Goal: Information Seeking & Learning: Learn about a topic

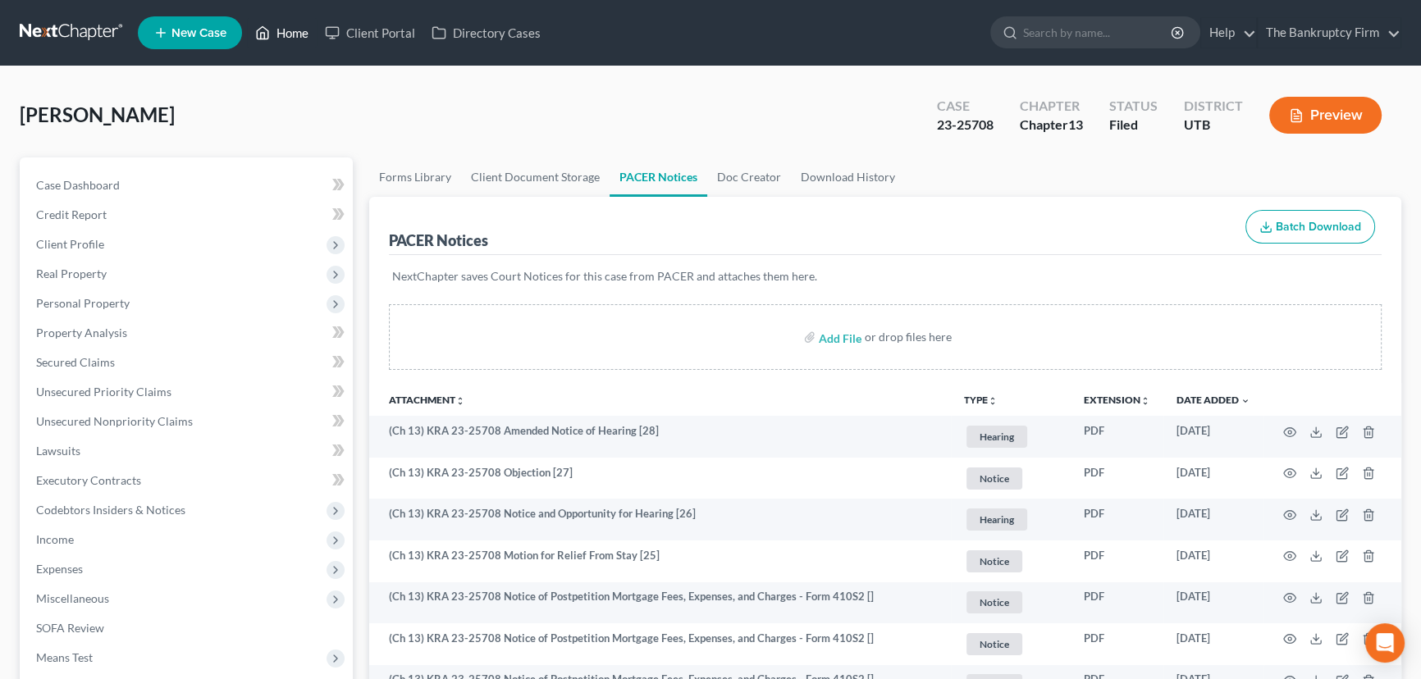
click at [284, 34] on link "Home" at bounding box center [282, 33] width 70 height 30
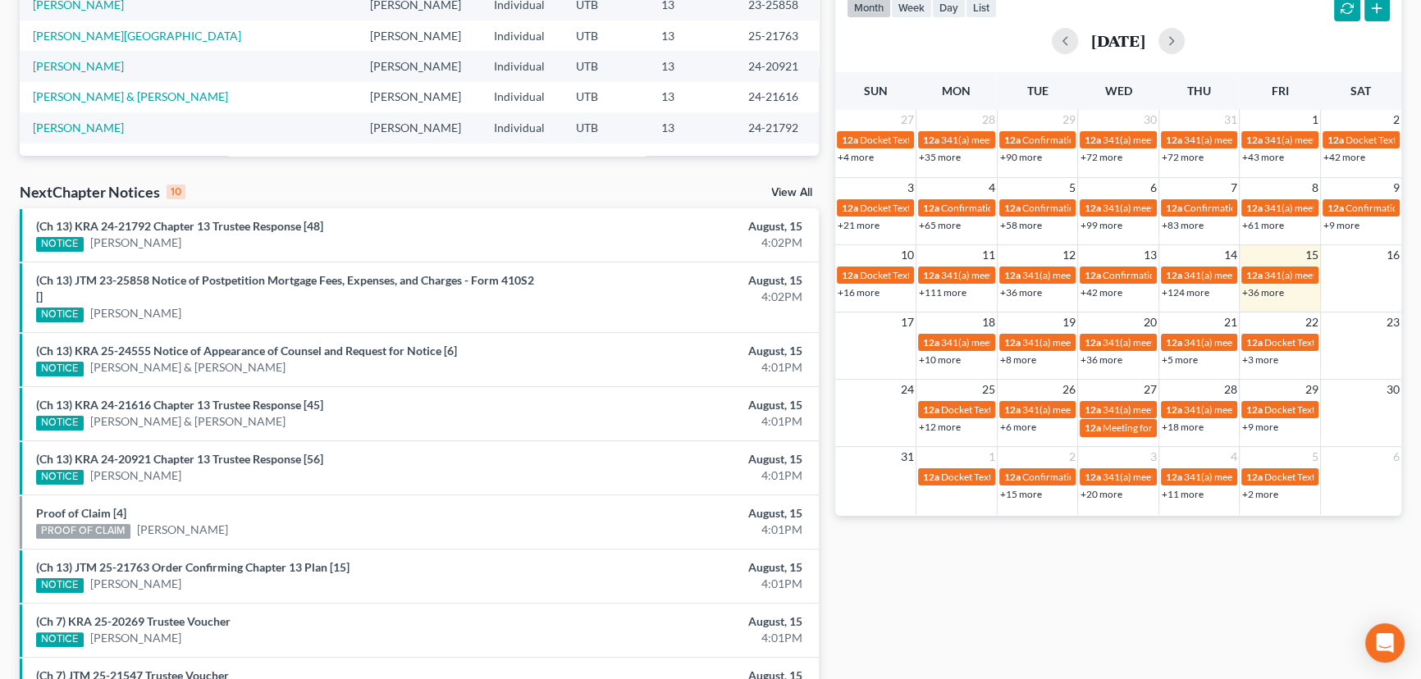
scroll to position [447, 0]
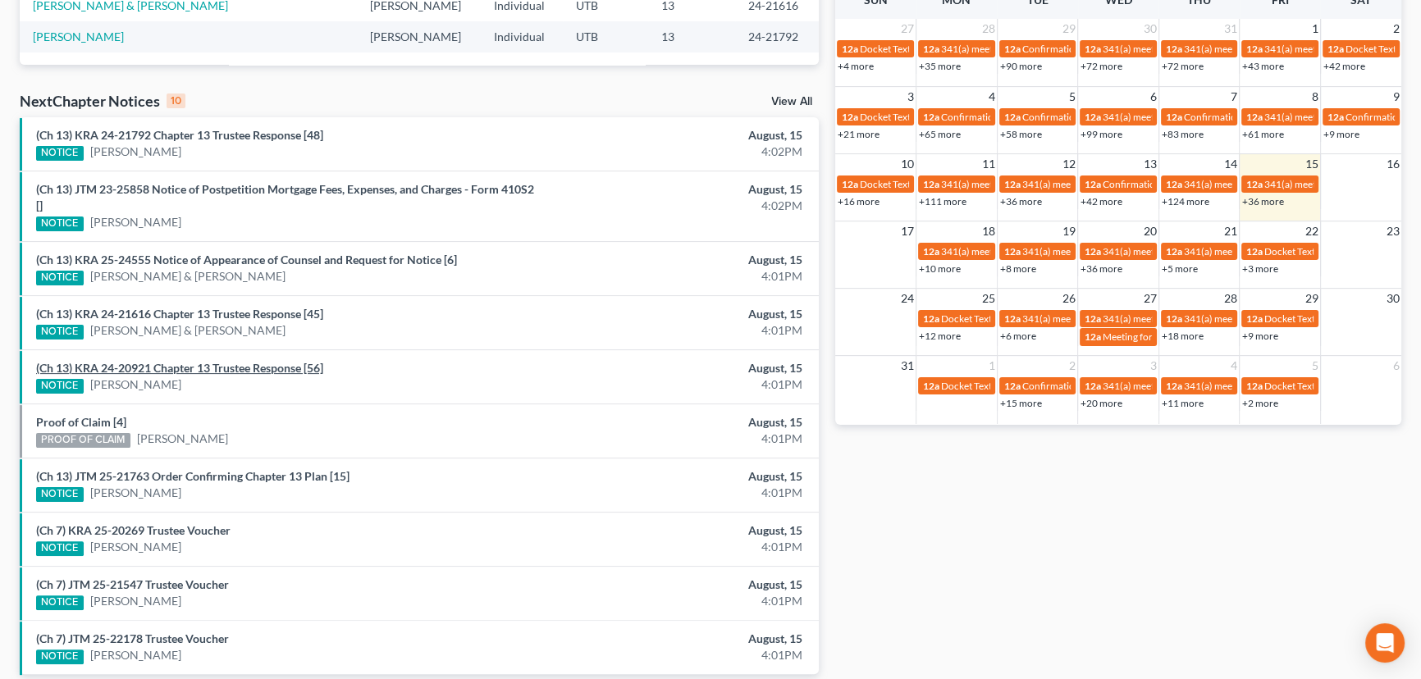
click at [203, 366] on link "(Ch 13) KRA 24-20921 Chapter 13 Trustee Response [56]" at bounding box center [179, 368] width 287 height 14
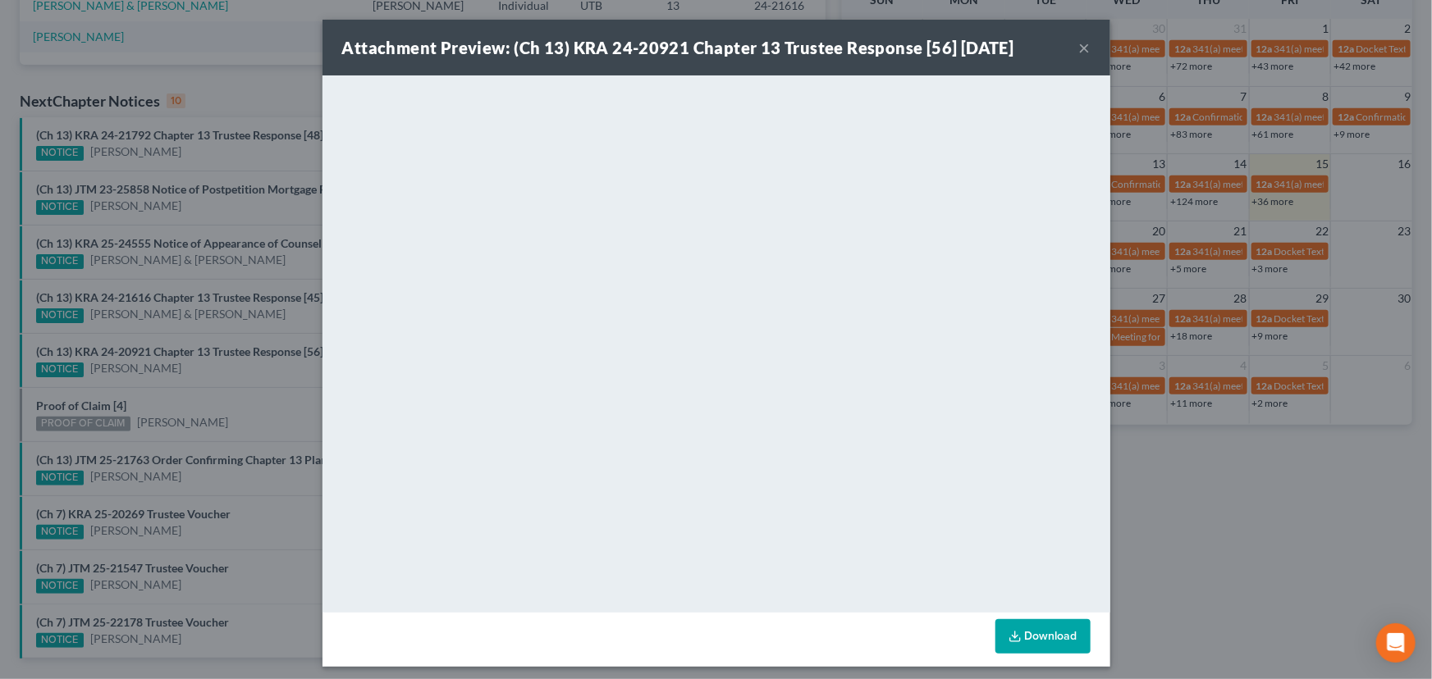
click at [228, 322] on div "Attachment Preview: (Ch 13) KRA 24-20921 Chapter 13 Trustee Response [56] 08/15…" at bounding box center [716, 339] width 1432 height 679
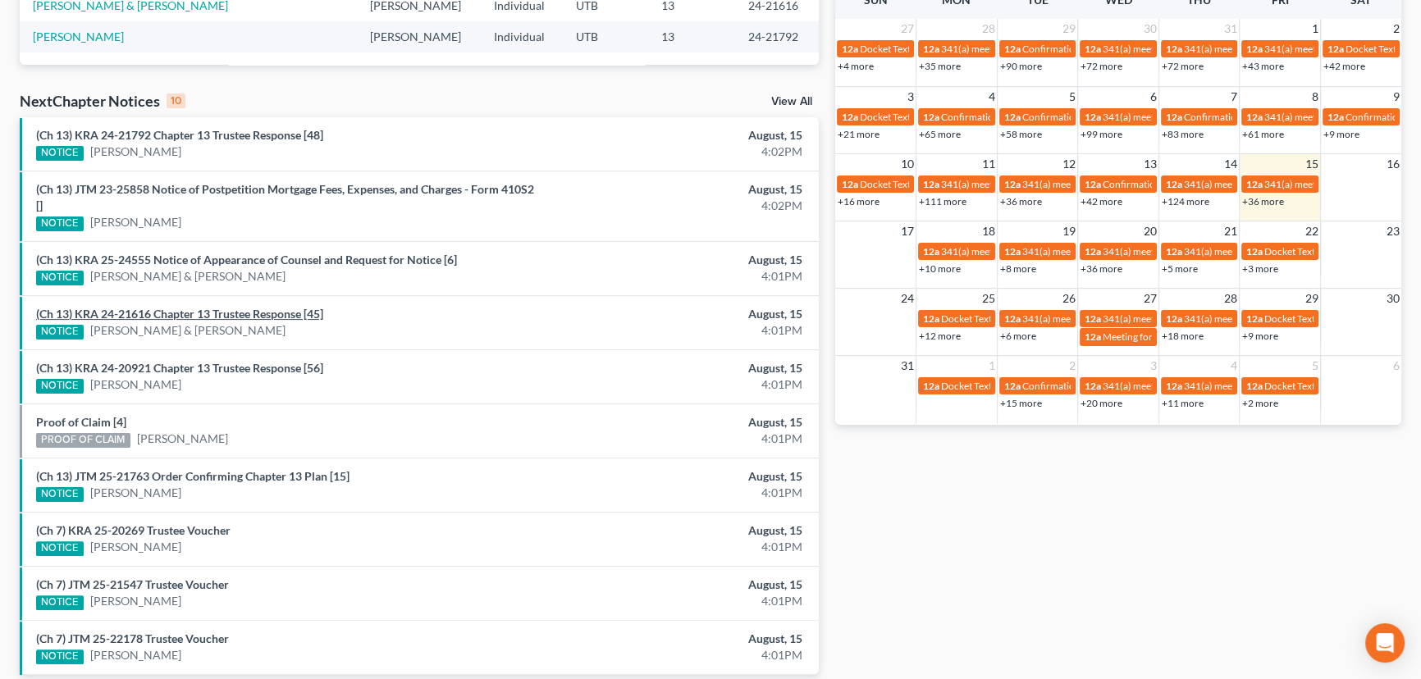
click at [249, 313] on link "(Ch 13) KRA 24-21616 Chapter 13 Trustee Response [45]" at bounding box center [179, 314] width 287 height 14
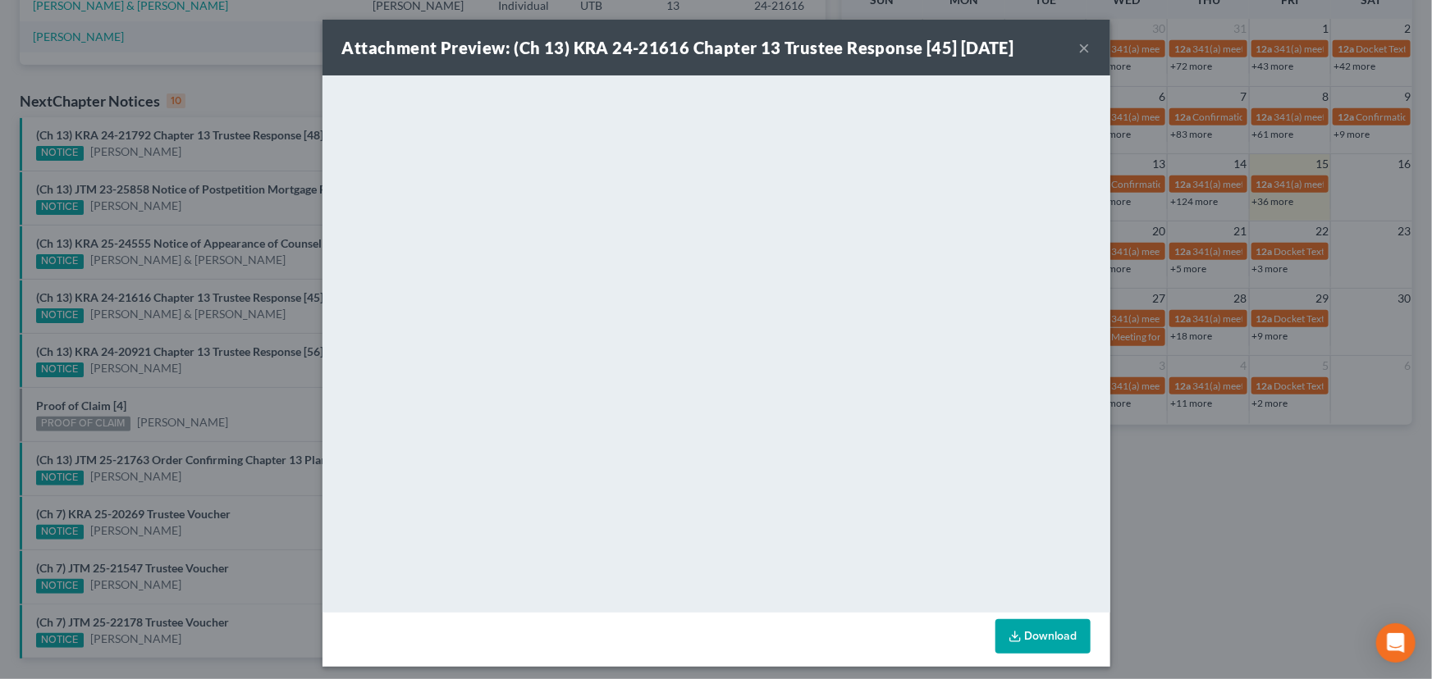
click at [233, 282] on div "Attachment Preview: (Ch 13) KRA 24-21616 Chapter 13 Trustee Response [45] 08/15…" at bounding box center [716, 339] width 1432 height 679
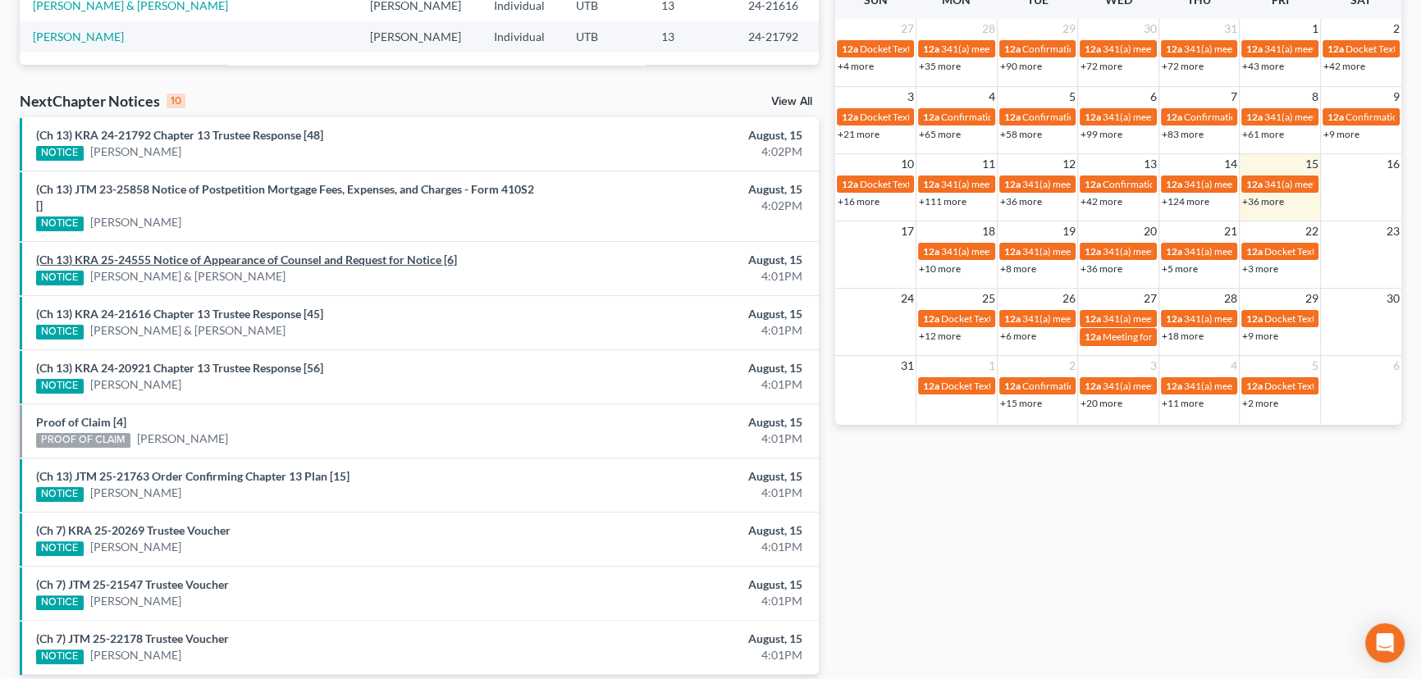
click at [312, 264] on link "(Ch 13) KRA 25-24555 Notice of Appearance of Counsel and Request for Notice [6]" at bounding box center [246, 260] width 421 height 14
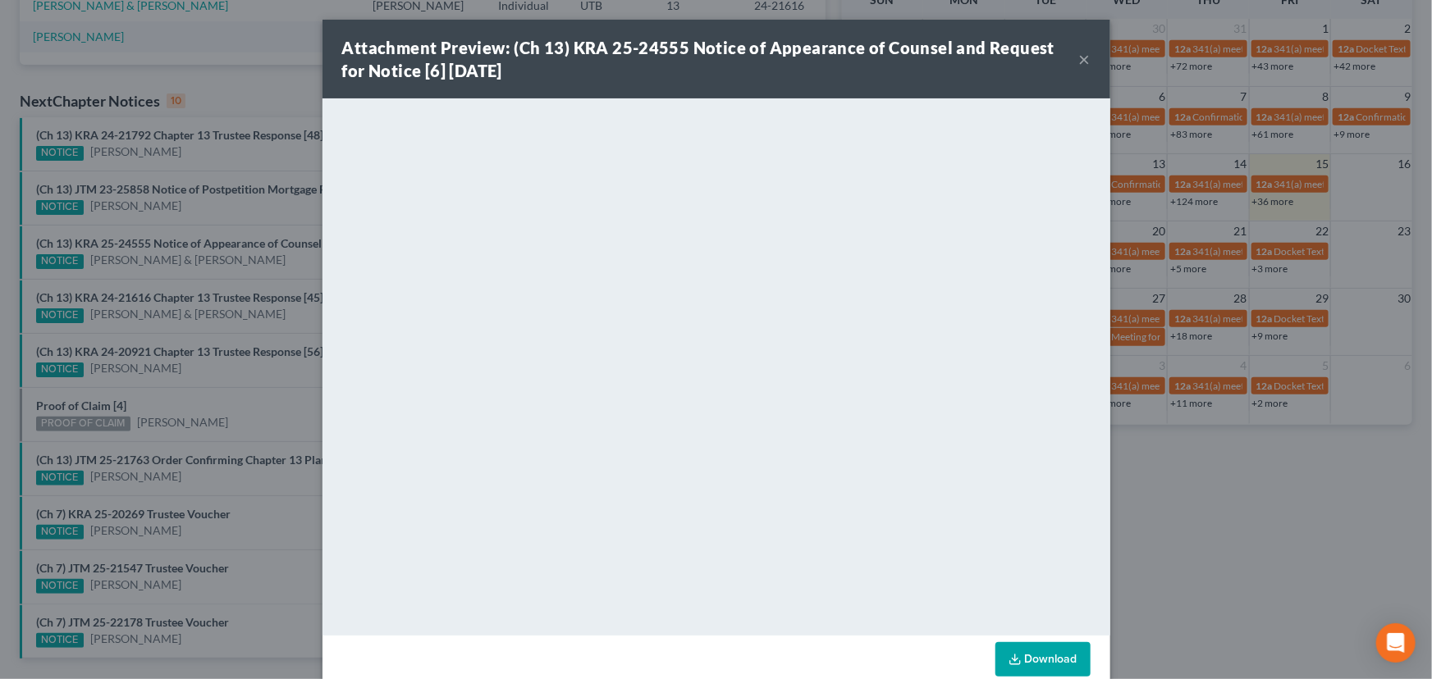
click at [271, 280] on div "Attachment Preview: (Ch 13) KRA 25-24555 Notice of Appearance of Counsel and Re…" at bounding box center [716, 339] width 1432 height 679
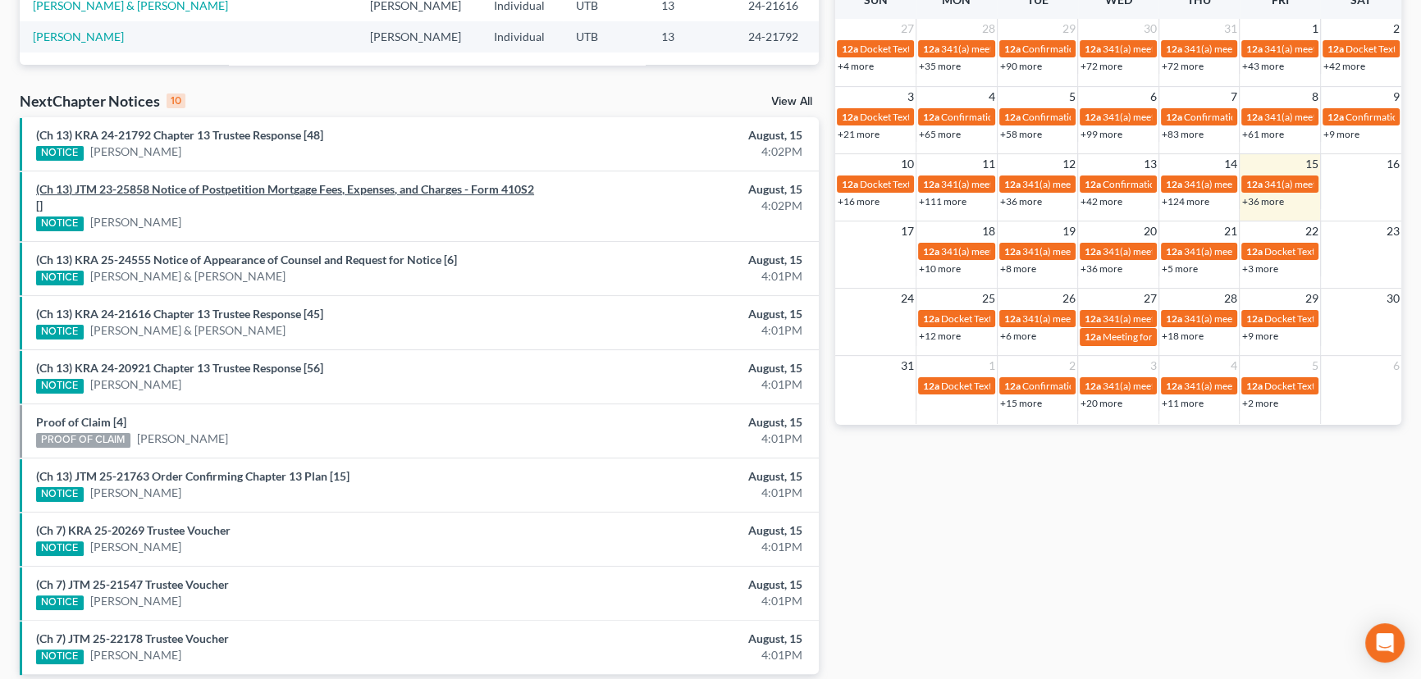
click at [257, 188] on link "(Ch 13) JTM 23-25858 Notice of Postpetition Mortgage Fees, Expenses, and Charge…" at bounding box center [285, 197] width 498 height 30
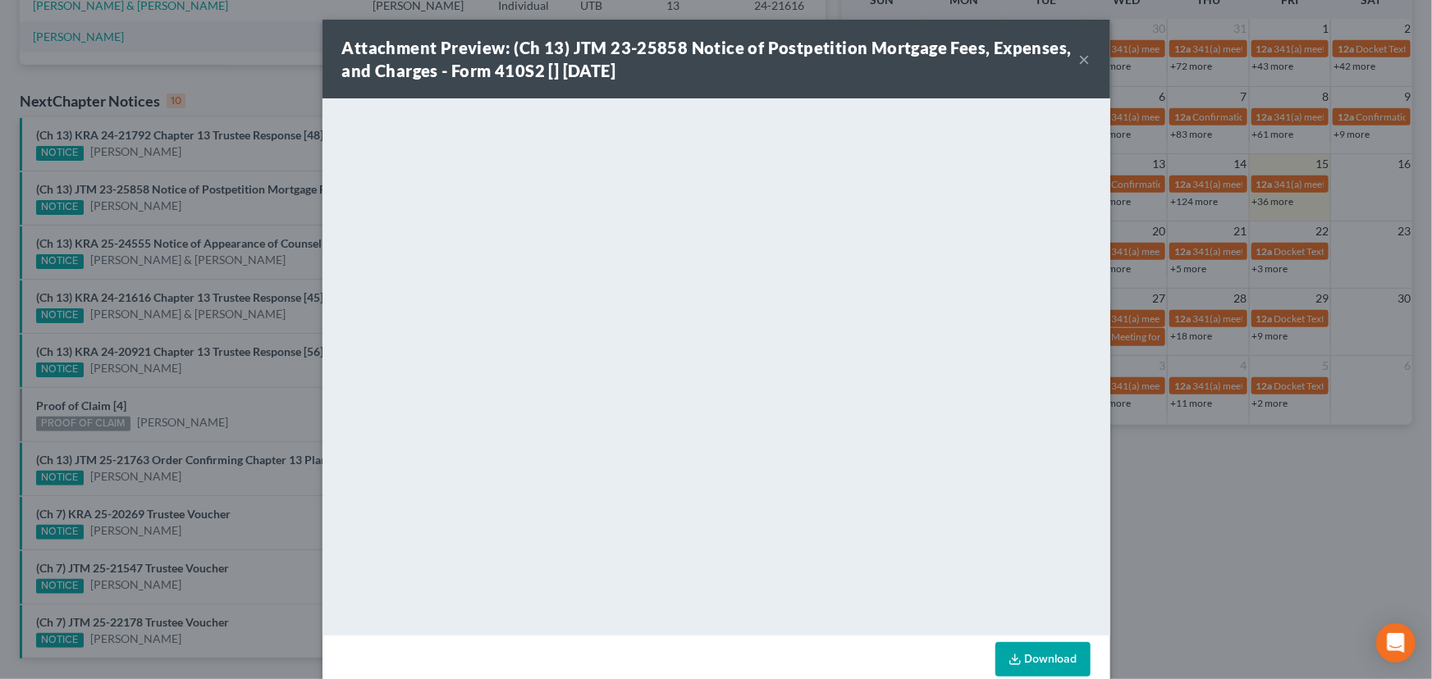
click at [245, 206] on div "Attachment Preview: (Ch 13) JTM 23-25858 Notice of Postpetition Mortgage Fees, …" at bounding box center [716, 339] width 1432 height 679
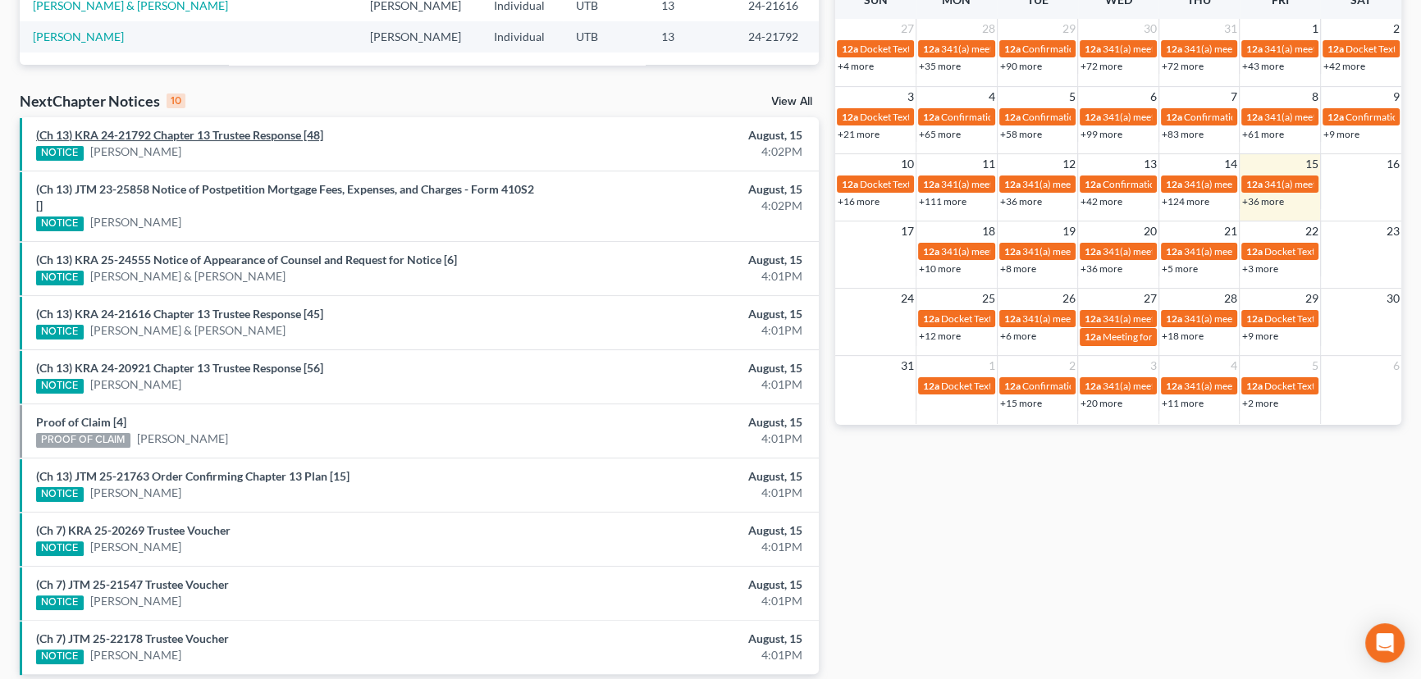
click at [252, 140] on link "(Ch 13) KRA 24-21792 Chapter 13 Trustee Response [48]" at bounding box center [179, 135] width 287 height 14
click at [87, 419] on link "Proof of Claim [4]" at bounding box center [81, 422] width 90 height 14
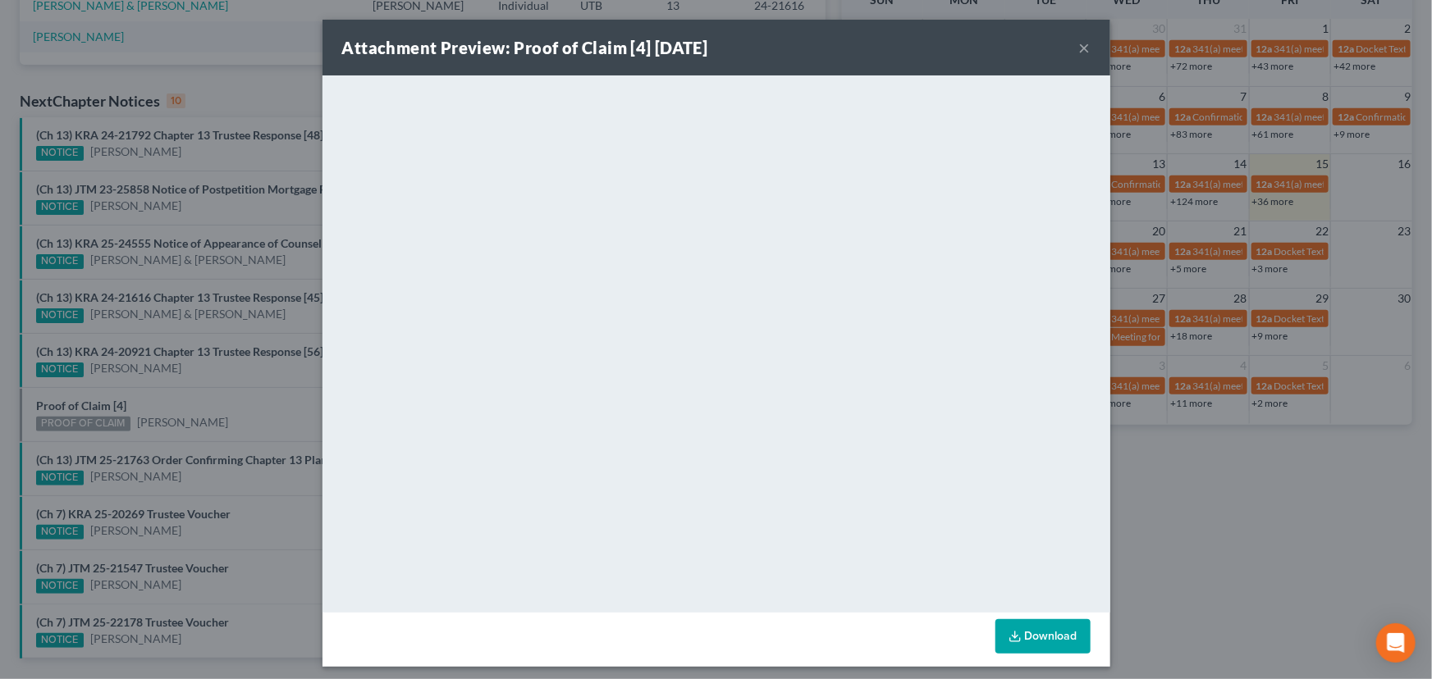
click at [161, 397] on div "Attachment Preview: Proof of Claim [4] 08/15/2025 × <object ng-attr-data='https…" at bounding box center [716, 339] width 1432 height 679
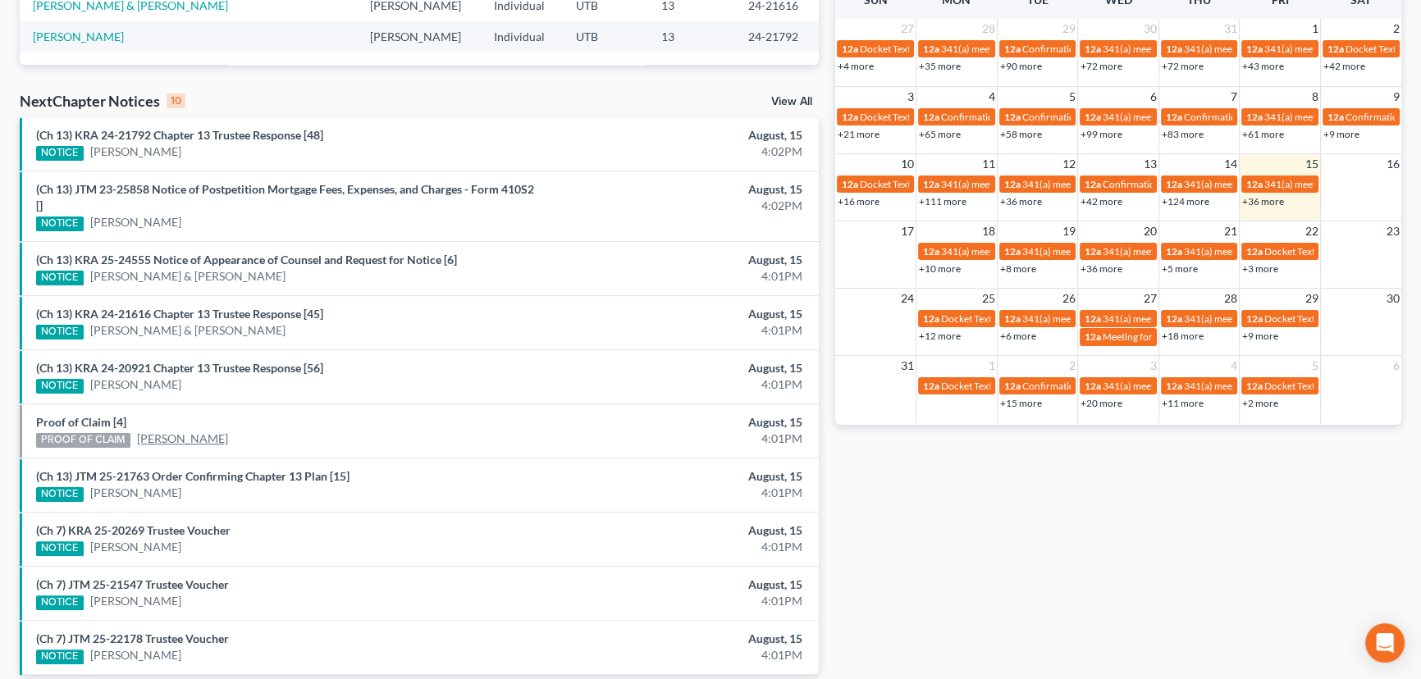
scroll to position [515, 0]
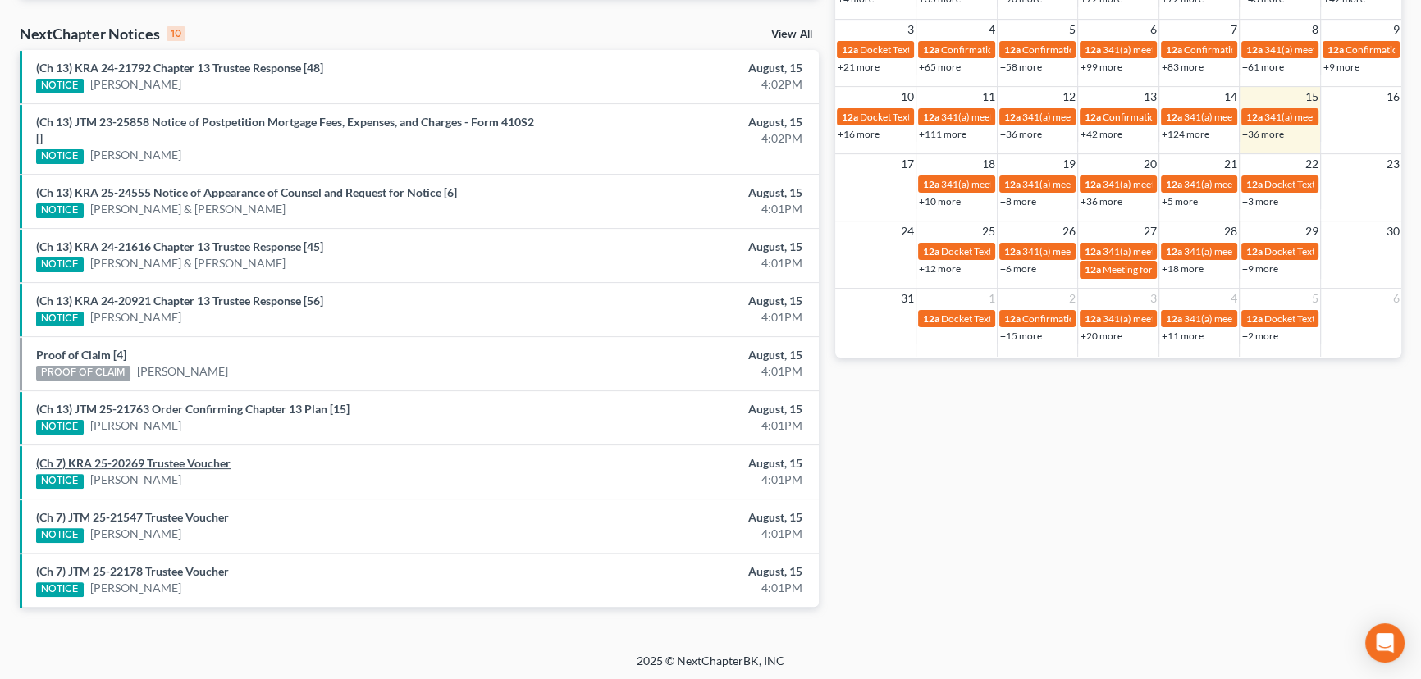
click at [165, 460] on link "(Ch 7) KRA 25-20269 Trustee Voucher" at bounding box center [133, 463] width 194 height 14
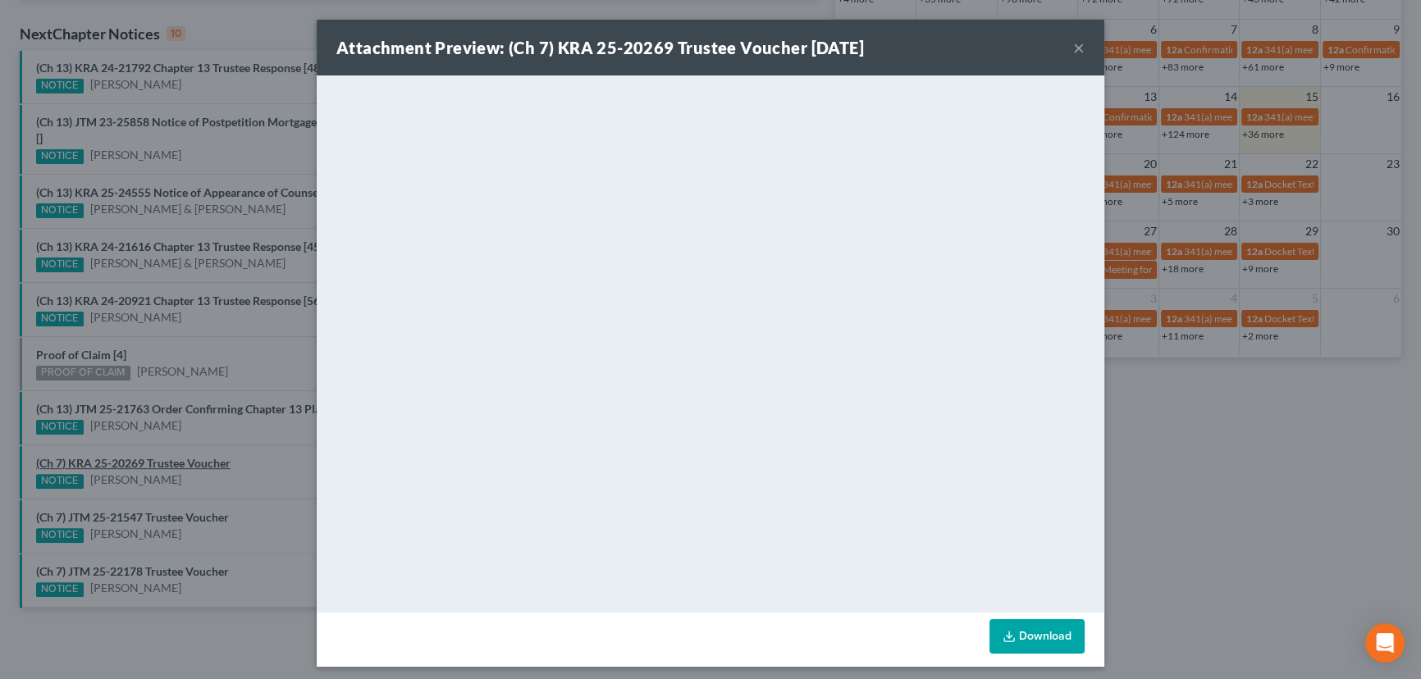
scroll to position [498, 0]
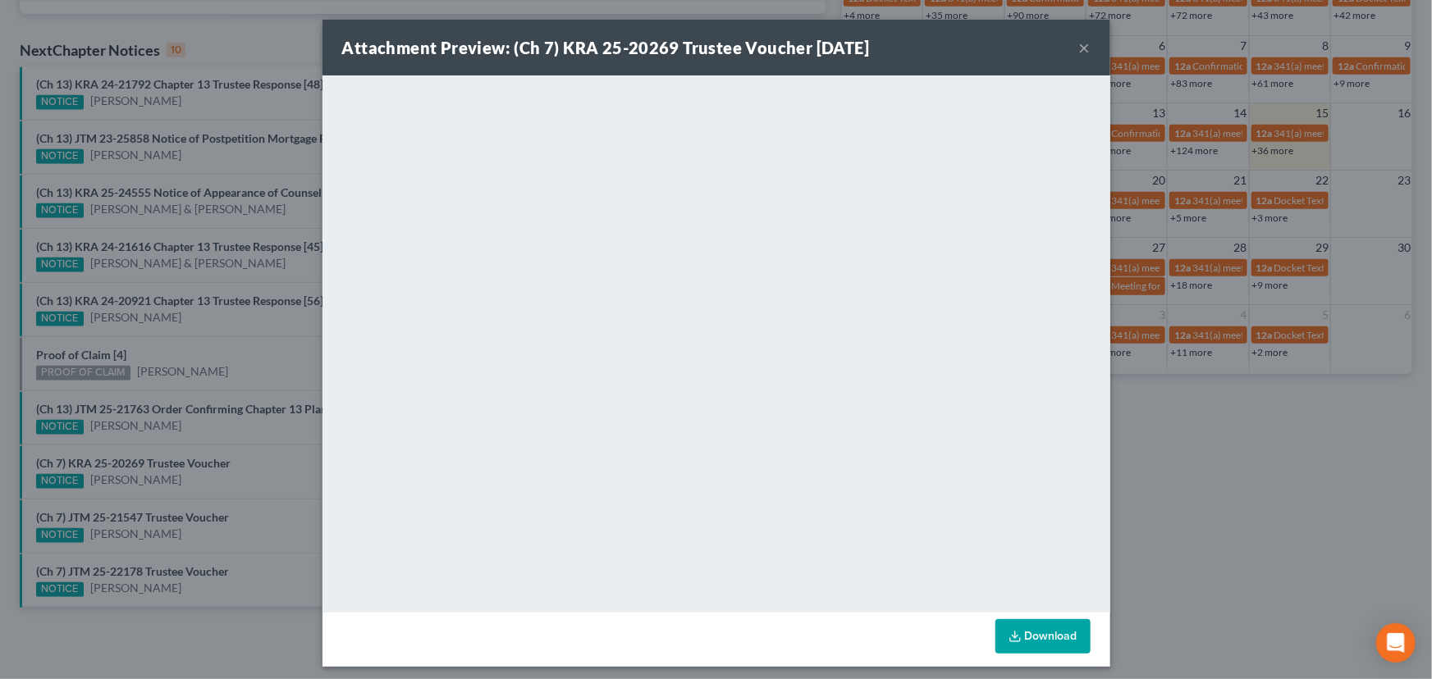
click at [184, 490] on div "Attachment Preview: (Ch 7) KRA 25-20269 Trustee Voucher 08/15/2025 × <object ng…" at bounding box center [716, 339] width 1432 height 679
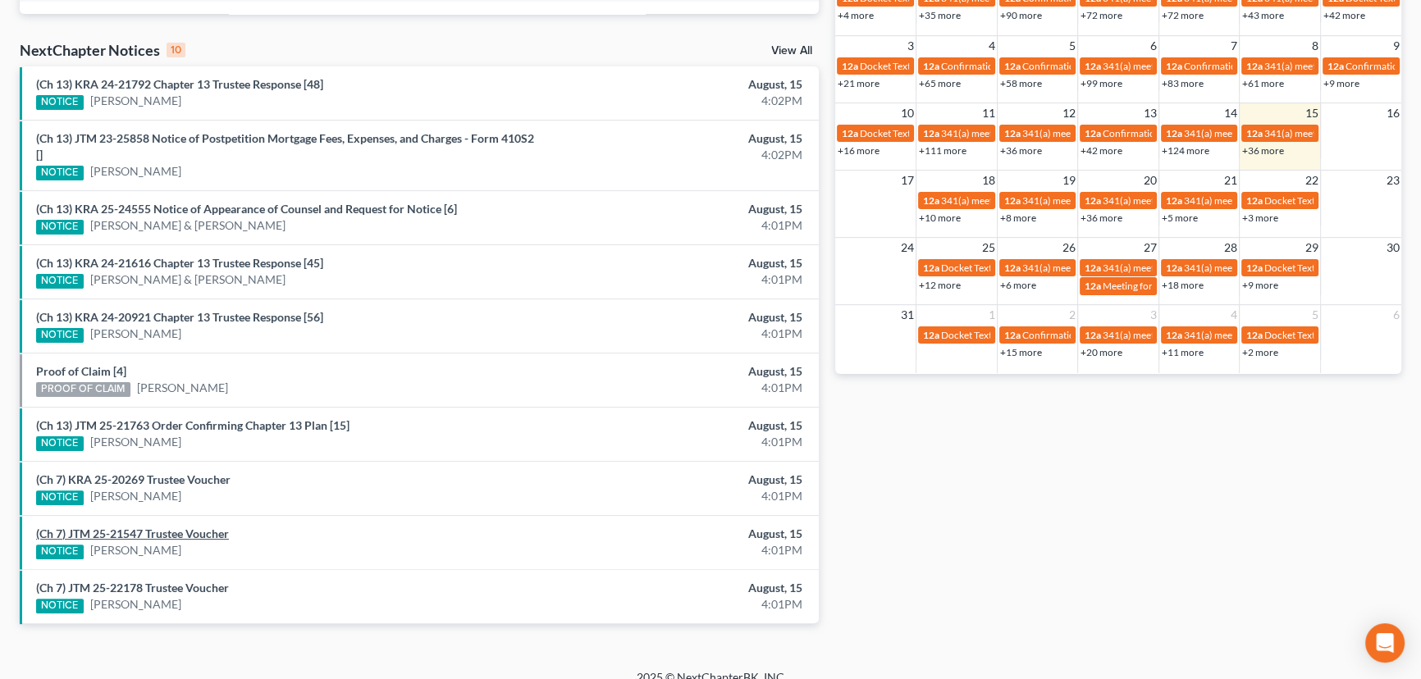
click at [195, 530] on link "(Ch 7) JTM 25-21547 Trustee Voucher" at bounding box center [132, 534] width 193 height 14
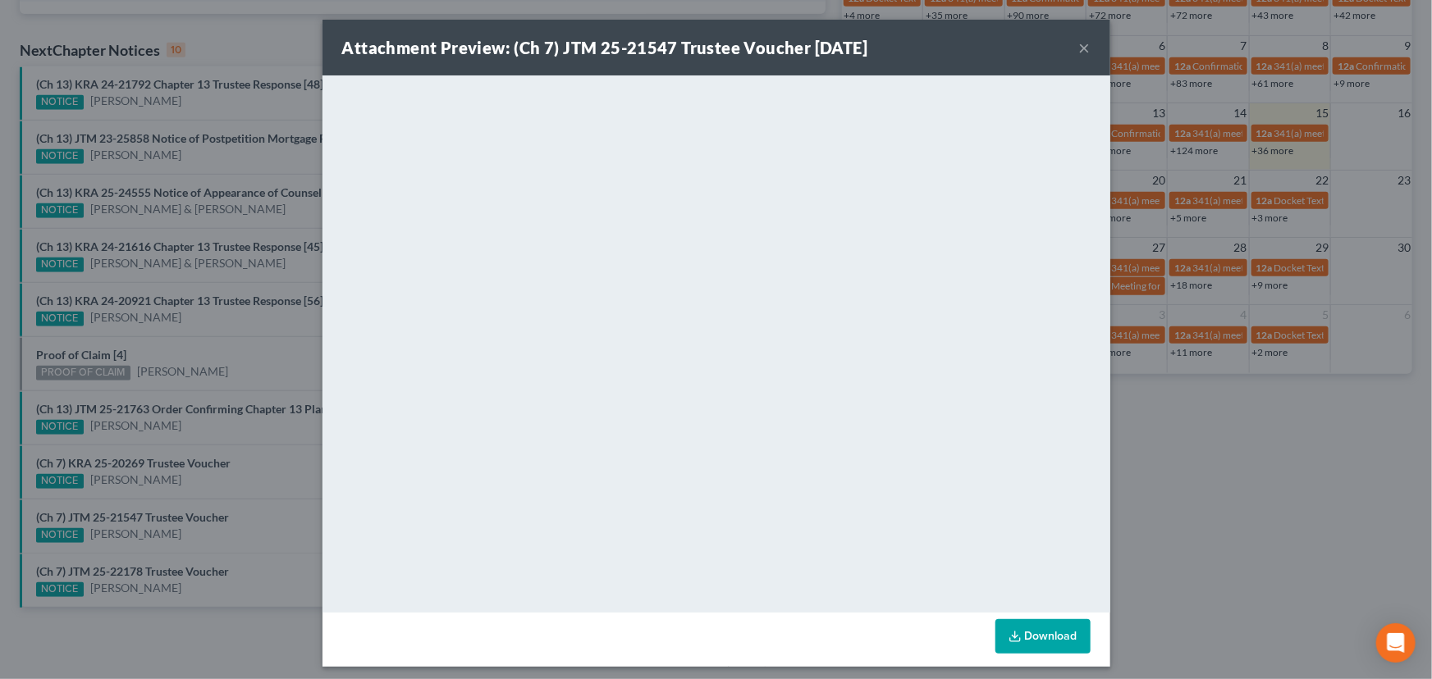
drag, startPoint x: 182, startPoint y: 549, endPoint x: 180, endPoint y: 566, distance: 17.4
click at [182, 549] on div "Attachment Preview: (Ch 7) JTM 25-21547 Trustee Voucher 08/15/2025 × <object ng…" at bounding box center [716, 339] width 1432 height 679
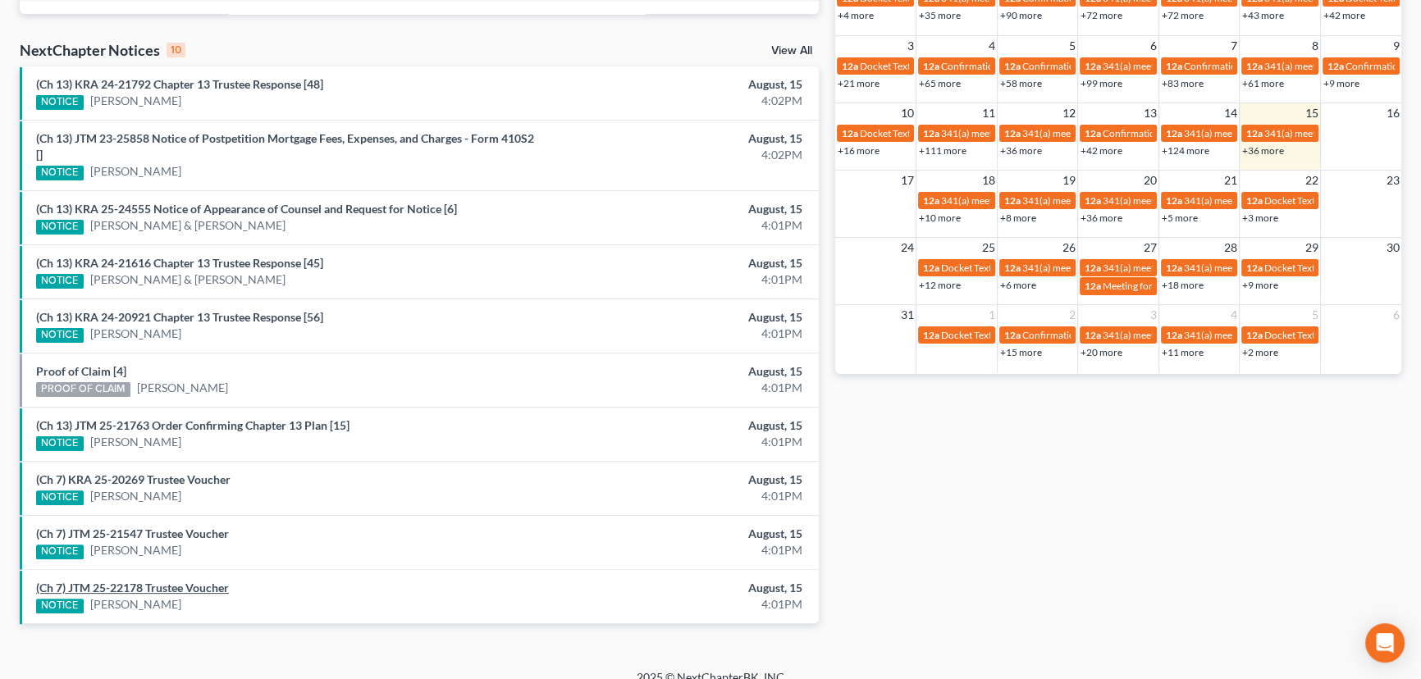
click at [177, 587] on link "(Ch 7) JTM 25-22178 Trustee Voucher" at bounding box center [132, 588] width 193 height 14
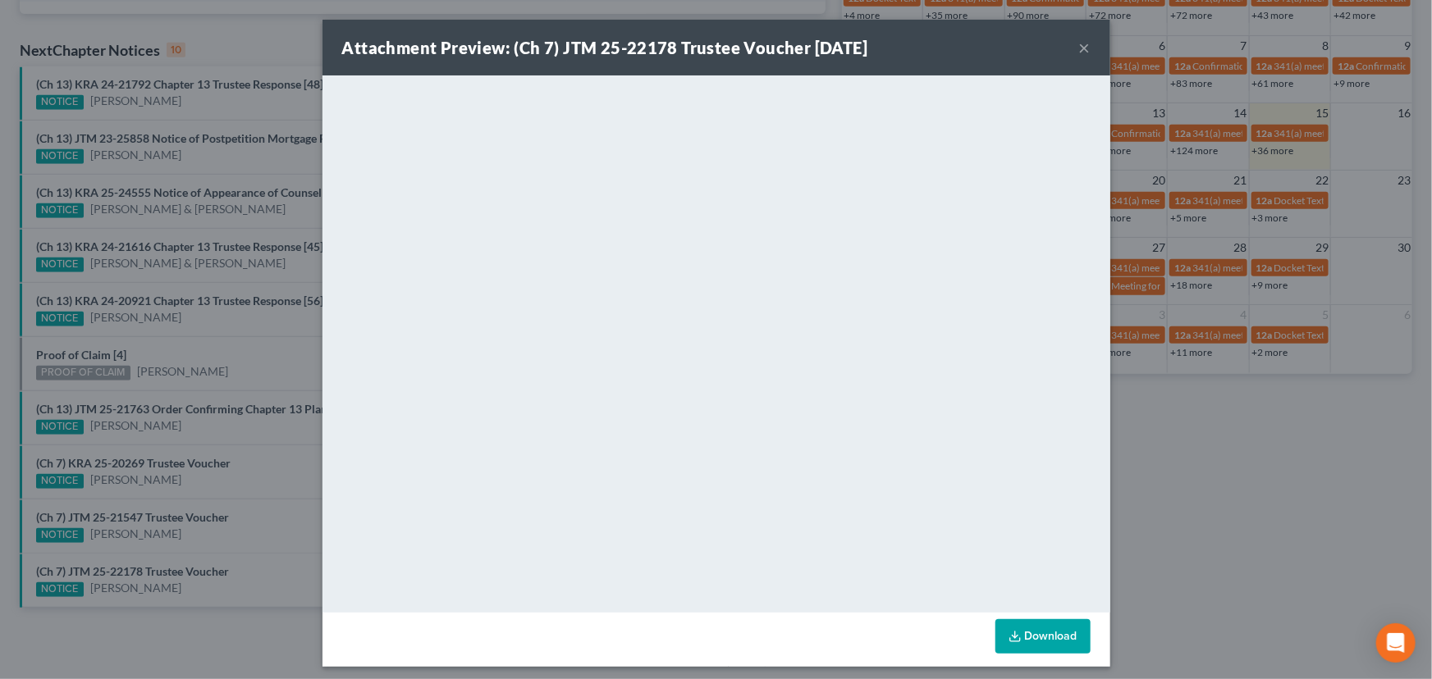
drag, startPoint x: 190, startPoint y: 563, endPoint x: 212, endPoint y: 522, distance: 46.6
click at [192, 560] on div "Attachment Preview: (Ch 7) JTM 25-22178 Trustee Voucher 08/15/2025 × <object ng…" at bounding box center [716, 339] width 1432 height 679
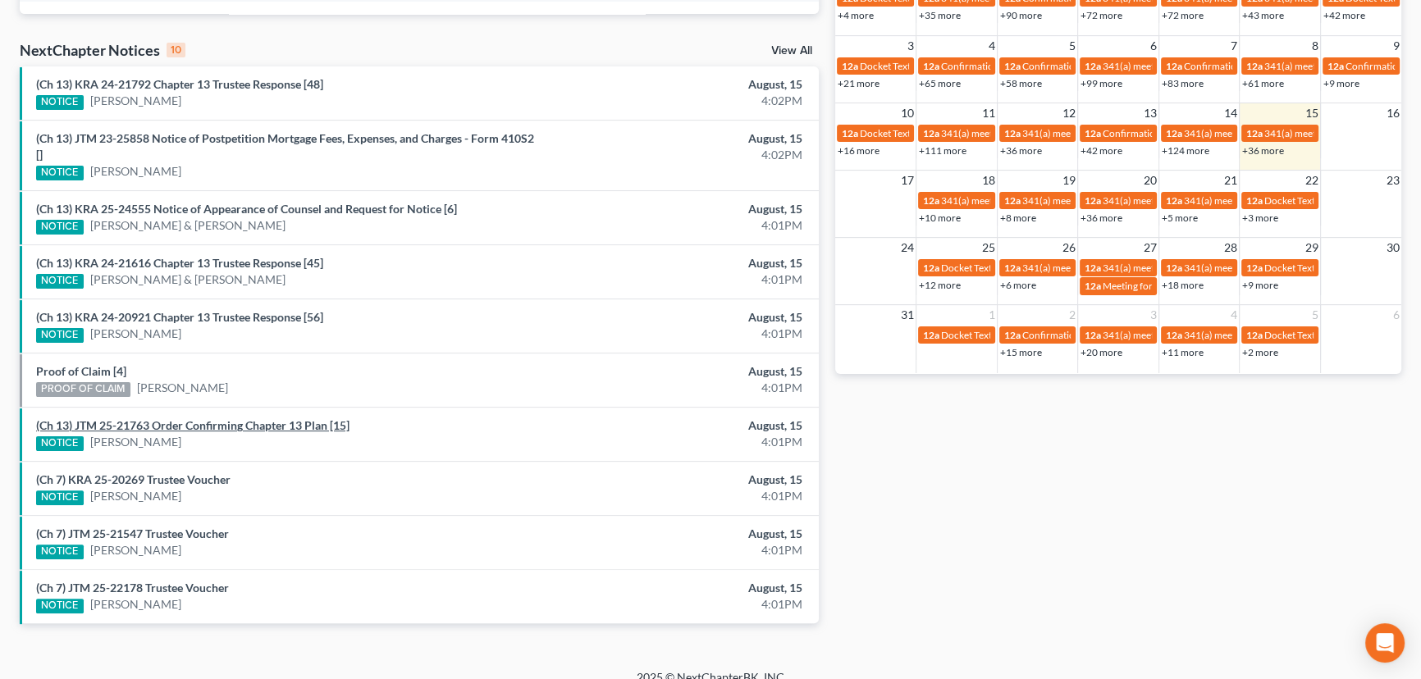
click at [226, 422] on link "(Ch 13) JTM 25-21763 Order Confirming Chapter 13 Plan [15]" at bounding box center [192, 426] width 313 height 14
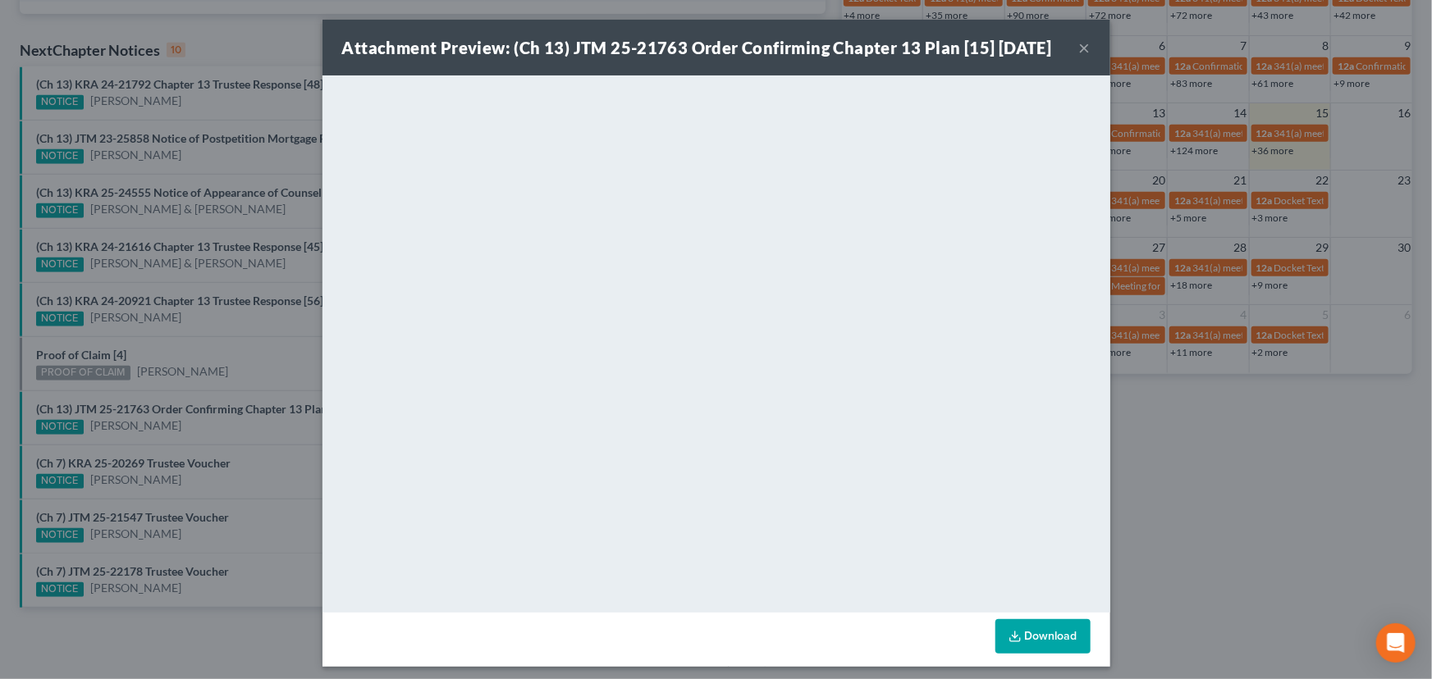
click at [268, 423] on div "Attachment Preview: (Ch 13) JTM 25-21763 Order Confirming Chapter 13 Plan [15] …" at bounding box center [716, 339] width 1432 height 679
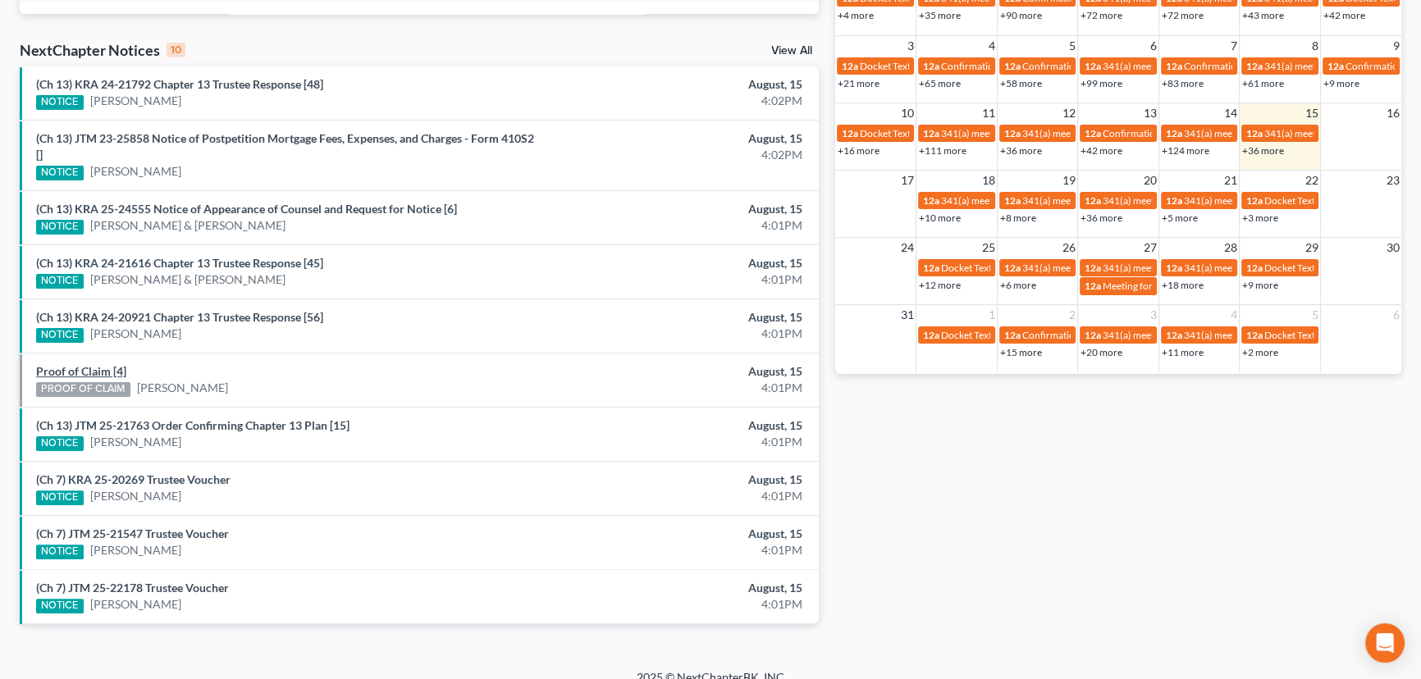
click at [89, 370] on link "Proof of Claim [4]" at bounding box center [81, 371] width 90 height 14
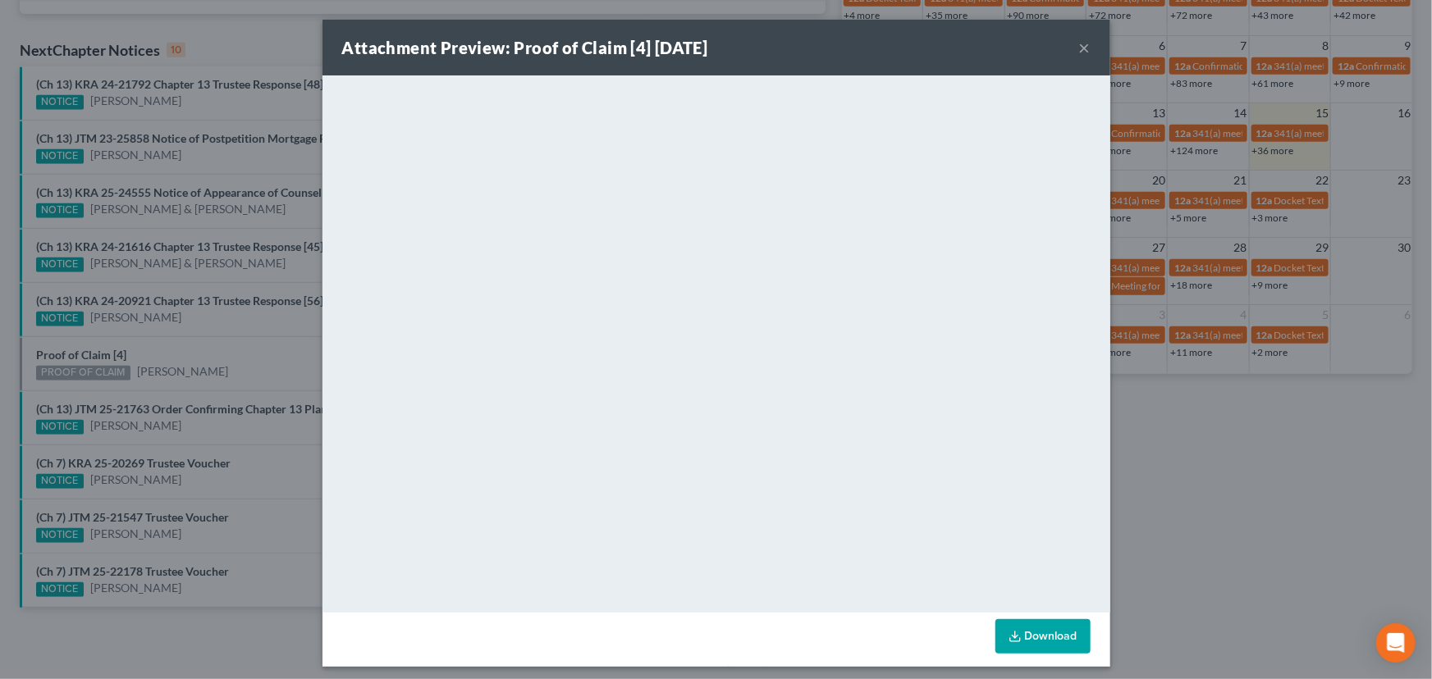
click at [205, 363] on div "Attachment Preview: Proof of Claim [4] 08/15/2025 × <object ng-attr-data='https…" at bounding box center [716, 339] width 1432 height 679
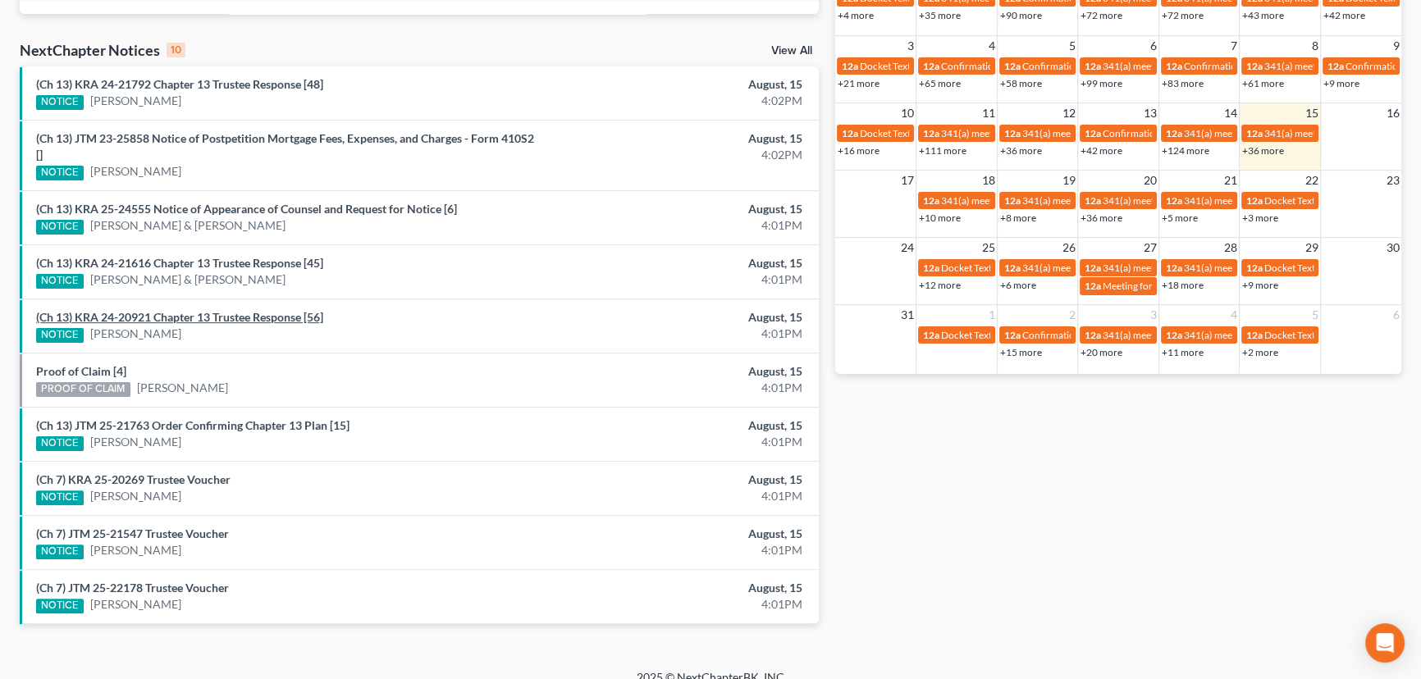
click at [259, 312] on link "(Ch 13) KRA 24-20921 Chapter 13 Trustee Response [56]" at bounding box center [179, 317] width 287 height 14
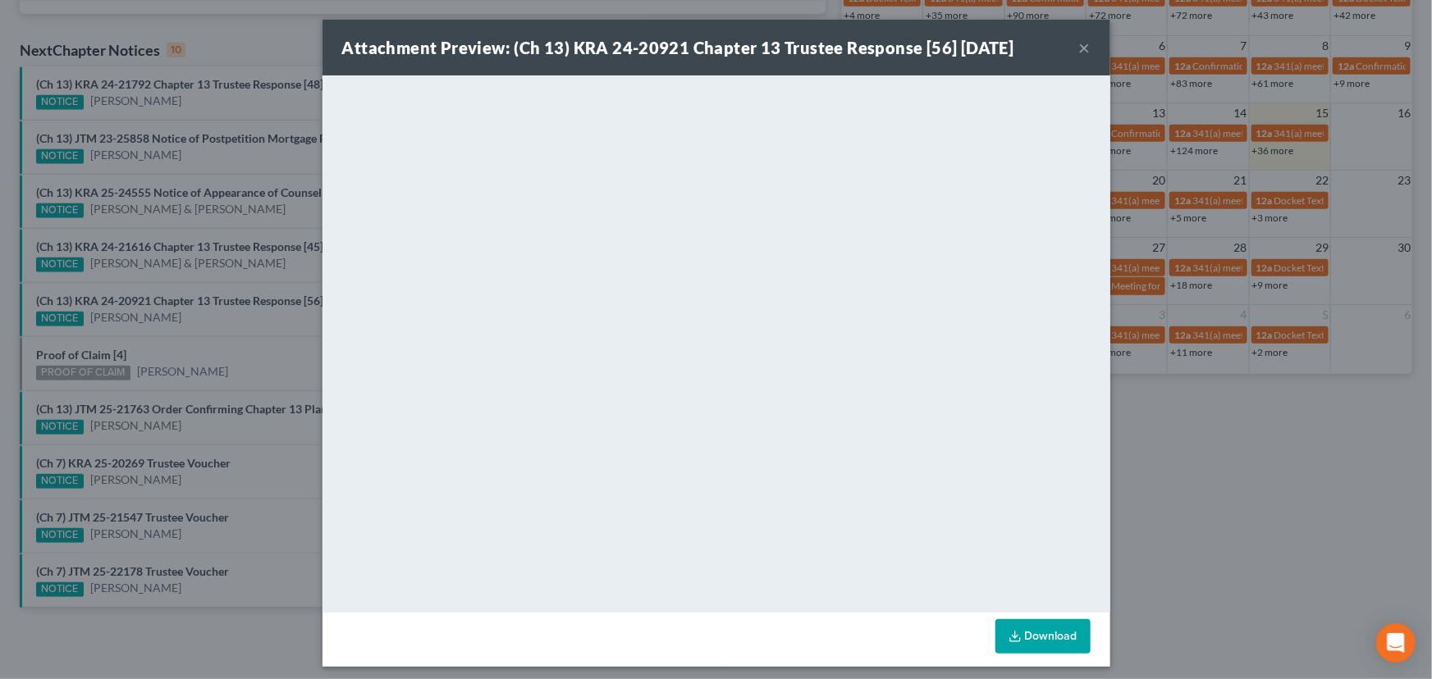
click at [224, 346] on div "Attachment Preview: (Ch 13) KRA 24-20921 Chapter 13 Trustee Response [56] 08/15…" at bounding box center [716, 339] width 1432 height 679
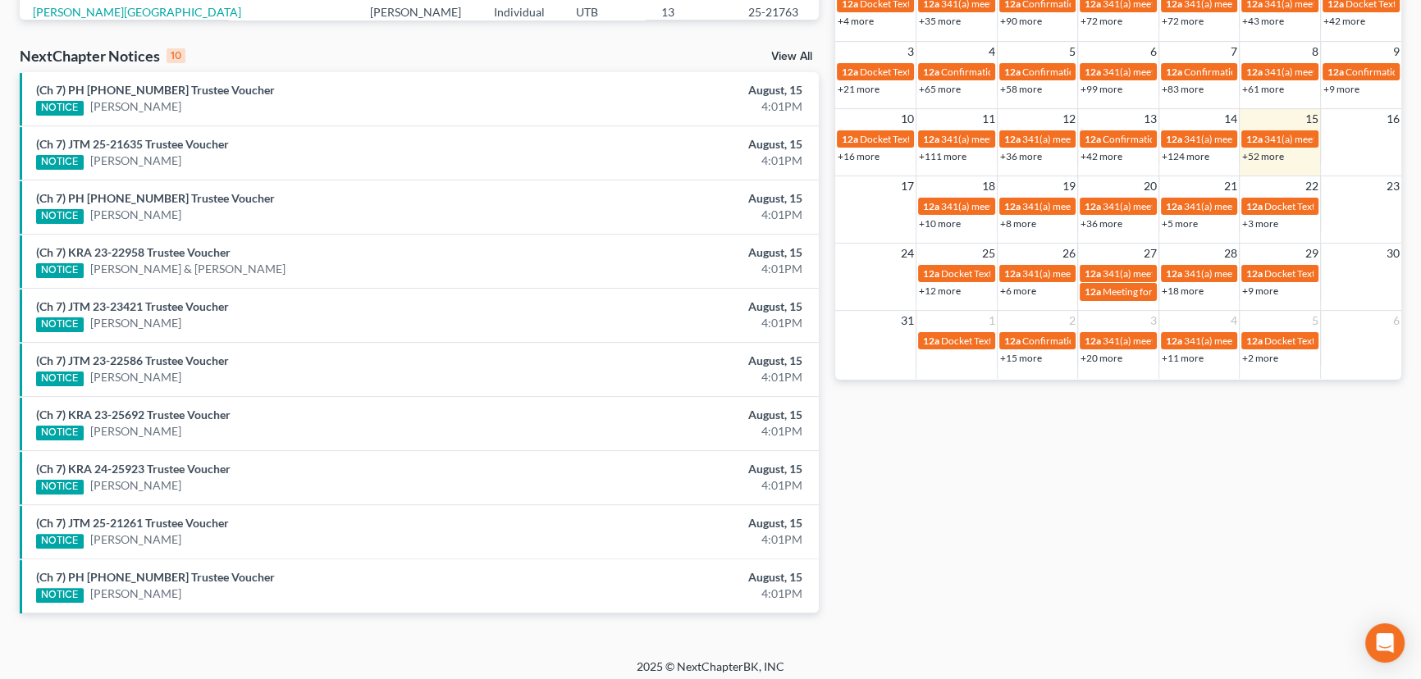
scroll to position [498, 0]
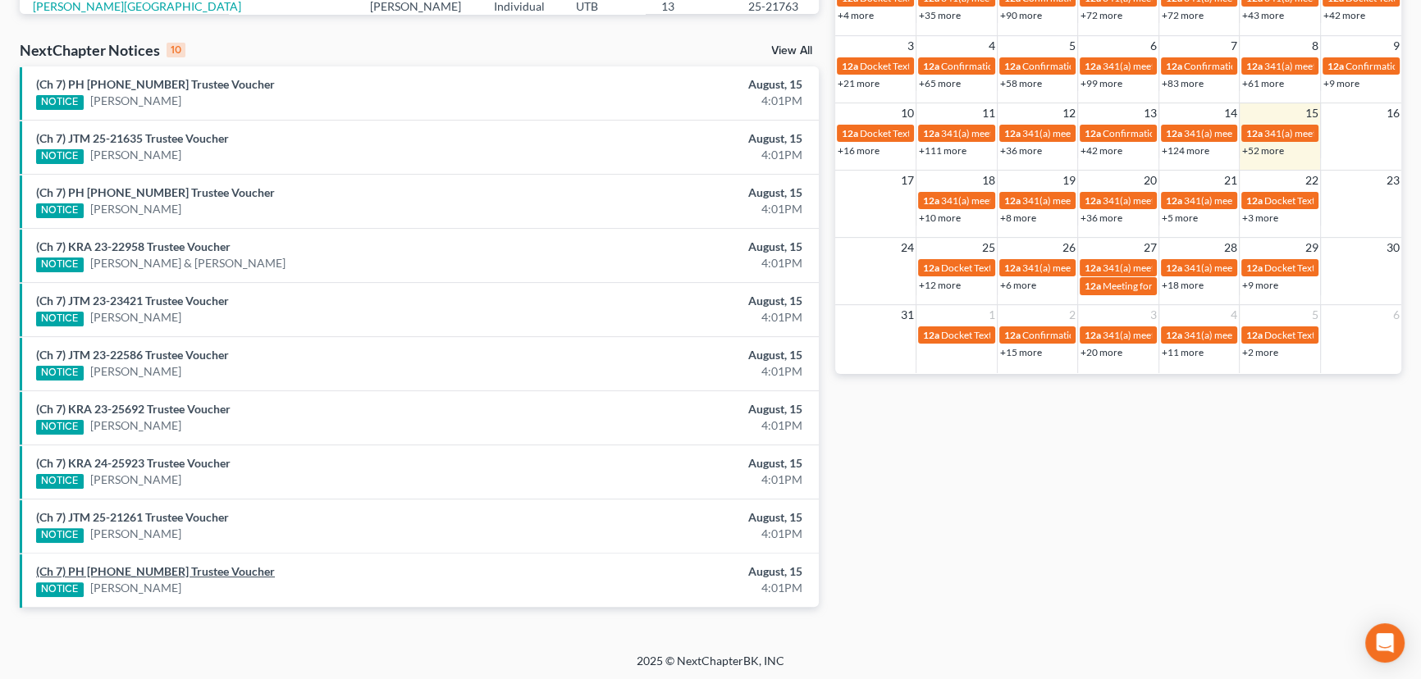
click at [181, 569] on link "(Ch 7) PH 21-23002 Trustee Voucher" at bounding box center [155, 572] width 239 height 14
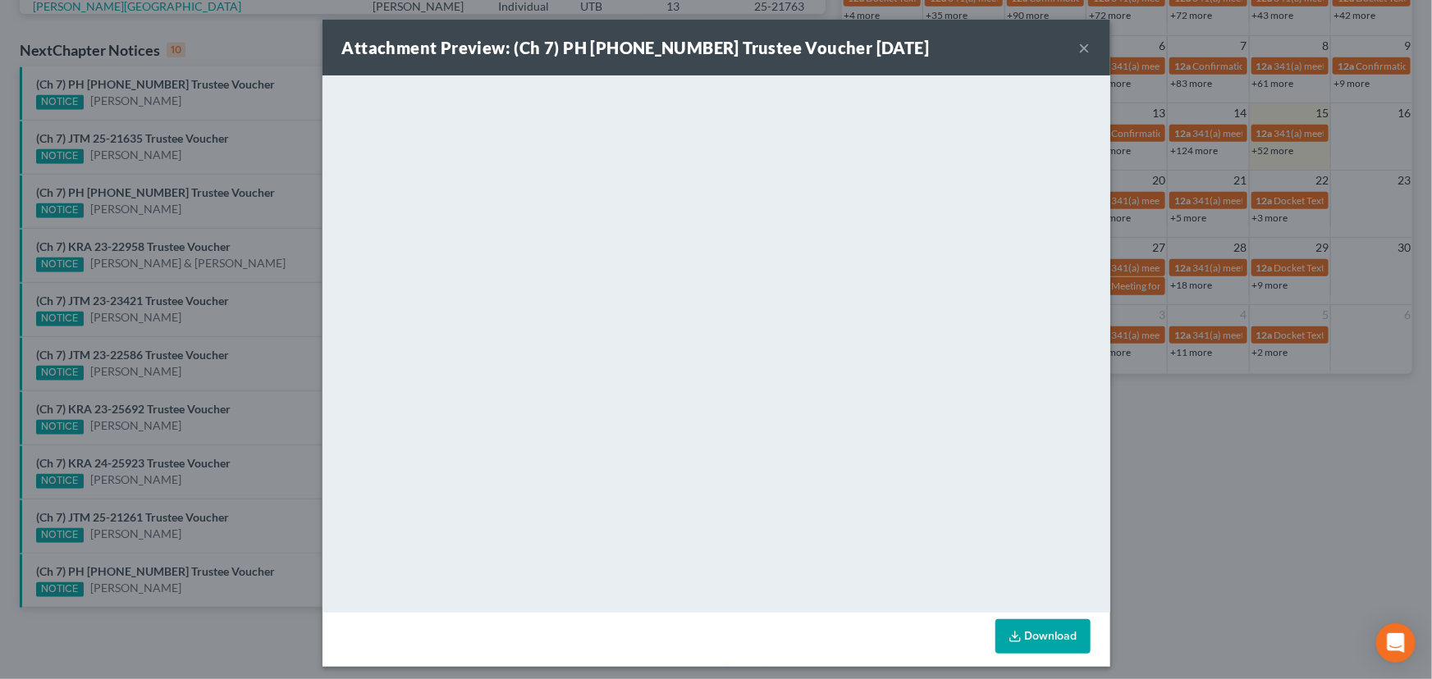
click at [202, 537] on div "Attachment Preview: (Ch 7) PH 21-23002 Trustee Voucher 08/15/2025 × <object ng-…" at bounding box center [716, 339] width 1432 height 679
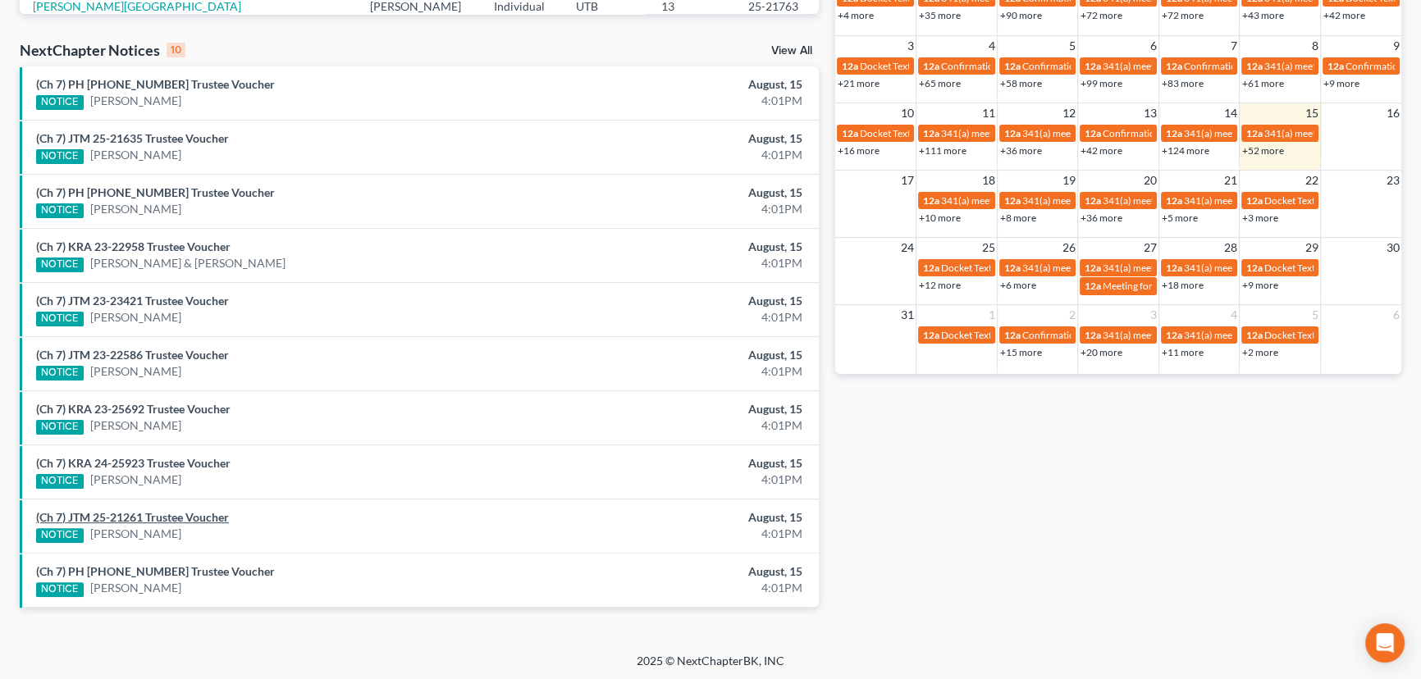
click at [204, 516] on link "(Ch 7) JTM 25-21261 Trustee Voucher" at bounding box center [132, 517] width 193 height 14
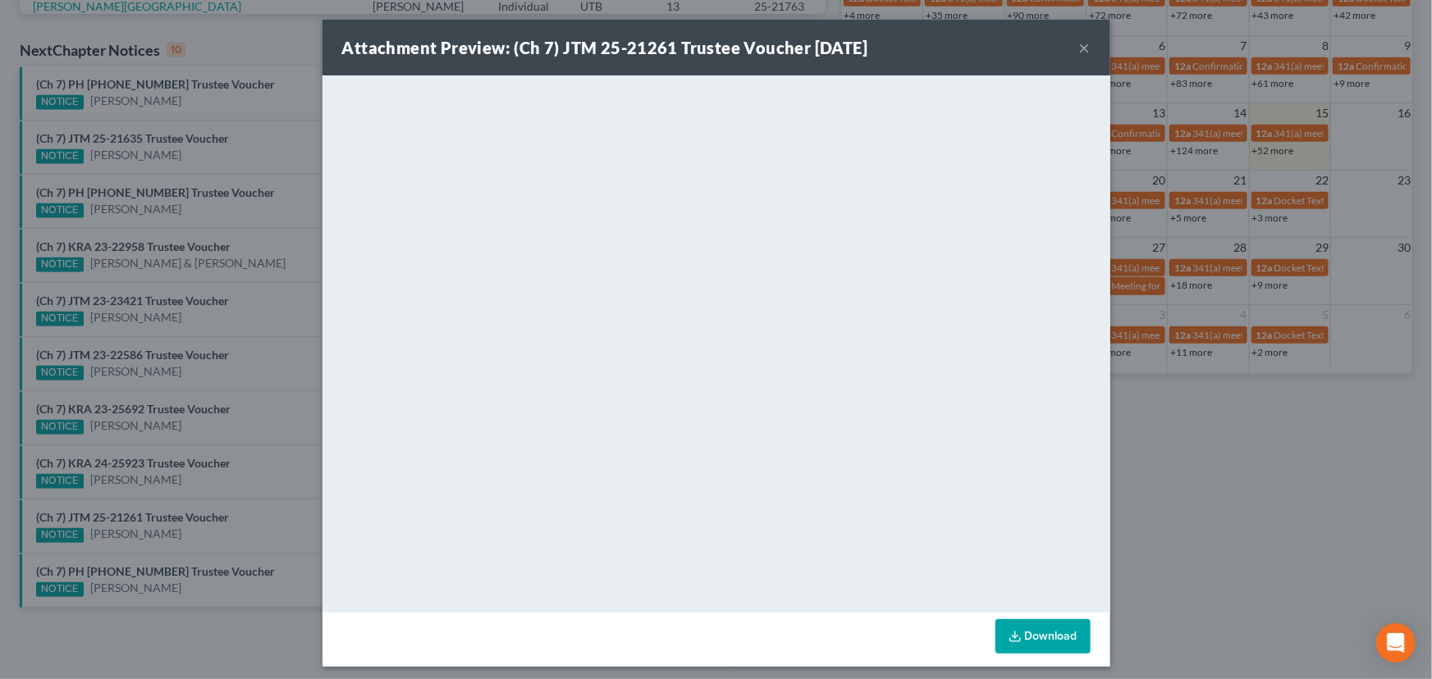
drag, startPoint x: 172, startPoint y: 491, endPoint x: 188, endPoint y: 484, distance: 16.9
click at [172, 491] on div "Attachment Preview: (Ch 7) JTM 25-21261 Trustee Voucher 08/15/2025 × <object ng…" at bounding box center [716, 339] width 1432 height 679
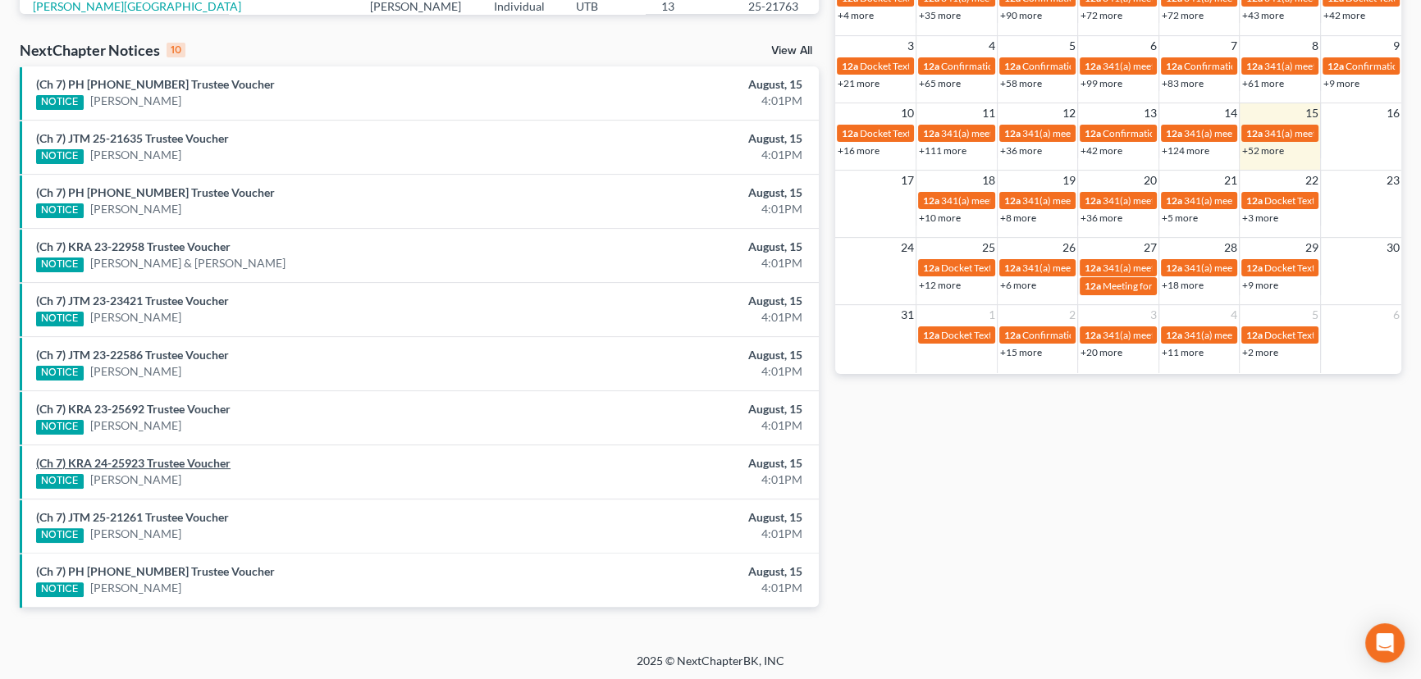
click at [196, 460] on link "(Ch 7) KRA 24-25923 Trustee Voucher" at bounding box center [133, 463] width 194 height 14
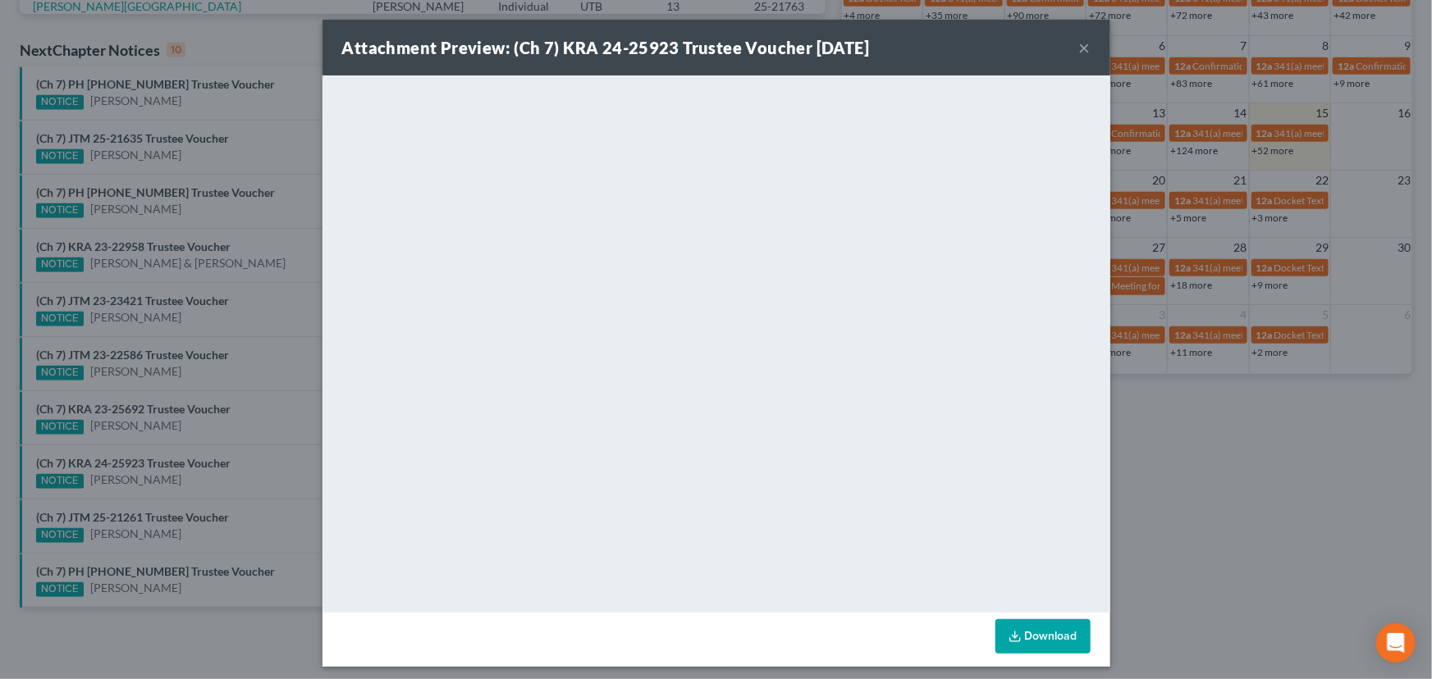
drag, startPoint x: 186, startPoint y: 422, endPoint x: 188, endPoint y: 409, distance: 13.2
click at [186, 420] on div "Attachment Preview: (Ch 7) KRA 24-25923 Trustee Voucher 08/15/2025 × <object ng…" at bounding box center [716, 339] width 1432 height 679
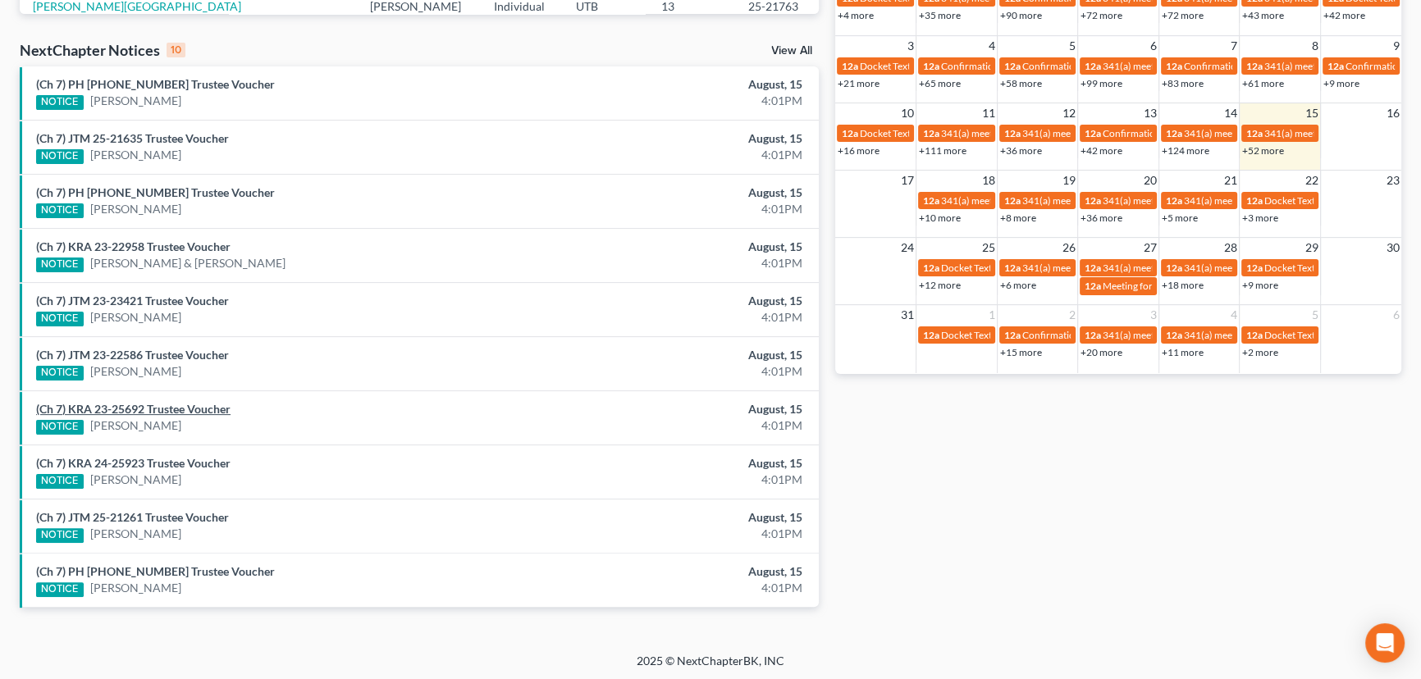
click at [183, 409] on link "(Ch 7) KRA 23-25692 Trustee Voucher" at bounding box center [133, 409] width 194 height 14
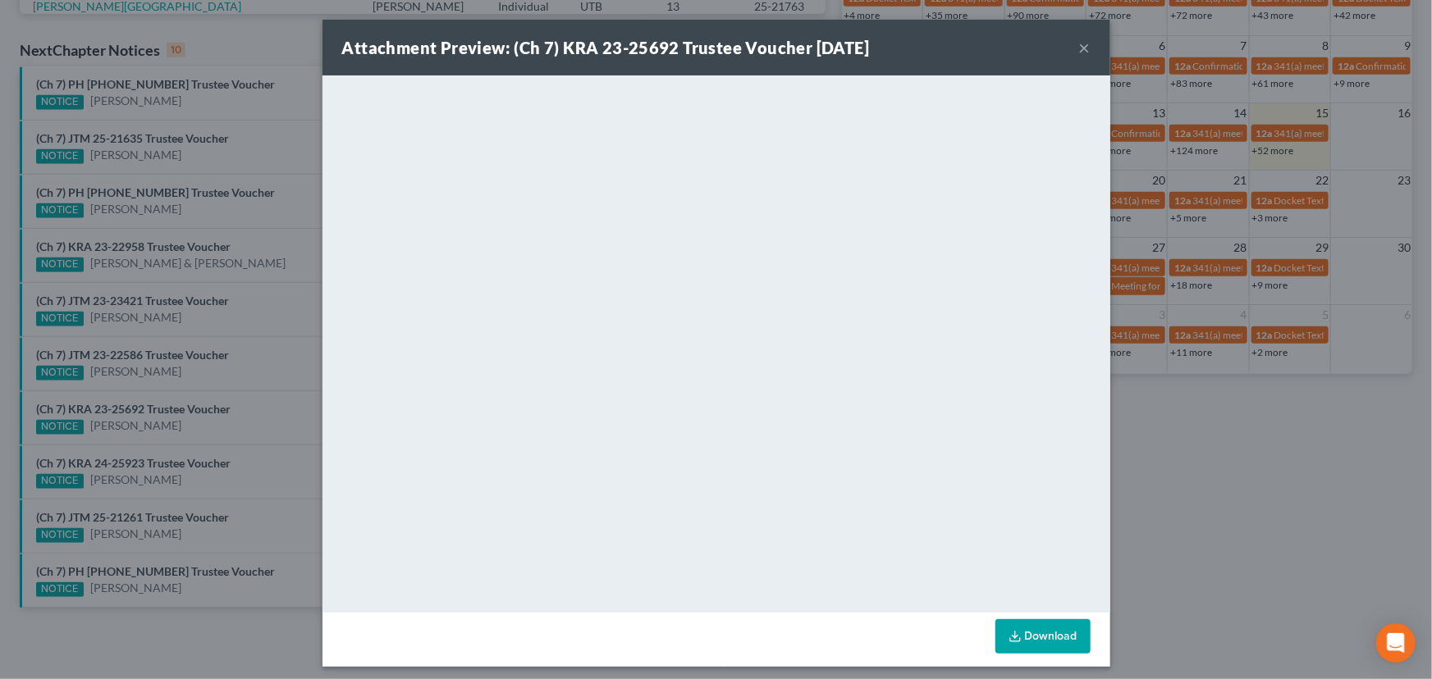
click at [176, 371] on div "Attachment Preview: (Ch 7) KRA 23-25692 Trustee Voucher 08/15/2025 × <object ng…" at bounding box center [716, 339] width 1432 height 679
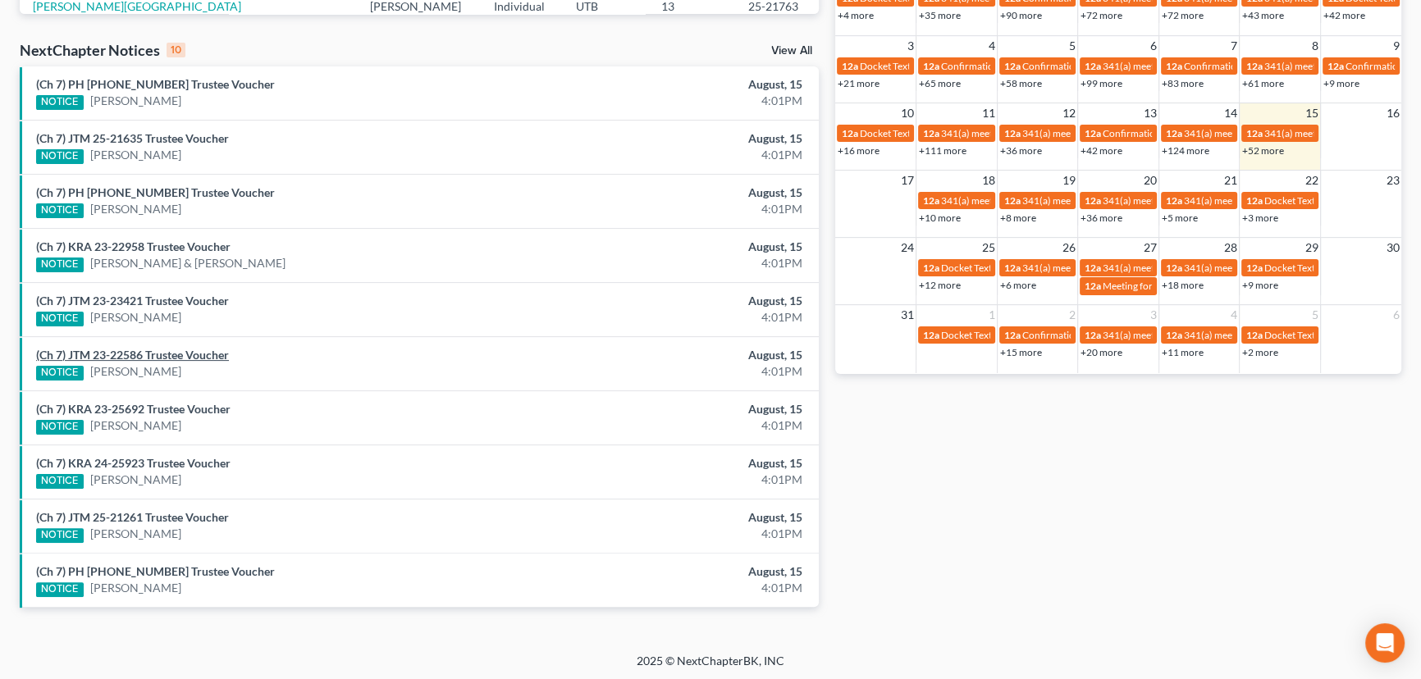
click at [171, 356] on link "(Ch 7) JTM 23-22586 Trustee Voucher" at bounding box center [132, 355] width 193 height 14
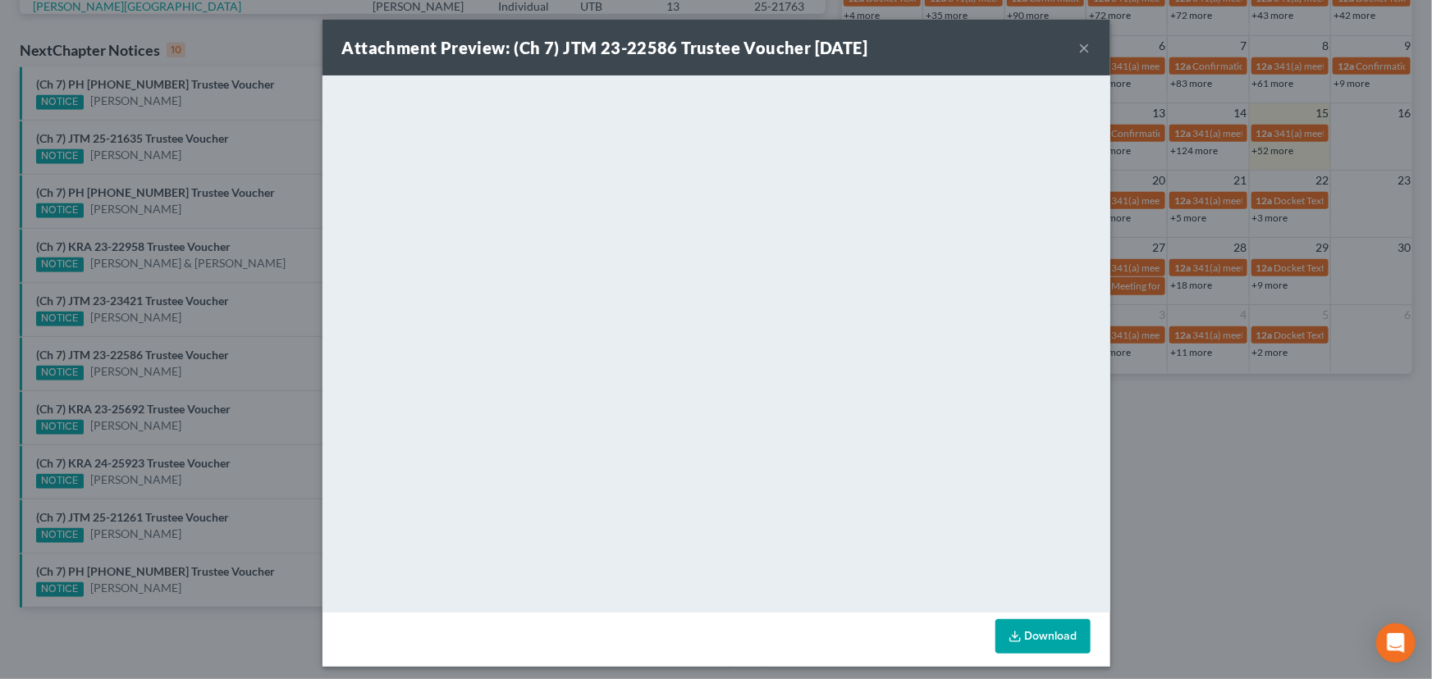
click at [172, 323] on div "Attachment Preview: (Ch 7) JTM 23-22586 Trustee Voucher 08/15/2025 × <object ng…" at bounding box center [716, 339] width 1432 height 679
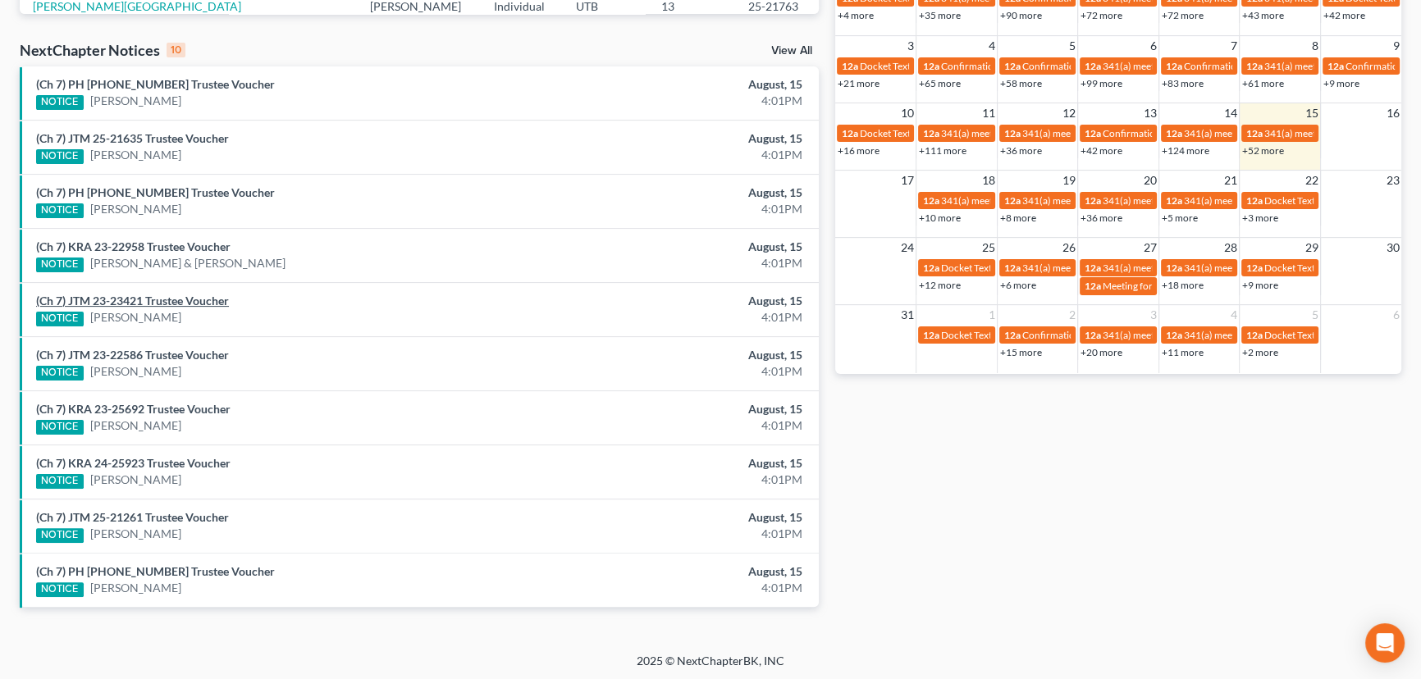
click at [178, 299] on link "(Ch 7) JTM 23-23421 Trustee Voucher" at bounding box center [132, 301] width 193 height 14
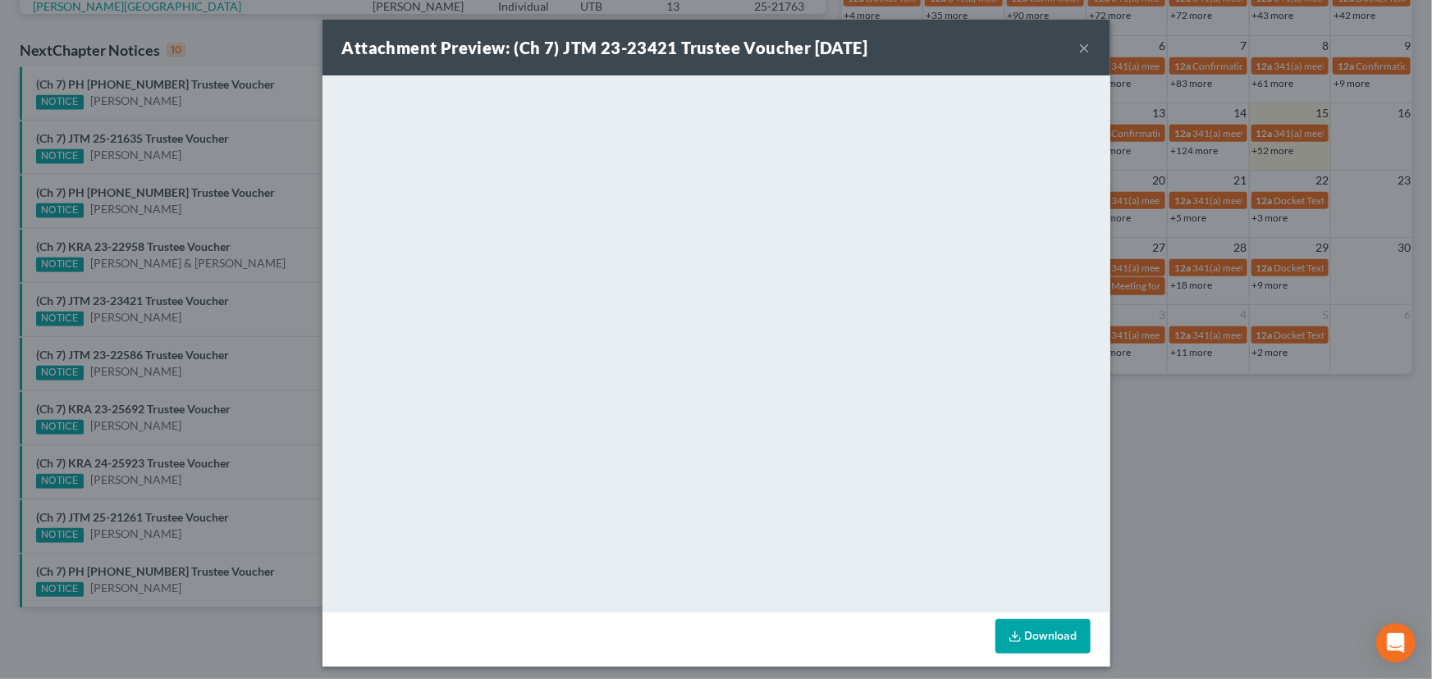
click at [186, 285] on div "Attachment Preview: (Ch 7) JTM 23-23421 Trustee Voucher 08/15/2025 × <object ng…" at bounding box center [716, 339] width 1432 height 679
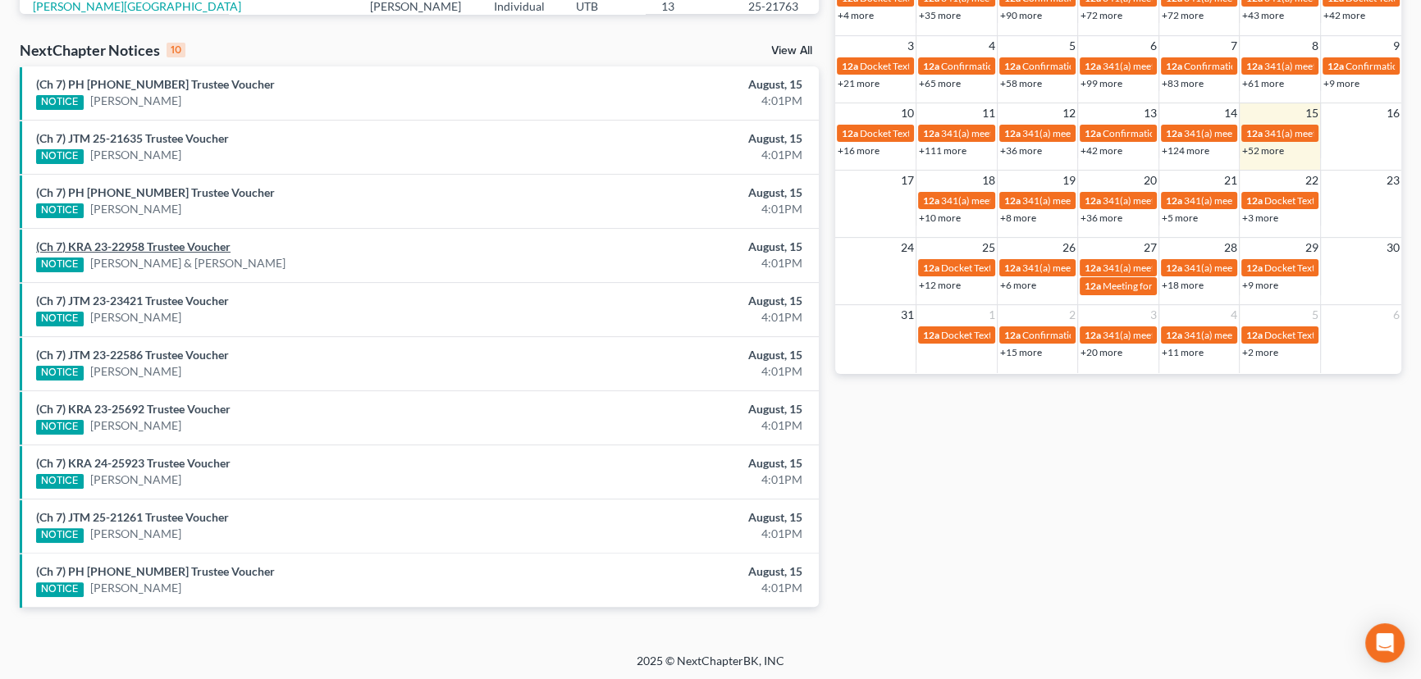
click at [176, 244] on link "(Ch 7) KRA 23-22958 Trustee Voucher" at bounding box center [133, 247] width 194 height 14
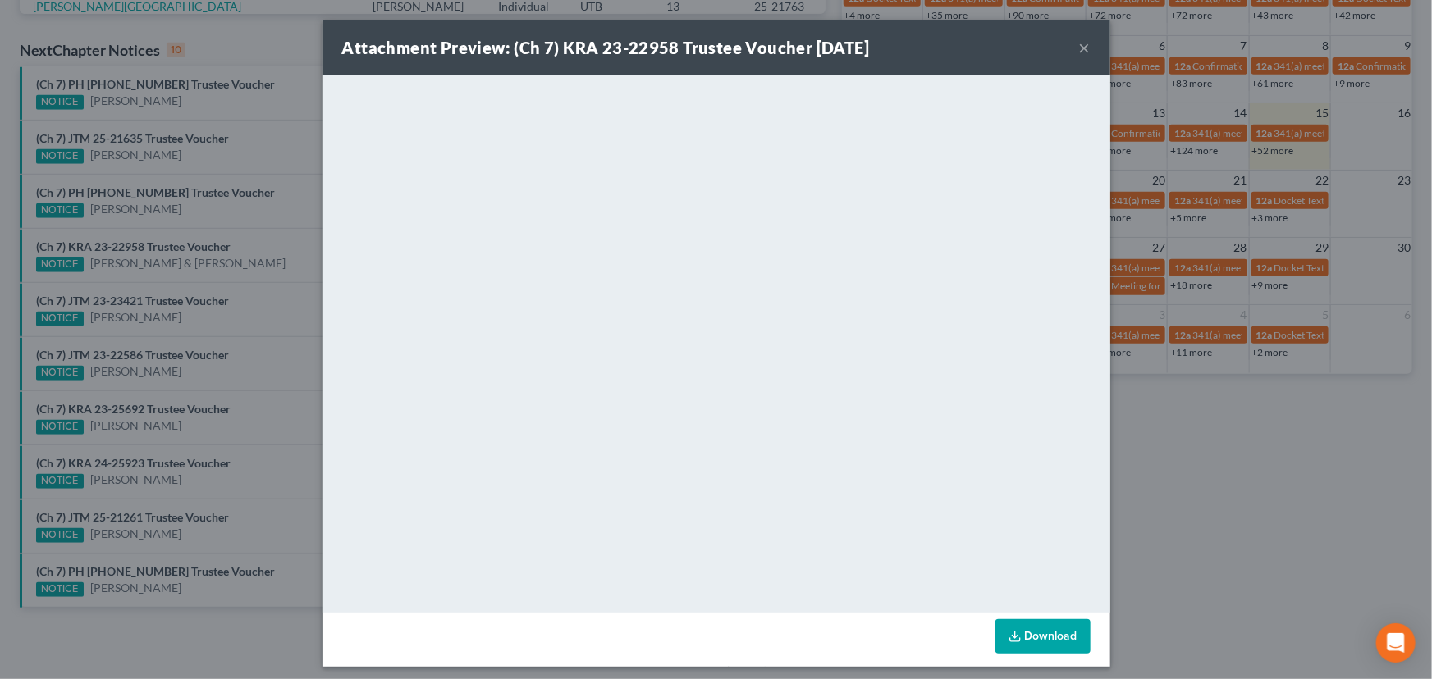
click at [188, 216] on div "Attachment Preview: (Ch 7) KRA 23-22958 Trustee Voucher 08/15/2025 × <object ng…" at bounding box center [716, 339] width 1432 height 679
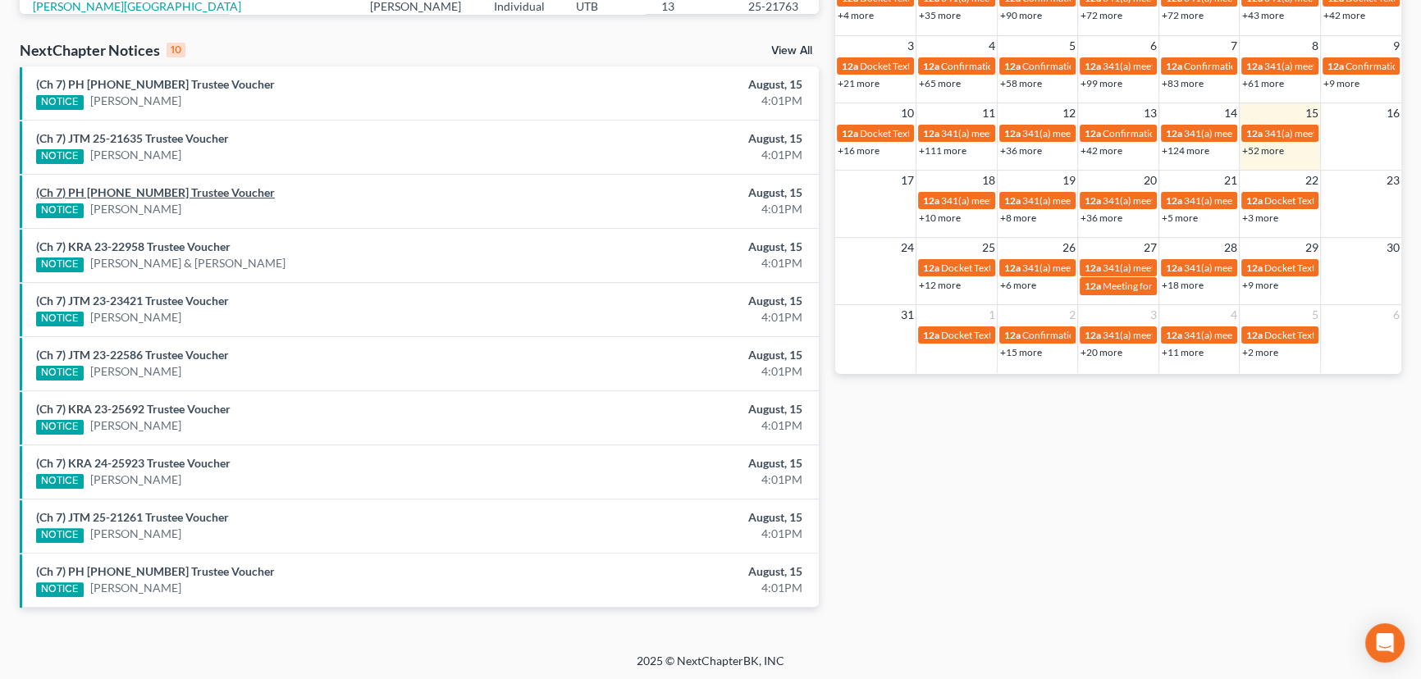
click at [189, 192] on link "(Ch 7) PH 21-24096 Trustee Voucher" at bounding box center [155, 192] width 239 height 14
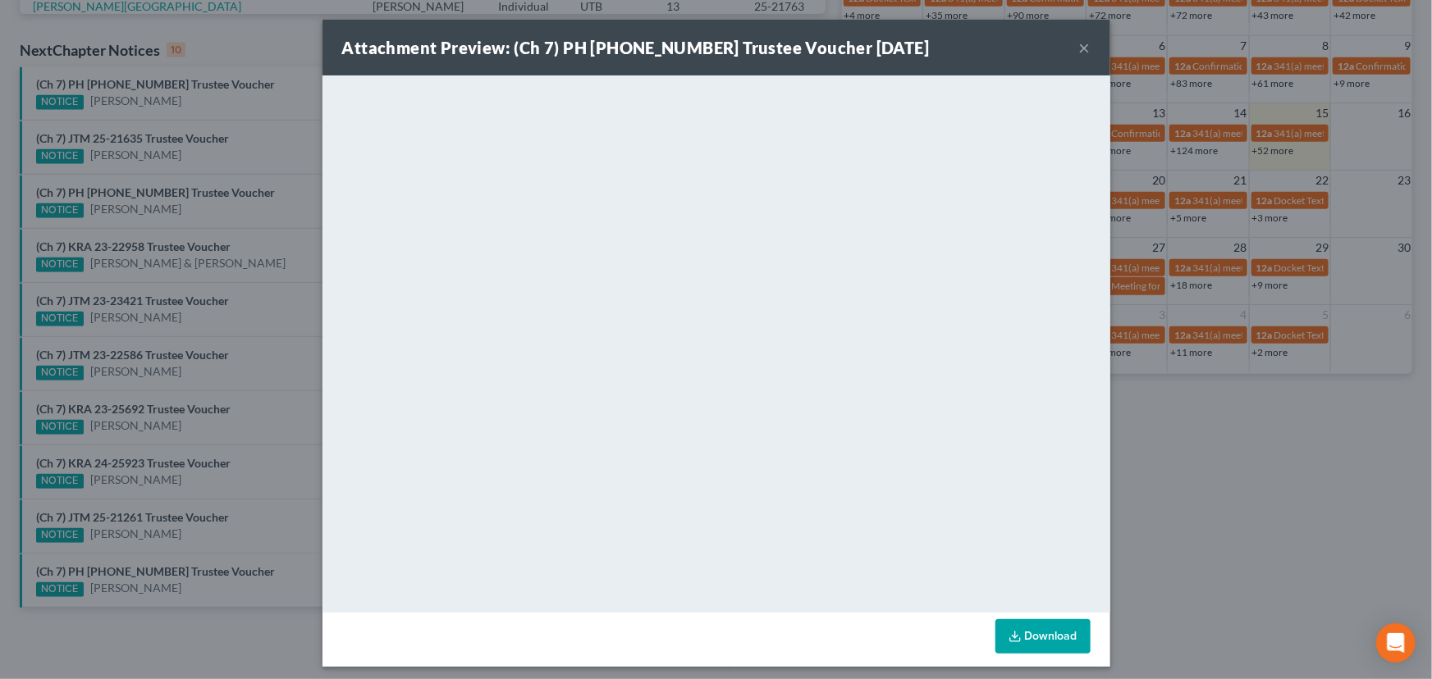
click at [178, 139] on div "Attachment Preview: (Ch 7) PH 21-24096 Trustee Voucher 08/15/2025 × <object ng-…" at bounding box center [716, 339] width 1432 height 679
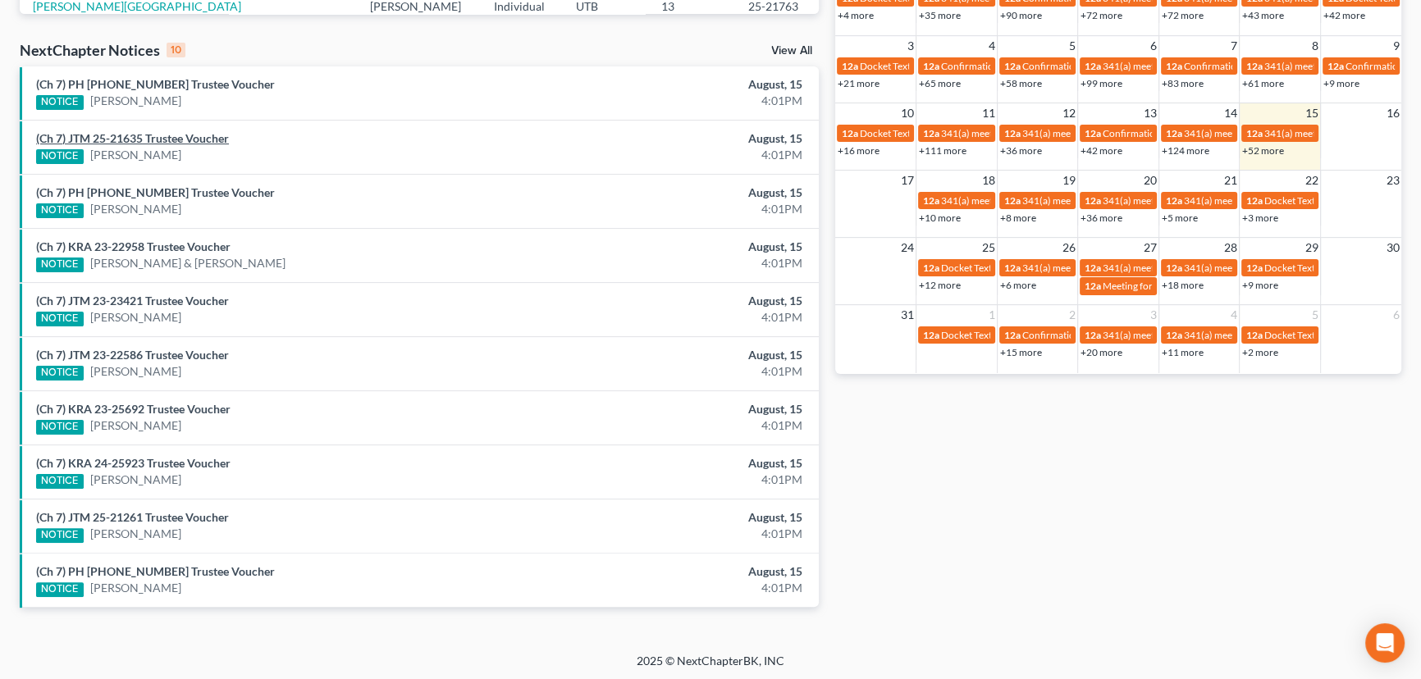
click at [178, 139] on link "(Ch 7) JTM 25-21635 Trustee Voucher" at bounding box center [132, 138] width 193 height 14
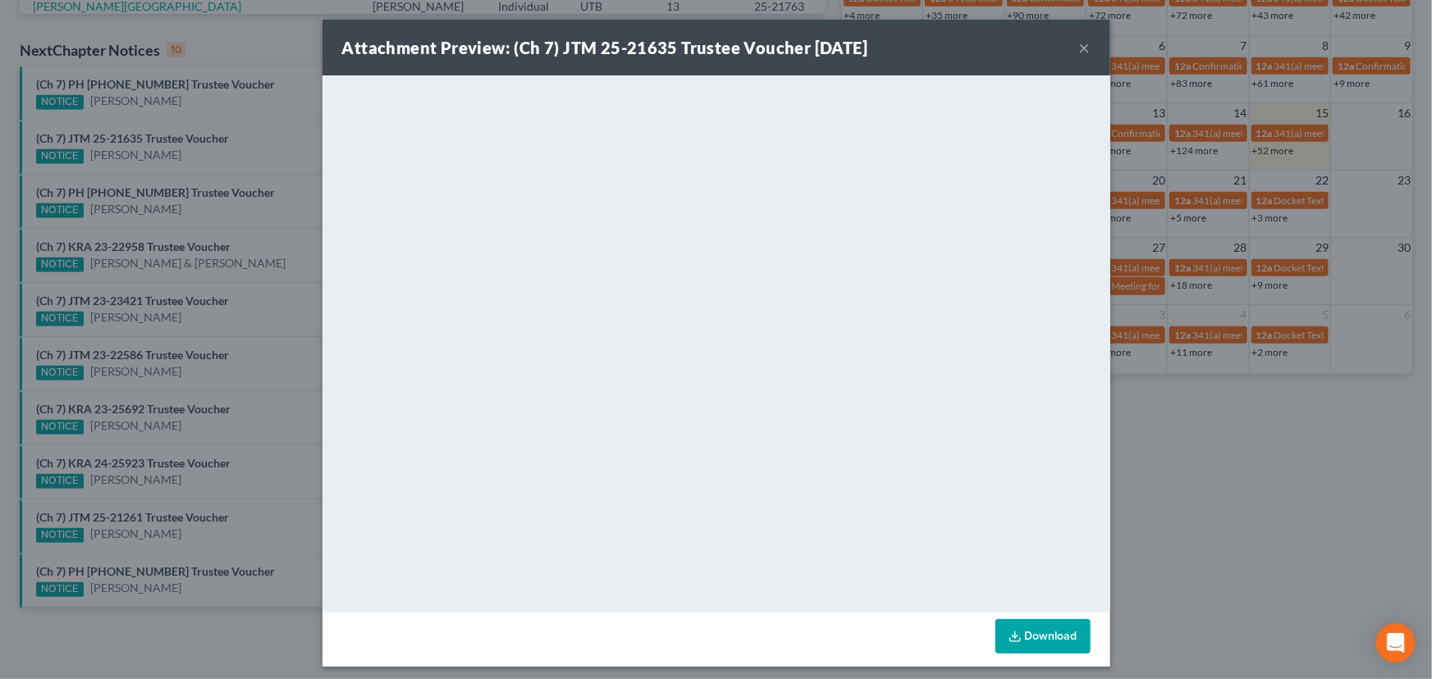
click at [186, 85] on div "Attachment Preview: (Ch 7) JTM 25-21635 Trustee Voucher 08/15/2025 × <object ng…" at bounding box center [716, 339] width 1432 height 679
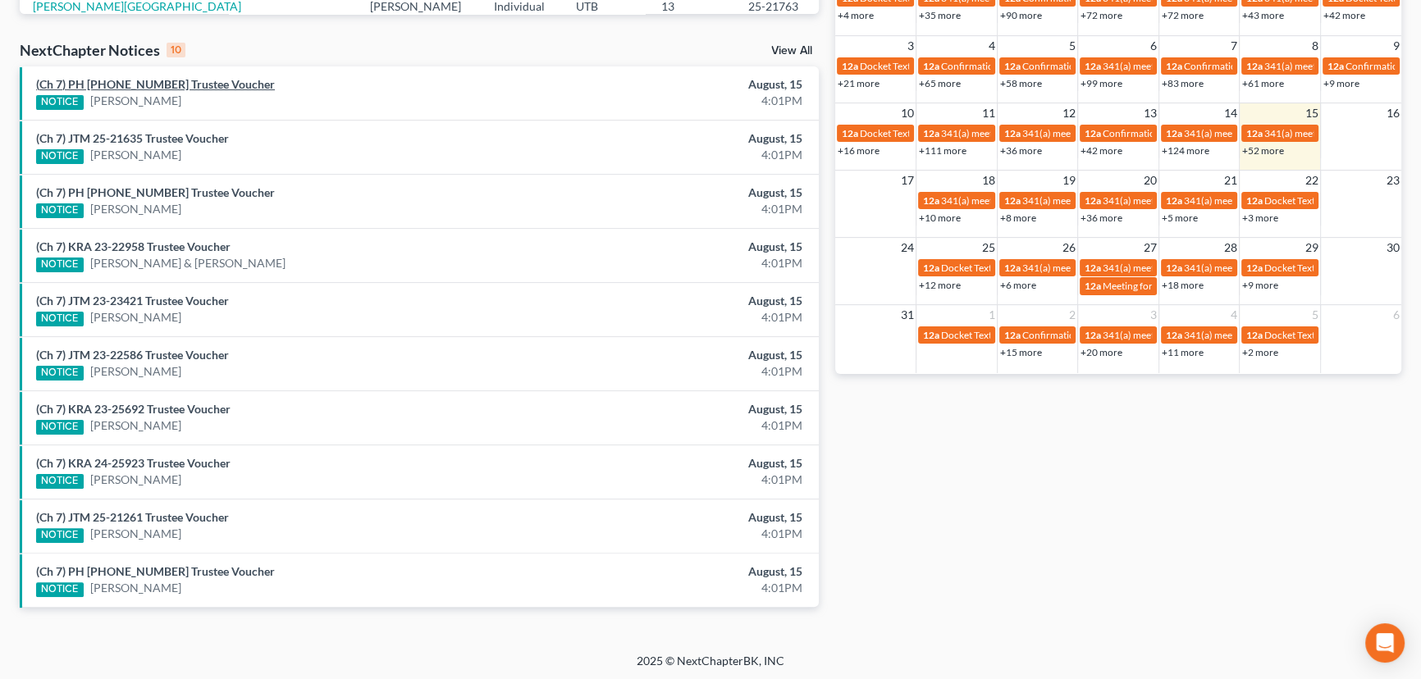
click at [186, 85] on link "(Ch 7) PH 25-22112 Trustee Voucher" at bounding box center [155, 84] width 239 height 14
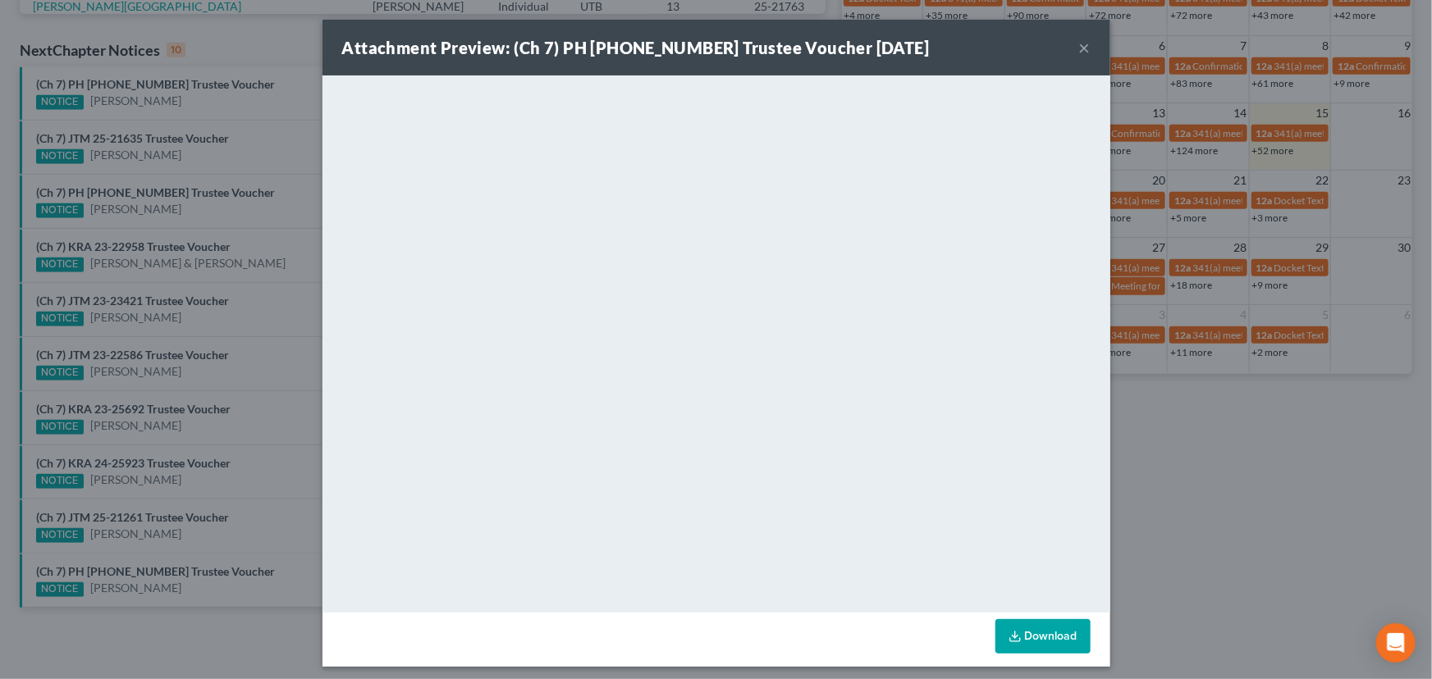
click at [198, 103] on div "Attachment Preview: (Ch 7) PH 25-22112 Trustee Voucher 08/15/2025 × <object ng-…" at bounding box center [716, 339] width 1432 height 679
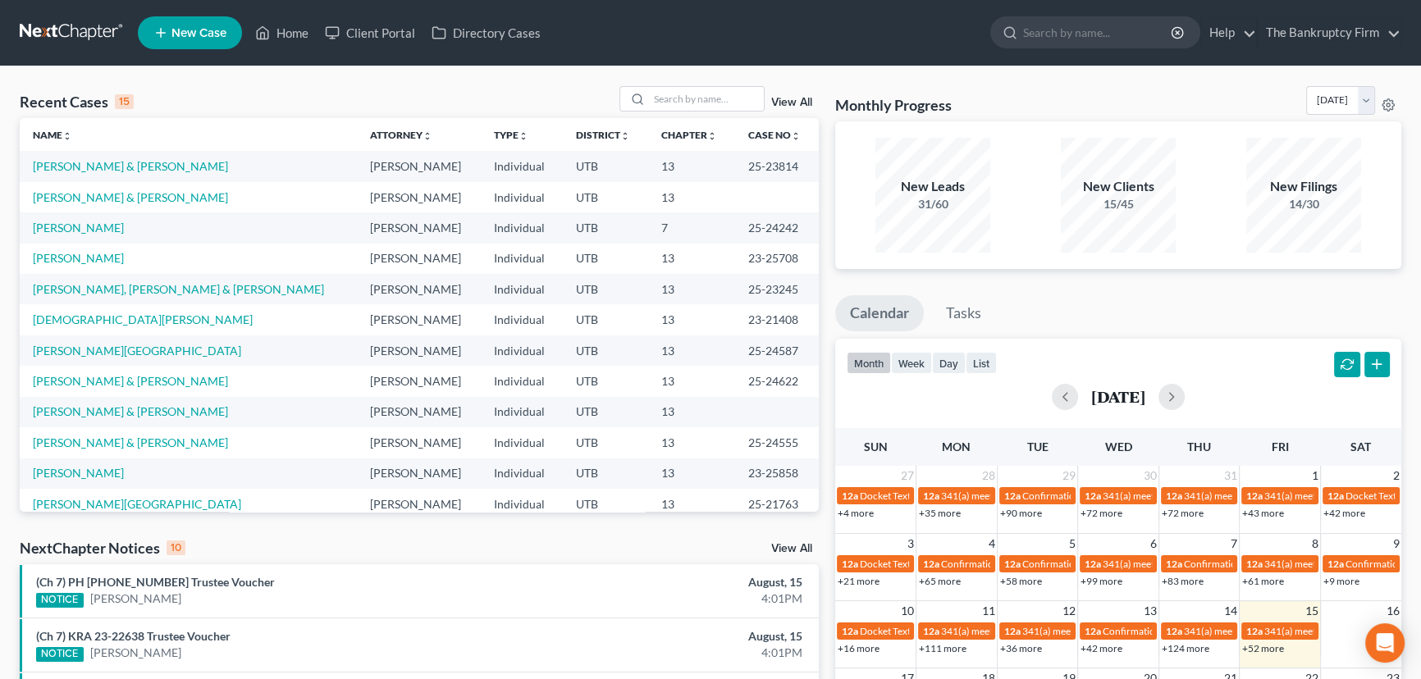
scroll to position [149, 0]
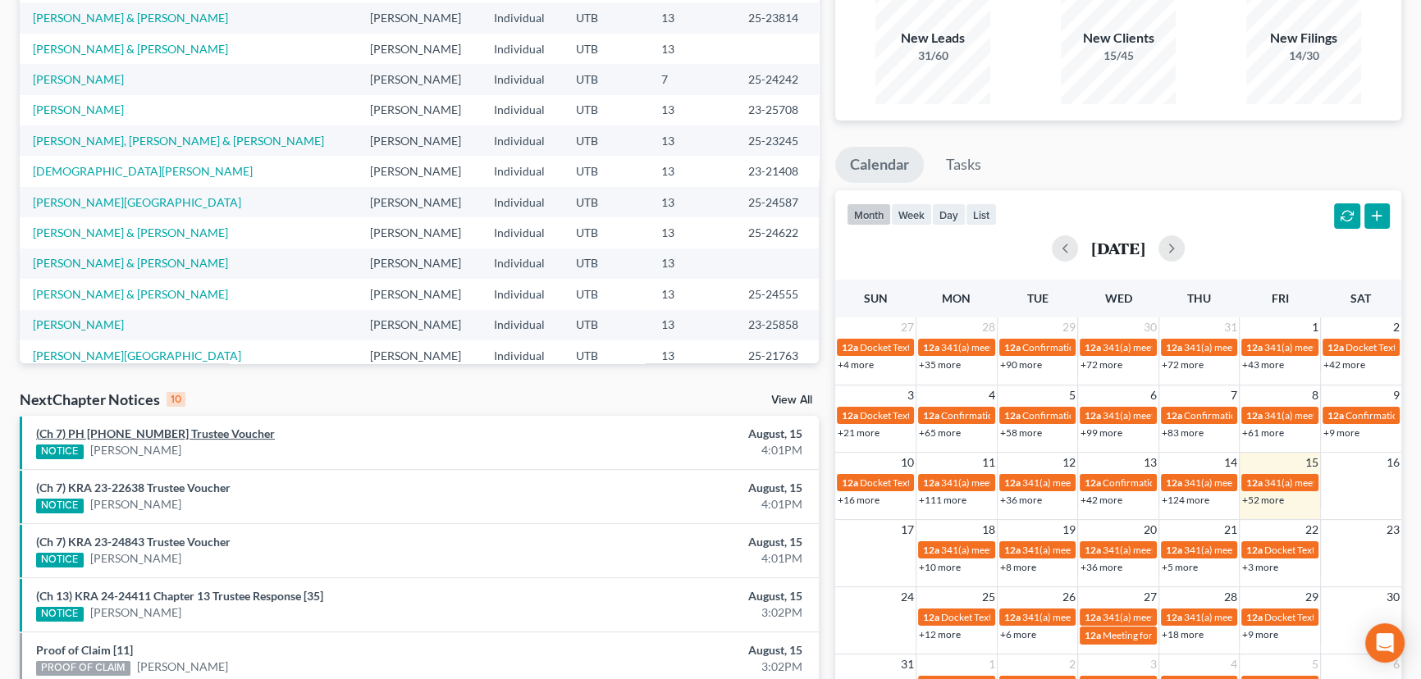
click at [117, 434] on link "(Ch 7) PH [PHONE_NUMBER] Trustee Voucher" at bounding box center [155, 434] width 239 height 14
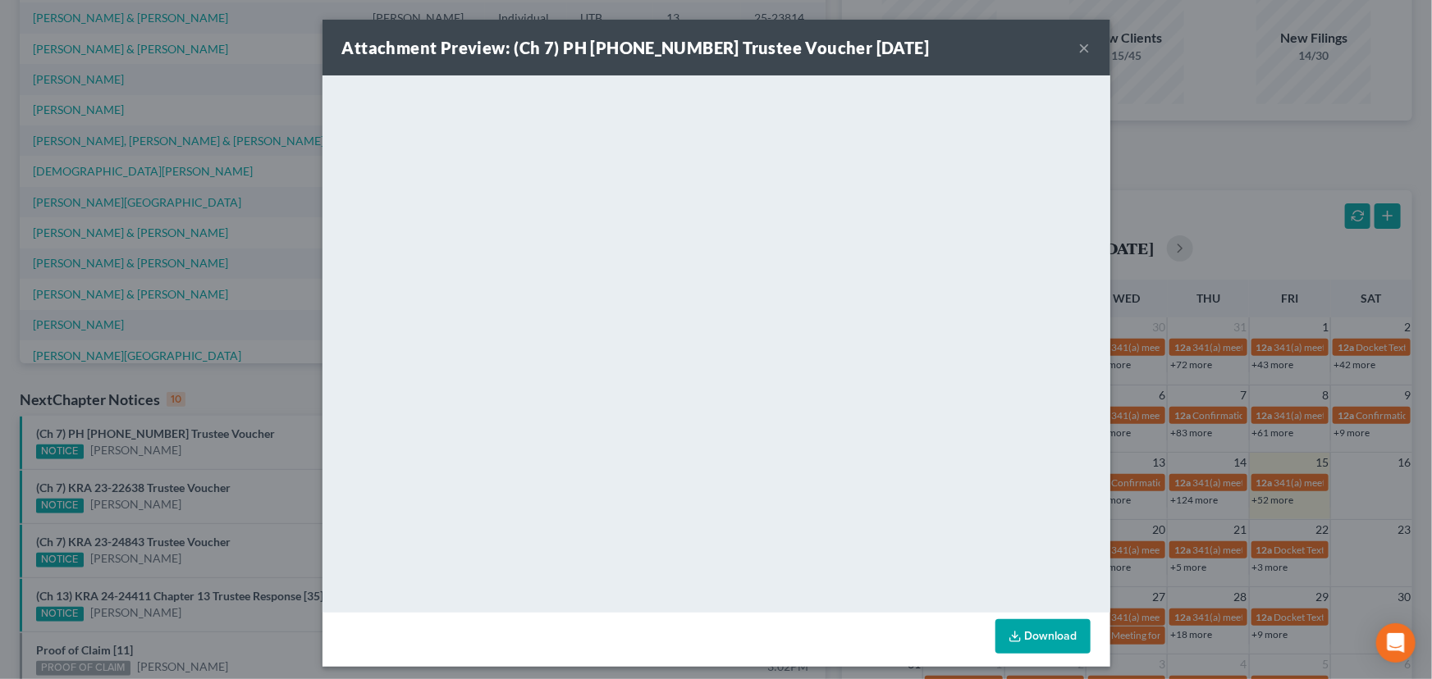
click at [240, 456] on div "Attachment Preview: (Ch 7) PH [PHONE_NUMBER] Trustee Voucher [DATE] × <object n…" at bounding box center [716, 339] width 1432 height 679
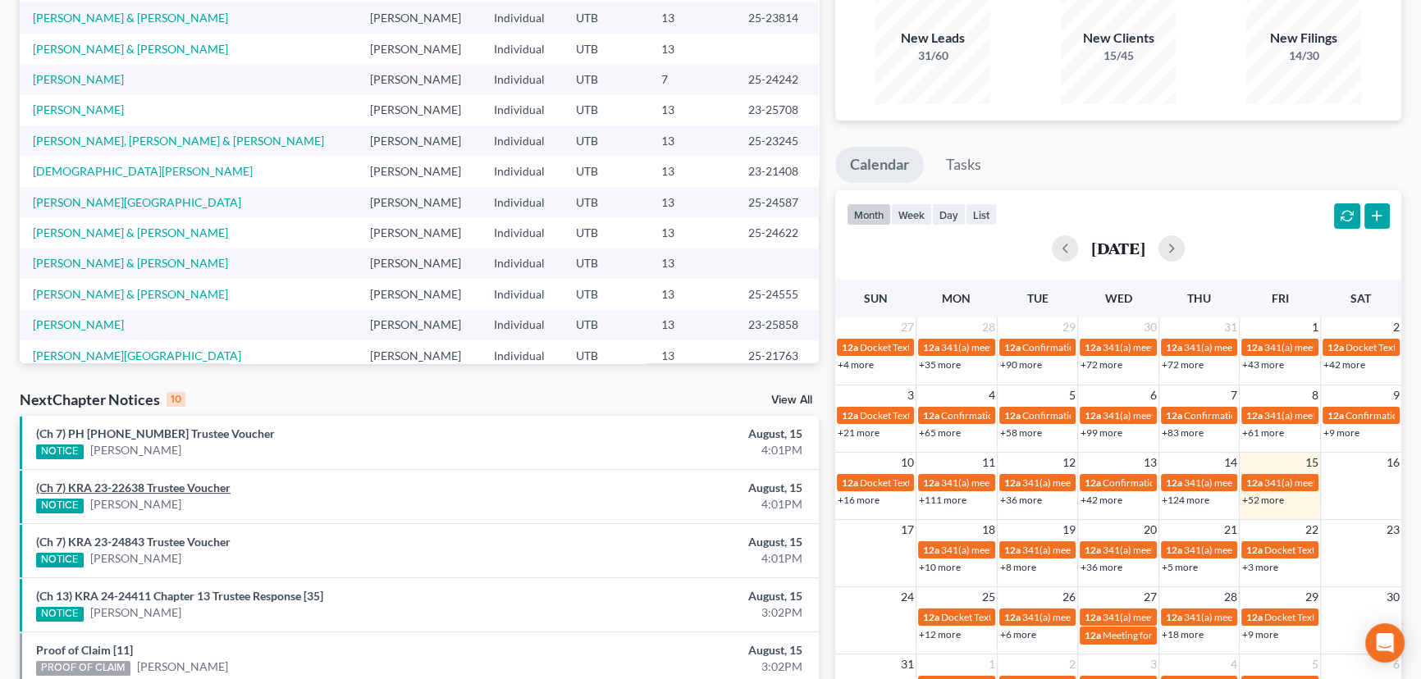
click at [180, 487] on link "(Ch 7) KRA 23-22638 Trustee Voucher" at bounding box center [133, 488] width 194 height 14
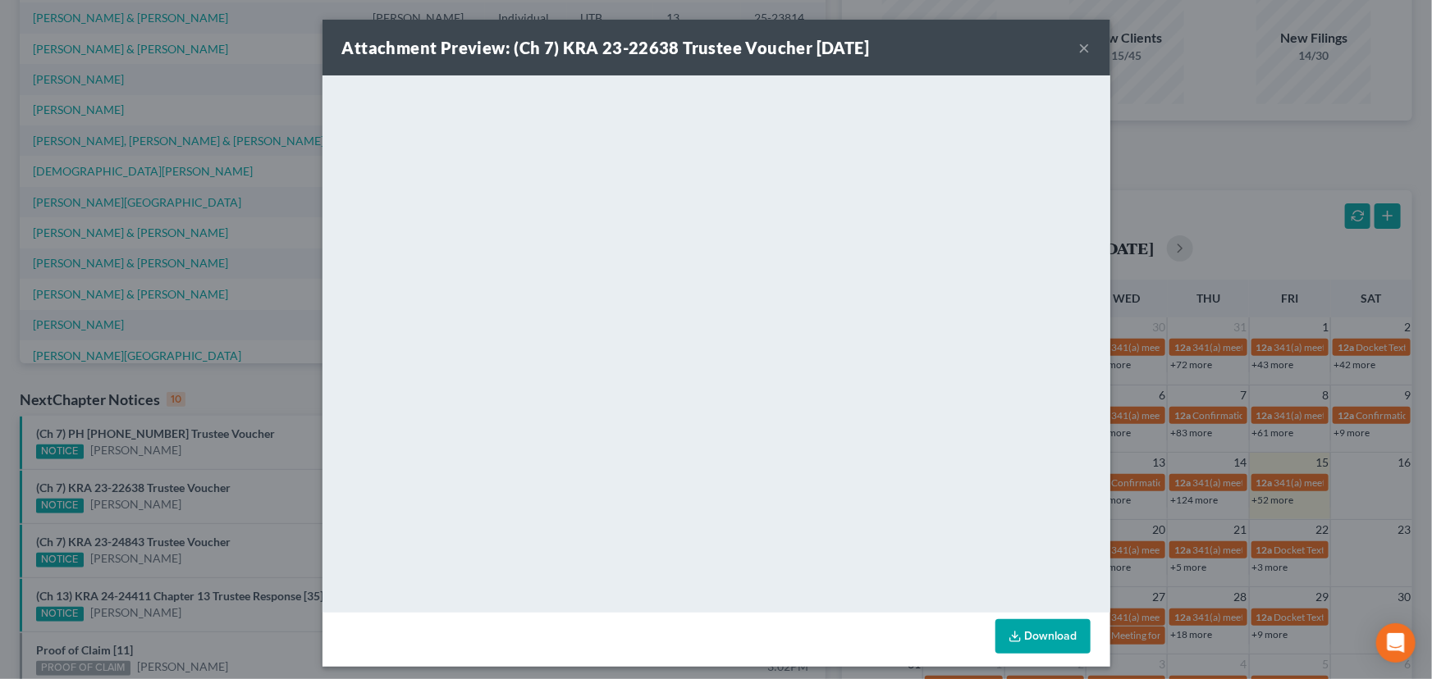
click at [179, 505] on div "Attachment Preview: (Ch 7) KRA 23-22638 Trustee Voucher 08/15/2025 × <object ng…" at bounding box center [716, 339] width 1432 height 679
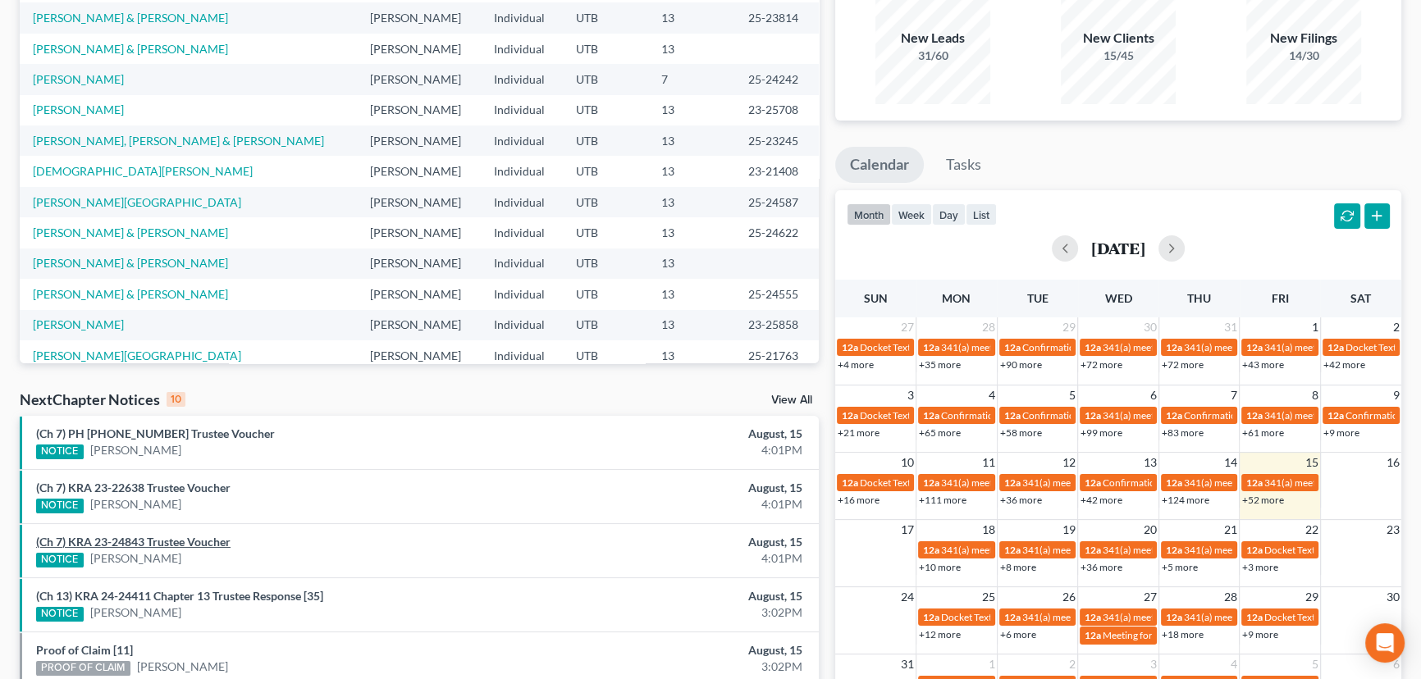
click at [167, 539] on link "(Ch 7) KRA 23-24843 Trustee Voucher" at bounding box center [133, 542] width 194 height 14
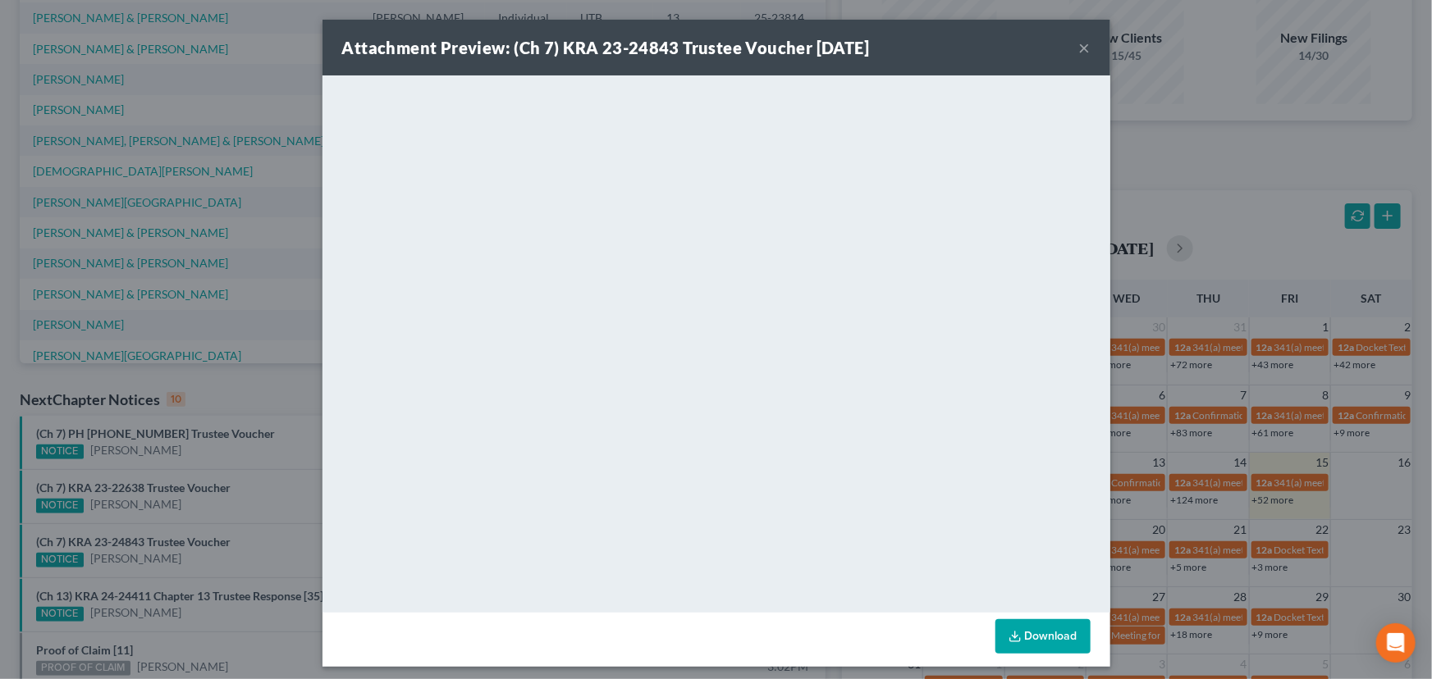
click at [200, 496] on div "Attachment Preview: (Ch 7) KRA 23-24843 Trustee Voucher 08/15/2025 × <object ng…" at bounding box center [716, 339] width 1432 height 679
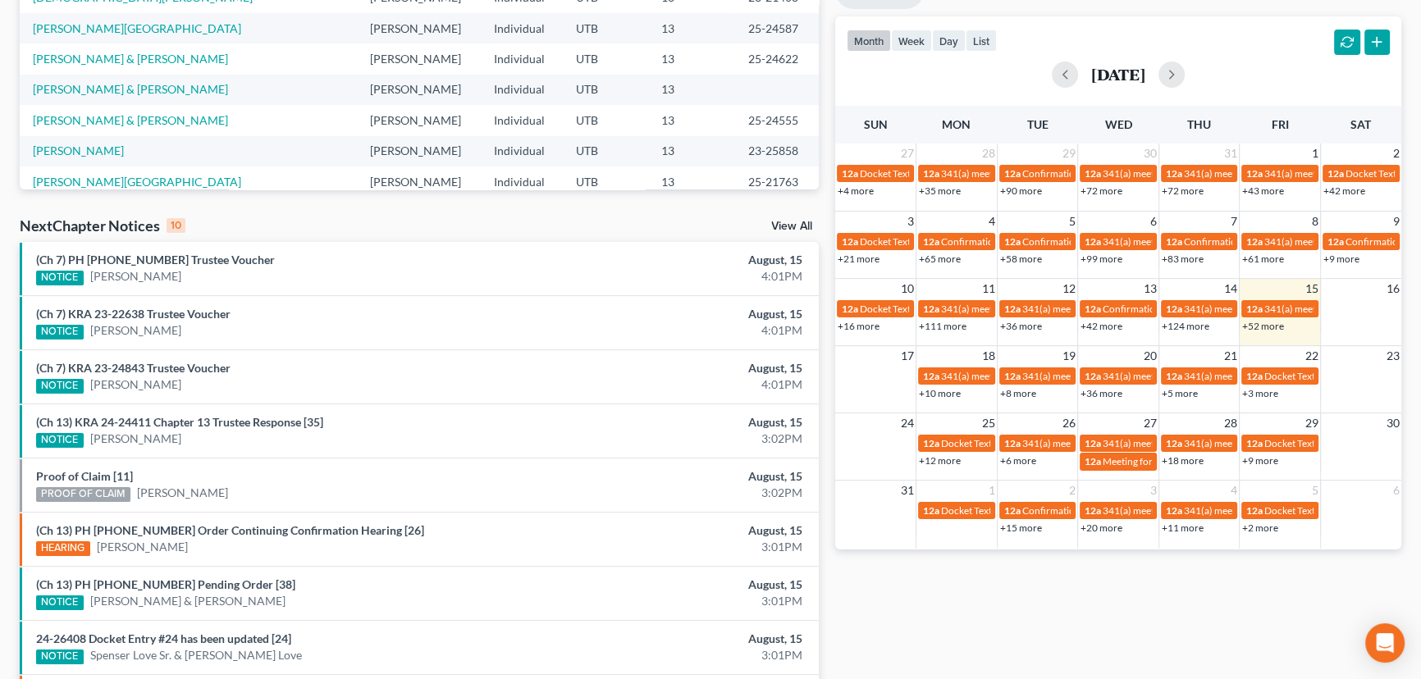
scroll to position [447, 0]
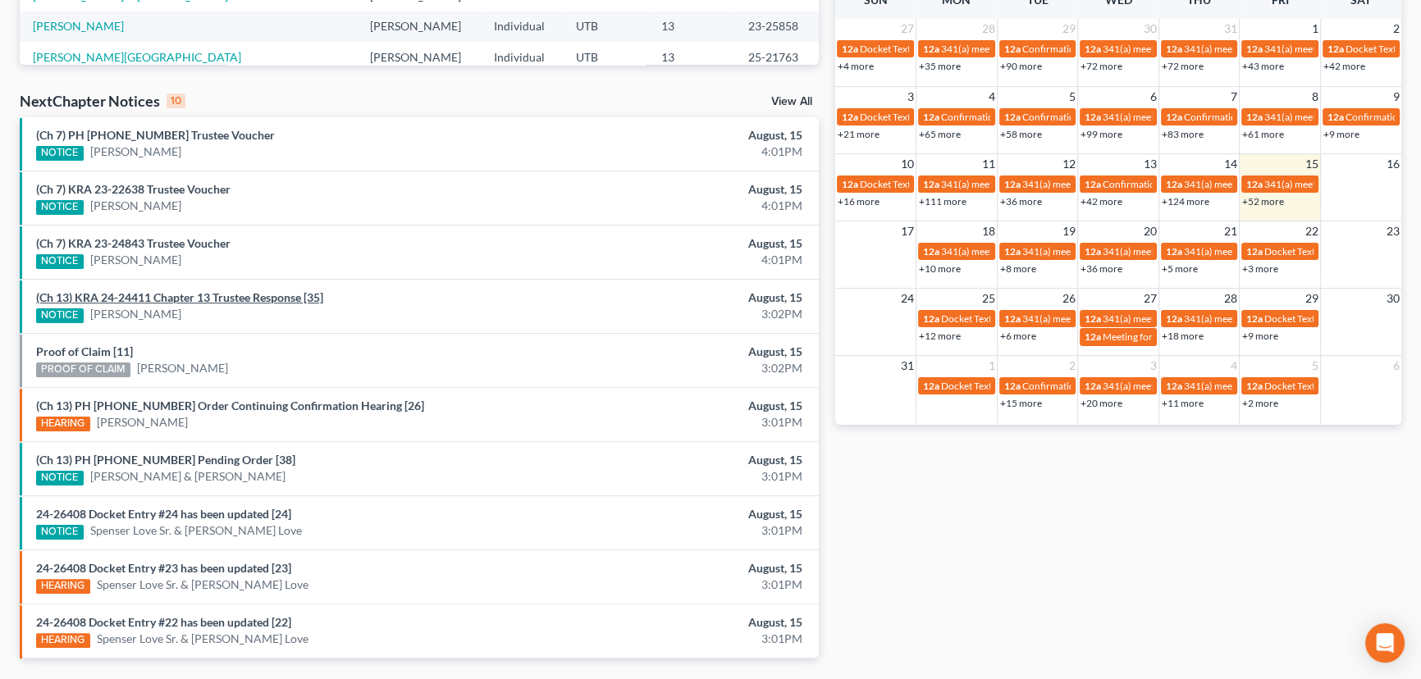
click at [200, 296] on link "(Ch 13) KRA 24-24411 Chapter 13 Trustee Response [35]" at bounding box center [179, 297] width 287 height 14
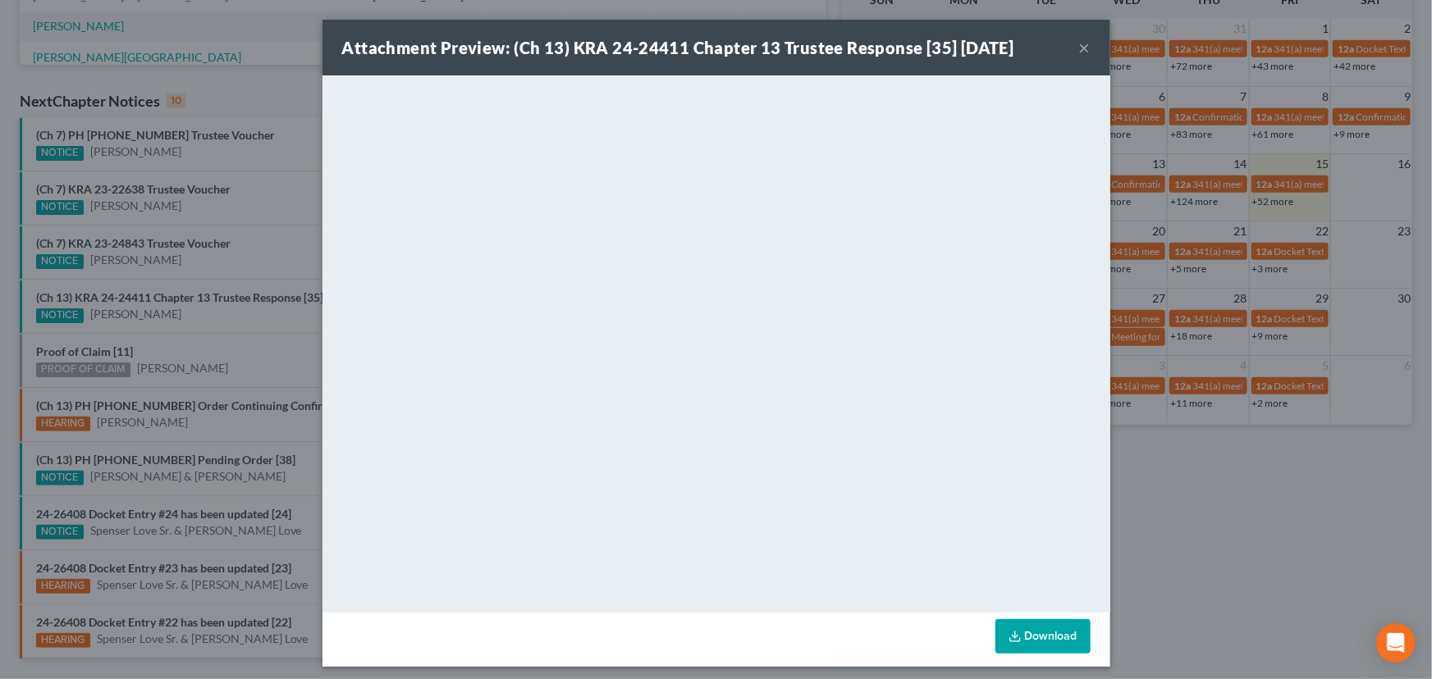
drag, startPoint x: 195, startPoint y: 310, endPoint x: 144, endPoint y: 328, distance: 54.0
click at [195, 310] on div "Attachment Preview: (Ch 13) KRA 24-24411 Chapter 13 Trustee Response [35] 08/15…" at bounding box center [716, 339] width 1432 height 679
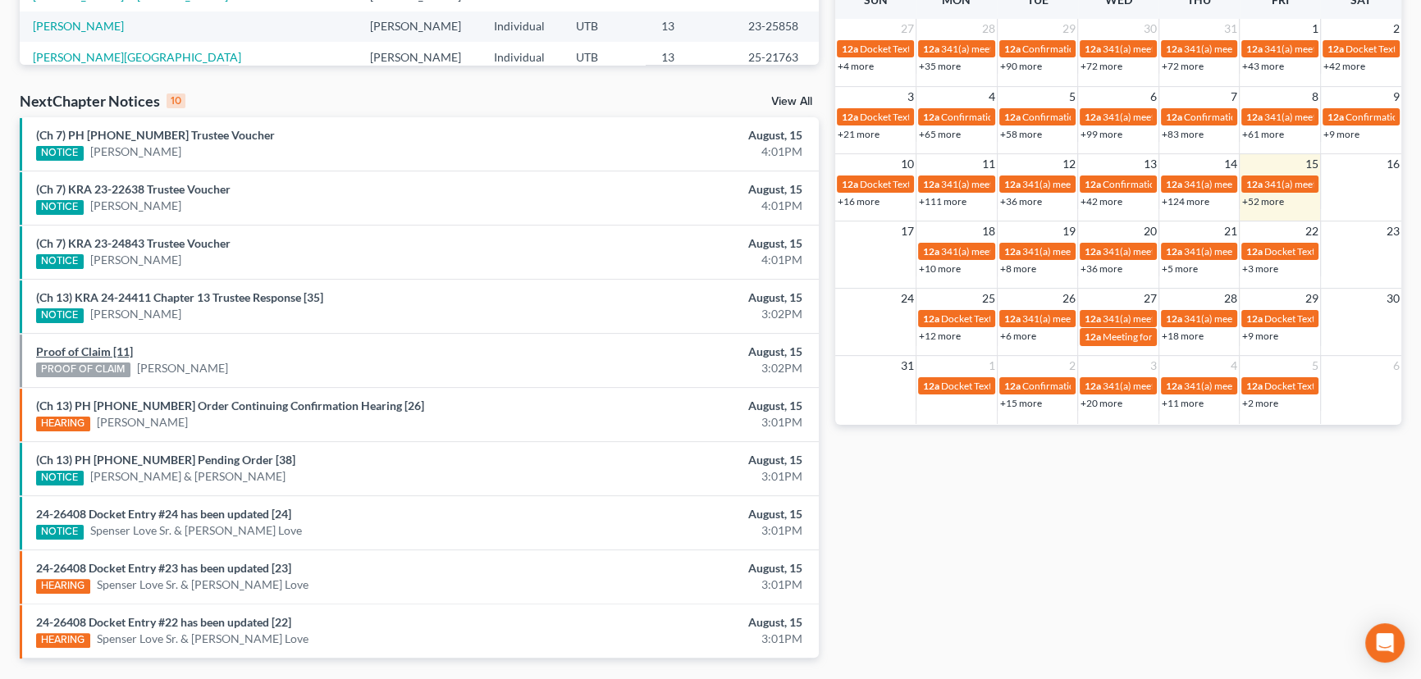
click at [85, 351] on link "Proof of Claim [11]" at bounding box center [84, 352] width 97 height 14
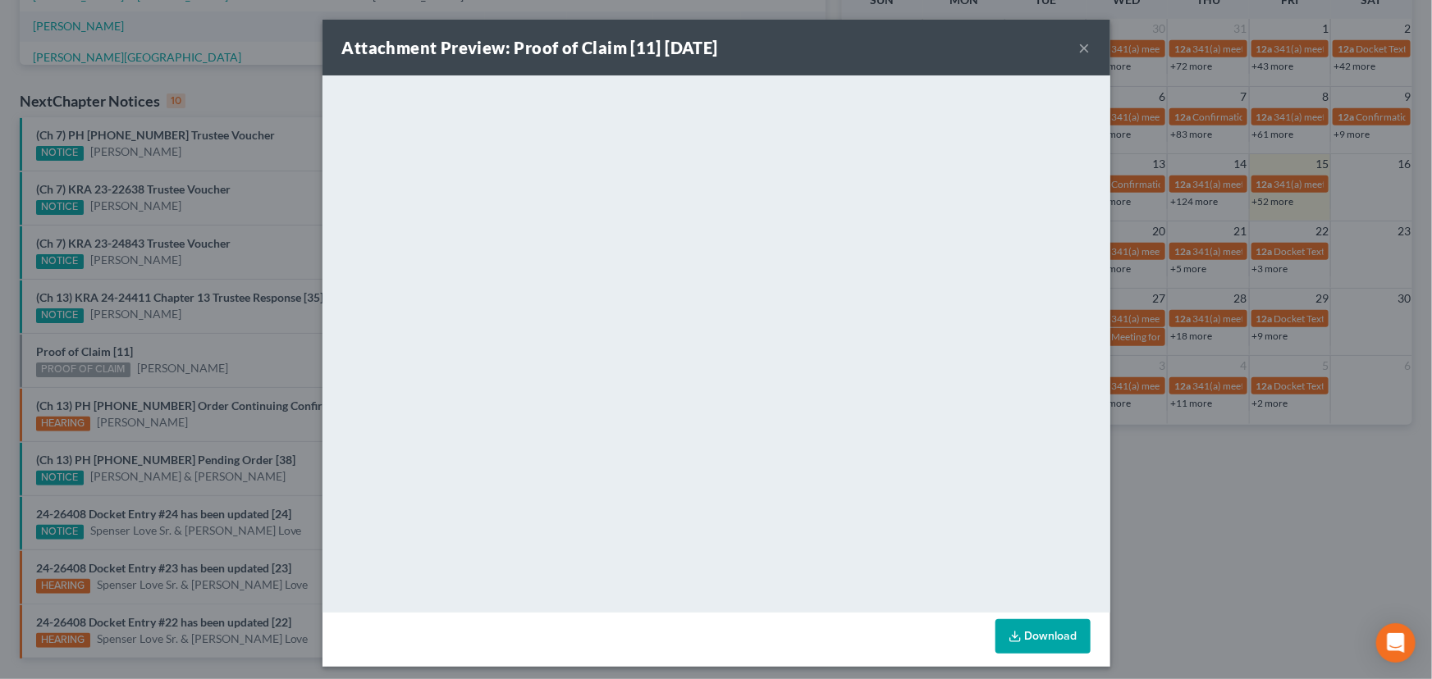
drag, startPoint x: 176, startPoint y: 329, endPoint x: 209, endPoint y: 326, distance: 33.8
click at [179, 328] on div "Attachment Preview: Proof of Claim [11] 08/15/2025 × <object ng-attr-data='http…" at bounding box center [716, 339] width 1432 height 679
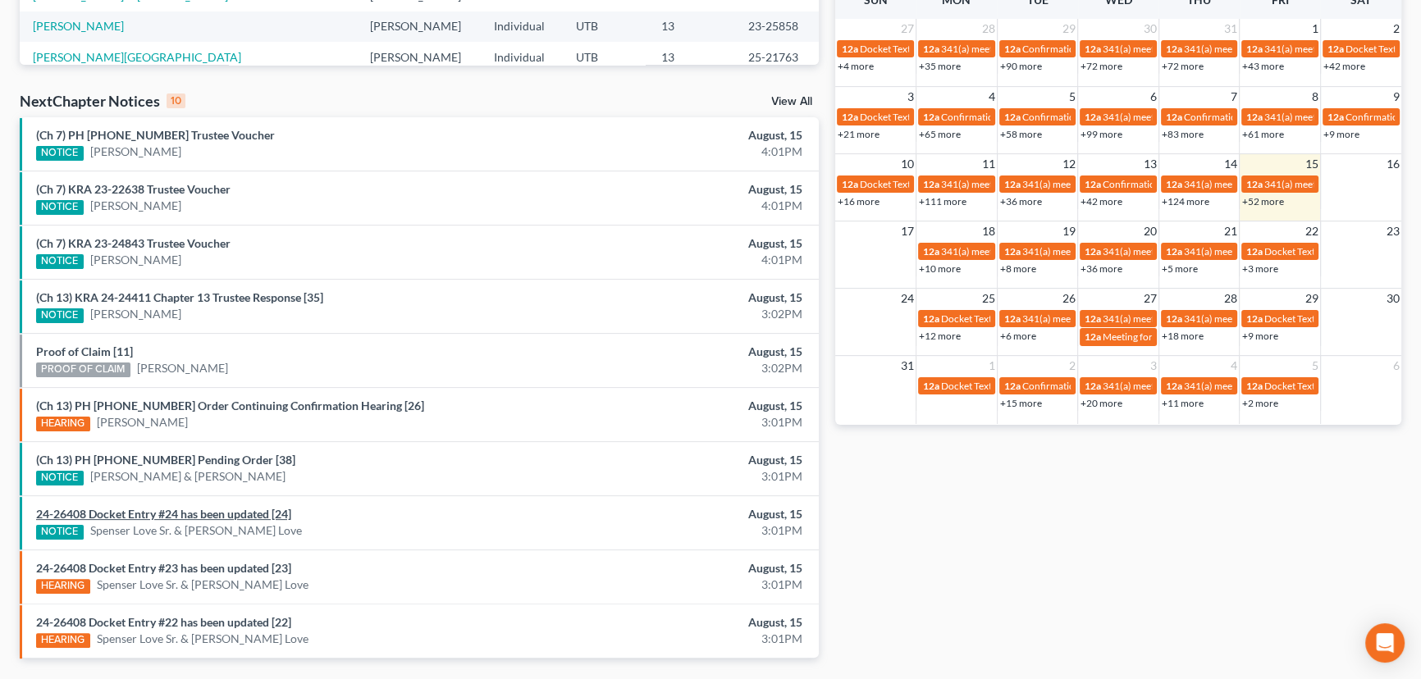
click at [158, 511] on link "24-26408 Docket Entry #24 has been updated [24]" at bounding box center [163, 514] width 255 height 14
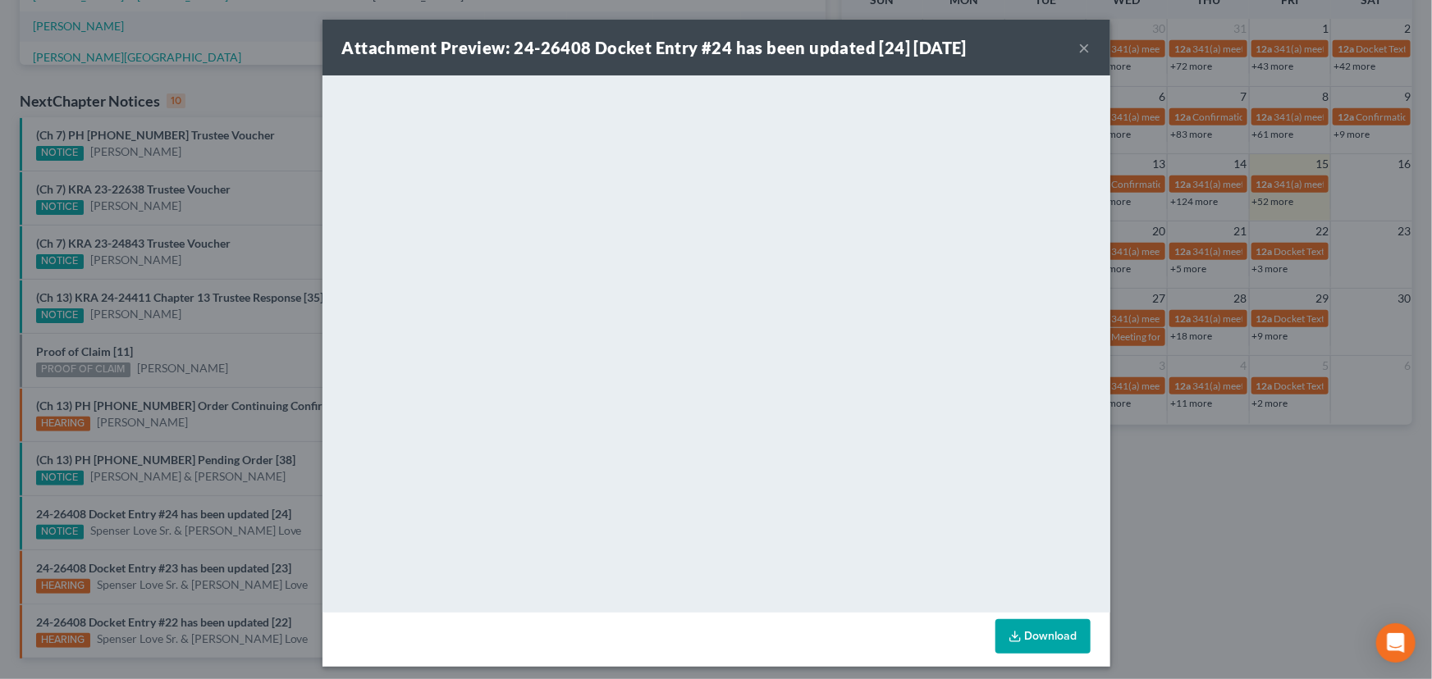
click at [188, 551] on div "Attachment Preview: 24-26408 Docket Entry #24 has been updated [24] 08/15/2025 …" at bounding box center [716, 339] width 1432 height 679
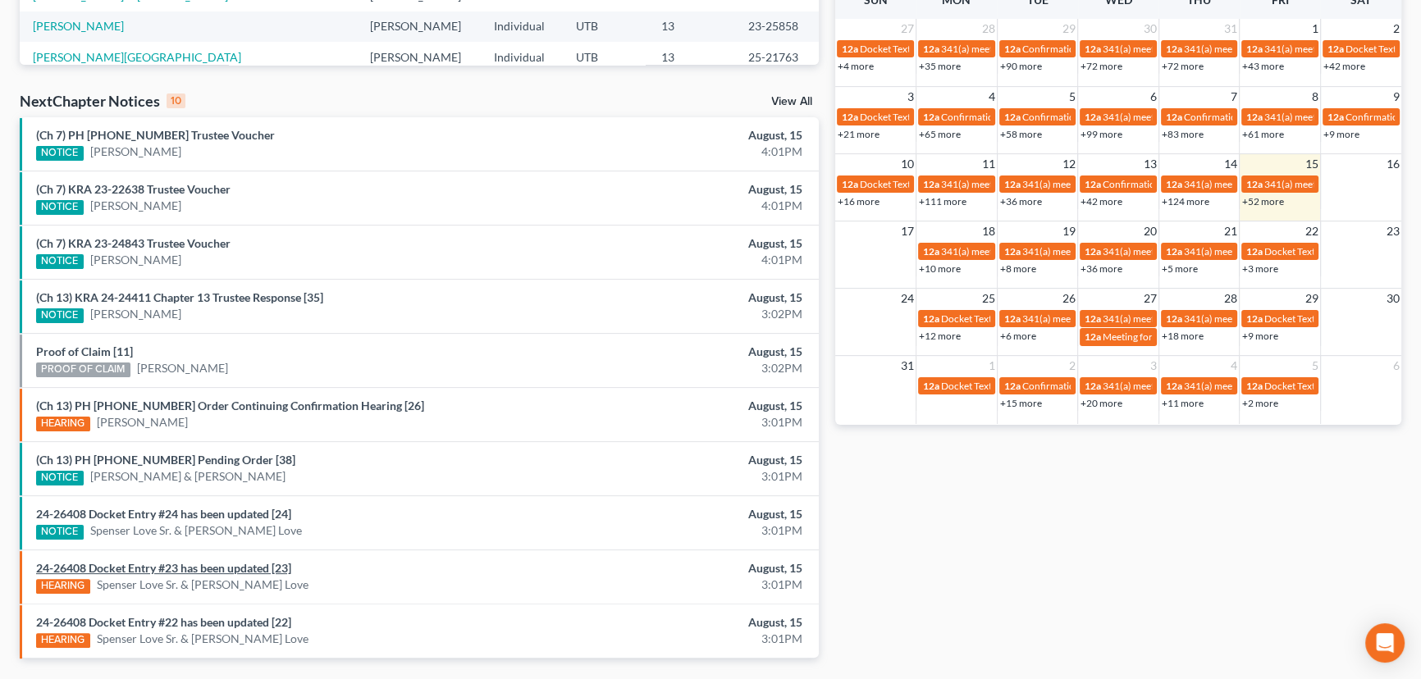
click at [186, 565] on link "24-26408 Docket Entry #23 has been updated [23]" at bounding box center [163, 568] width 255 height 14
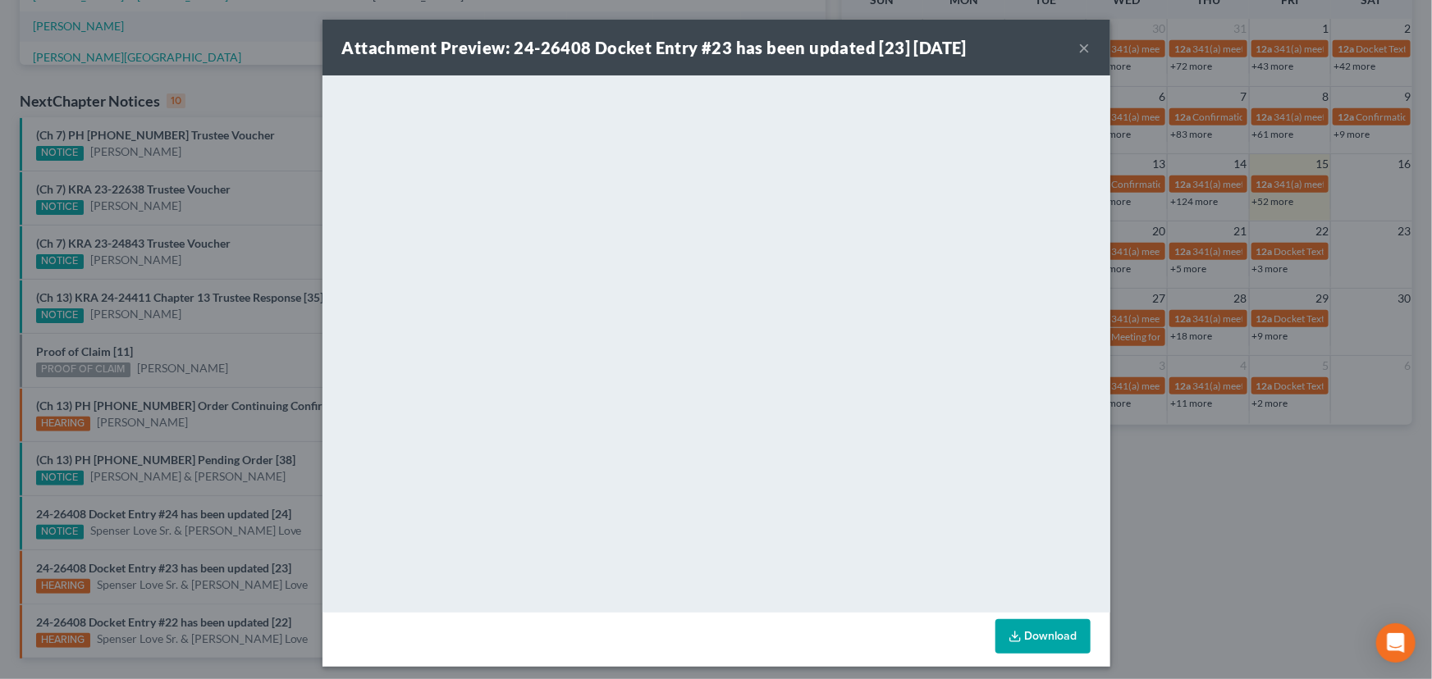
click at [191, 588] on div "Attachment Preview: 24-26408 Docket Entry #23 has been updated [23] 08/15/2025 …" at bounding box center [716, 339] width 1432 height 679
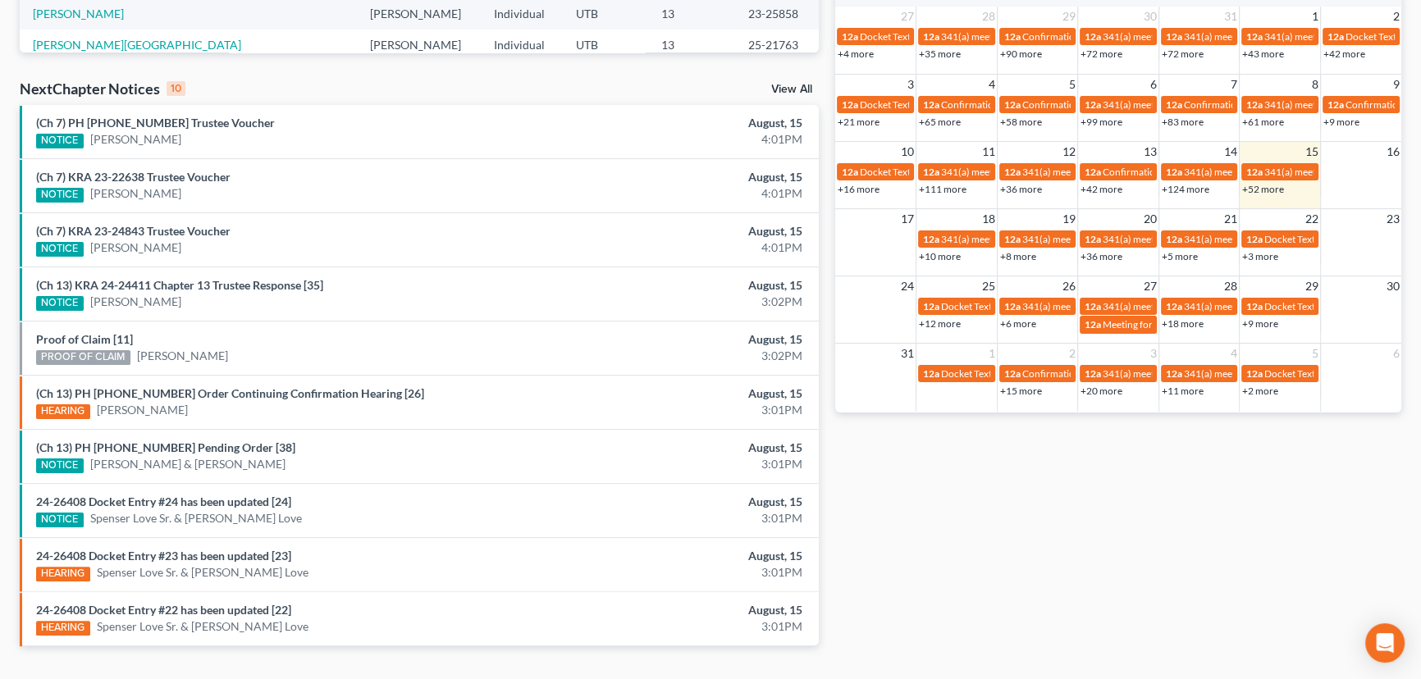
scroll to position [498, 0]
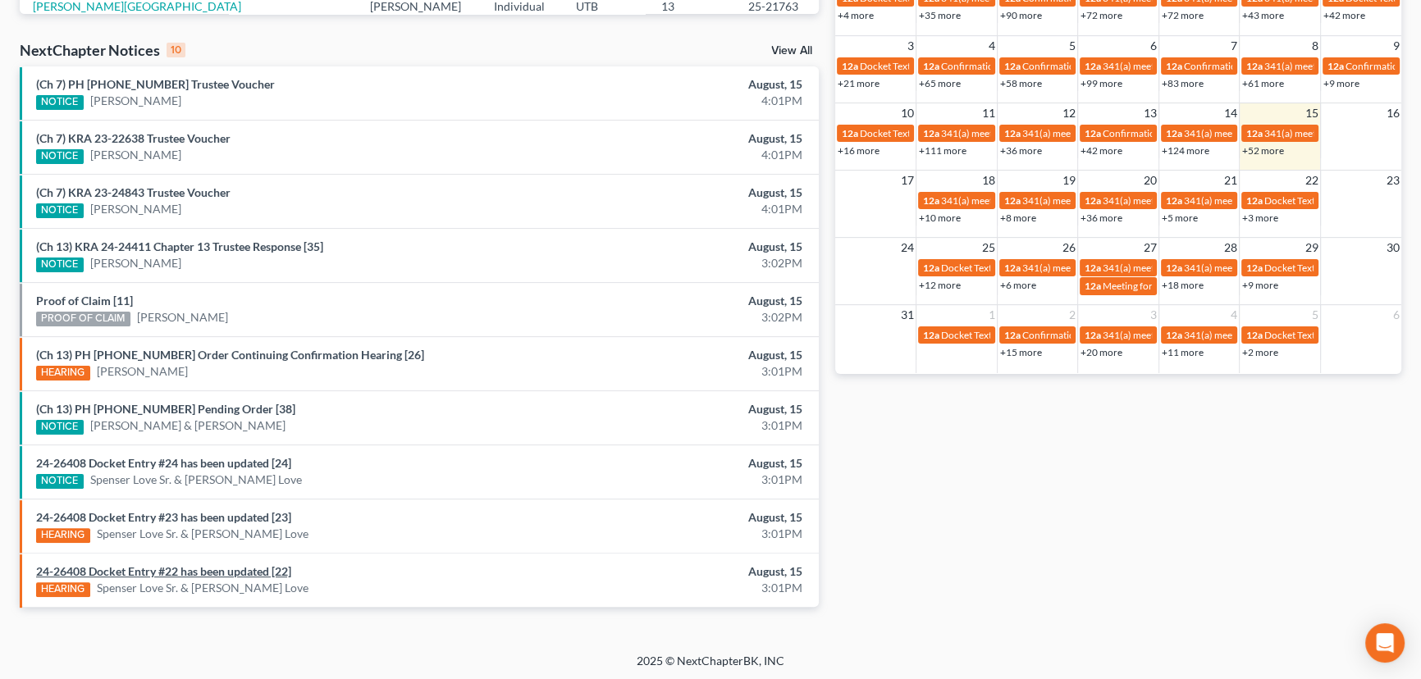
click at [196, 567] on link "24-26408 Docket Entry #22 has been updated [22]" at bounding box center [163, 572] width 255 height 14
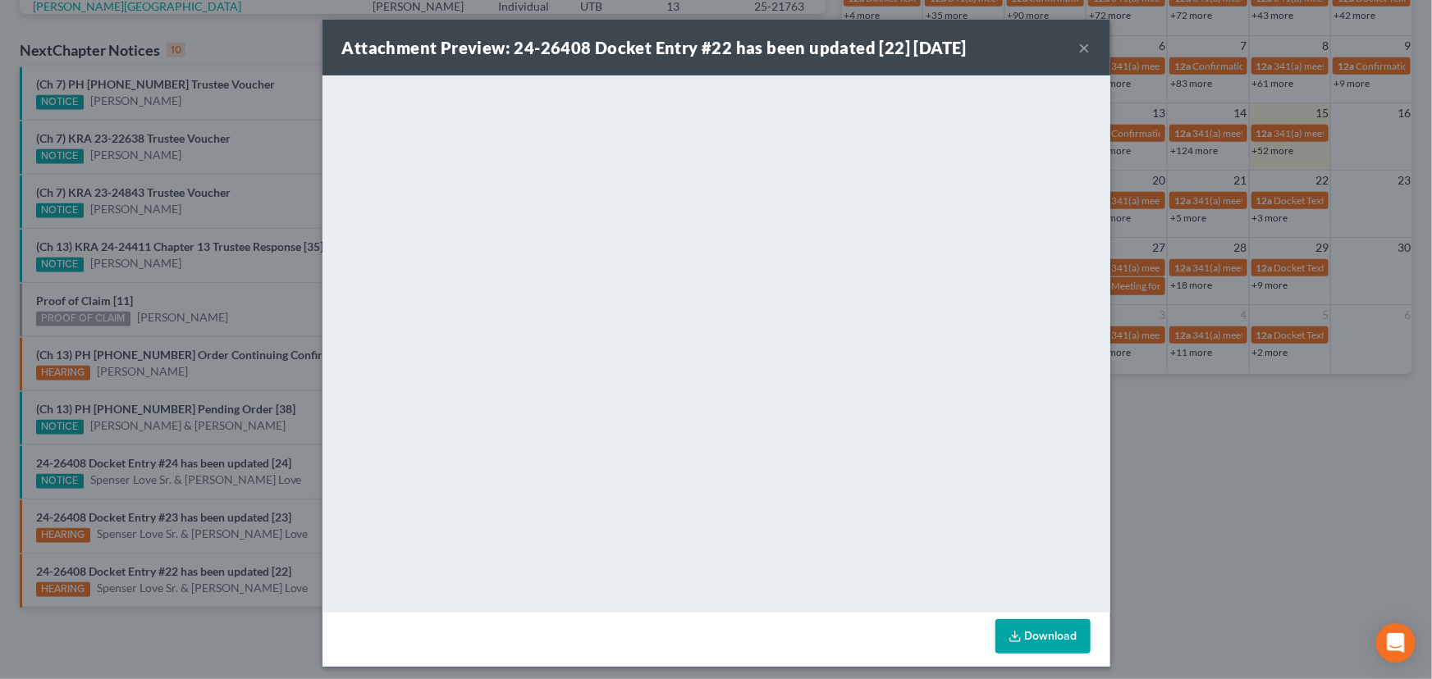
drag, startPoint x: 207, startPoint y: 556, endPoint x: 225, endPoint y: 539, distance: 24.4
click at [209, 553] on div "Attachment Preview: 24-26408 Docket Entry #22 has been updated [22] 08/15/2025 …" at bounding box center [716, 339] width 1432 height 679
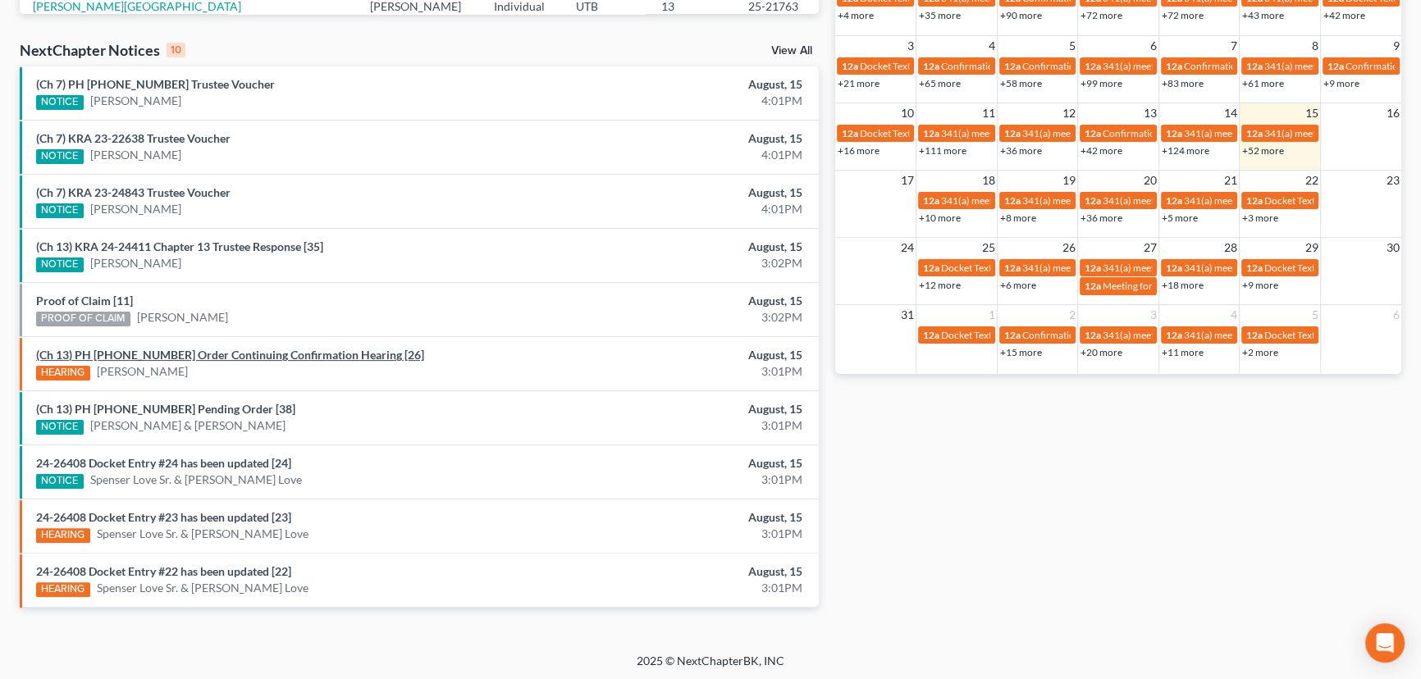
click at [226, 357] on link "(Ch 13) PH 25-22200 Order Continuing Confirmation Hearing [26]" at bounding box center [230, 355] width 388 height 14
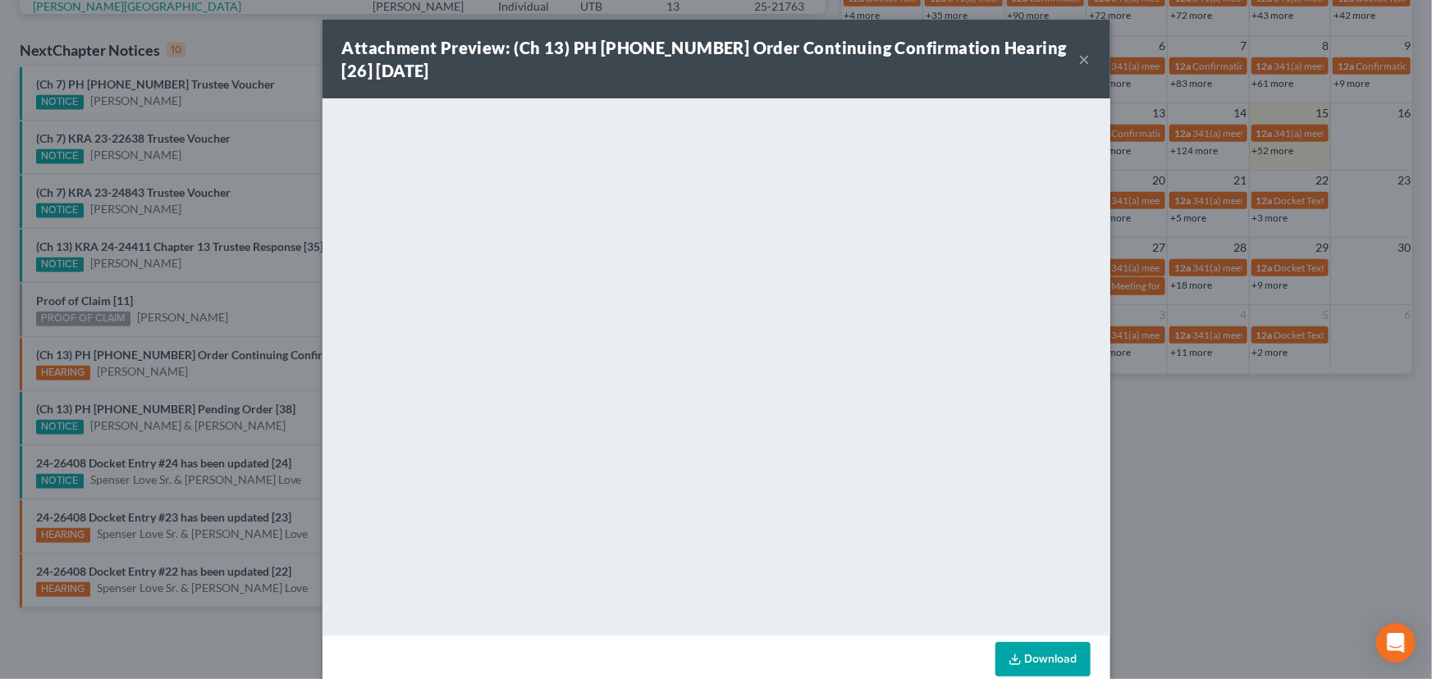
click at [190, 364] on div "Attachment Preview: (Ch 13) PH 25-22200 Order Continuing Confirmation Hearing […" at bounding box center [716, 339] width 1432 height 679
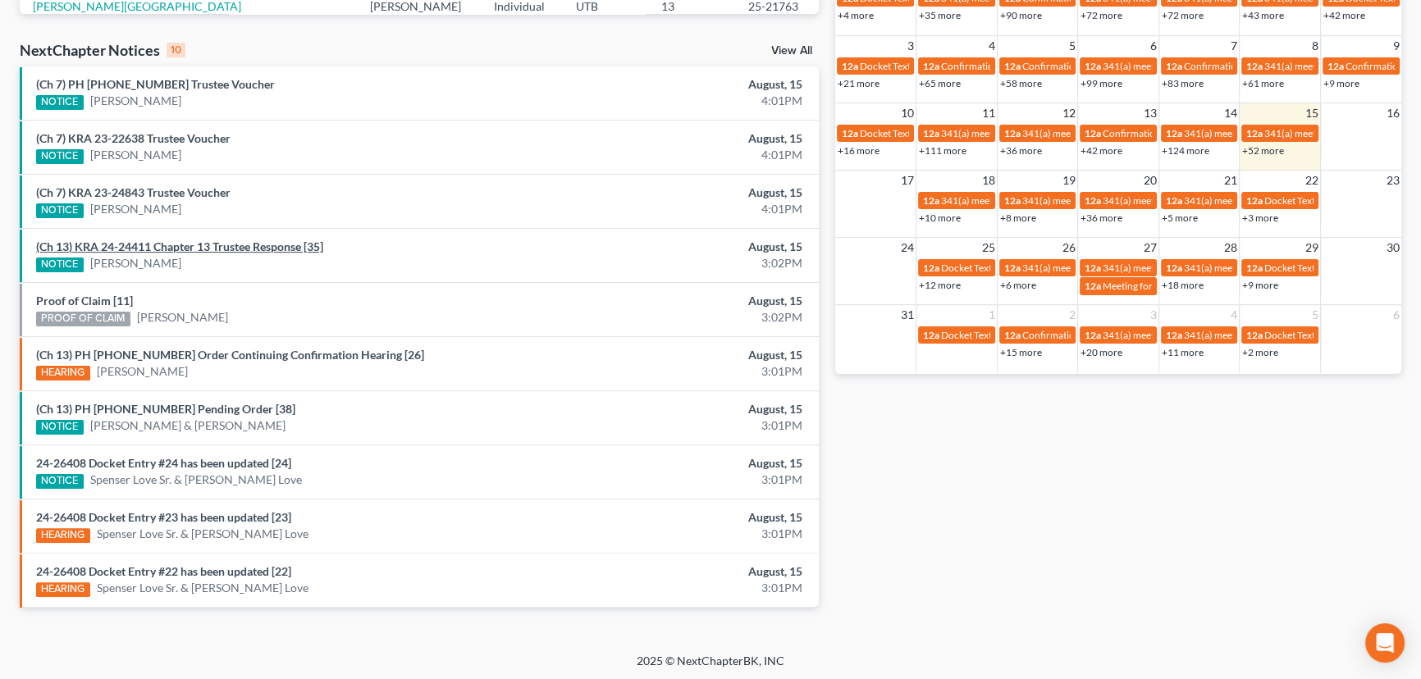
click at [187, 252] on link "(Ch 13) KRA 24-24411 Chapter 13 Trustee Response [35]" at bounding box center [179, 247] width 287 height 14
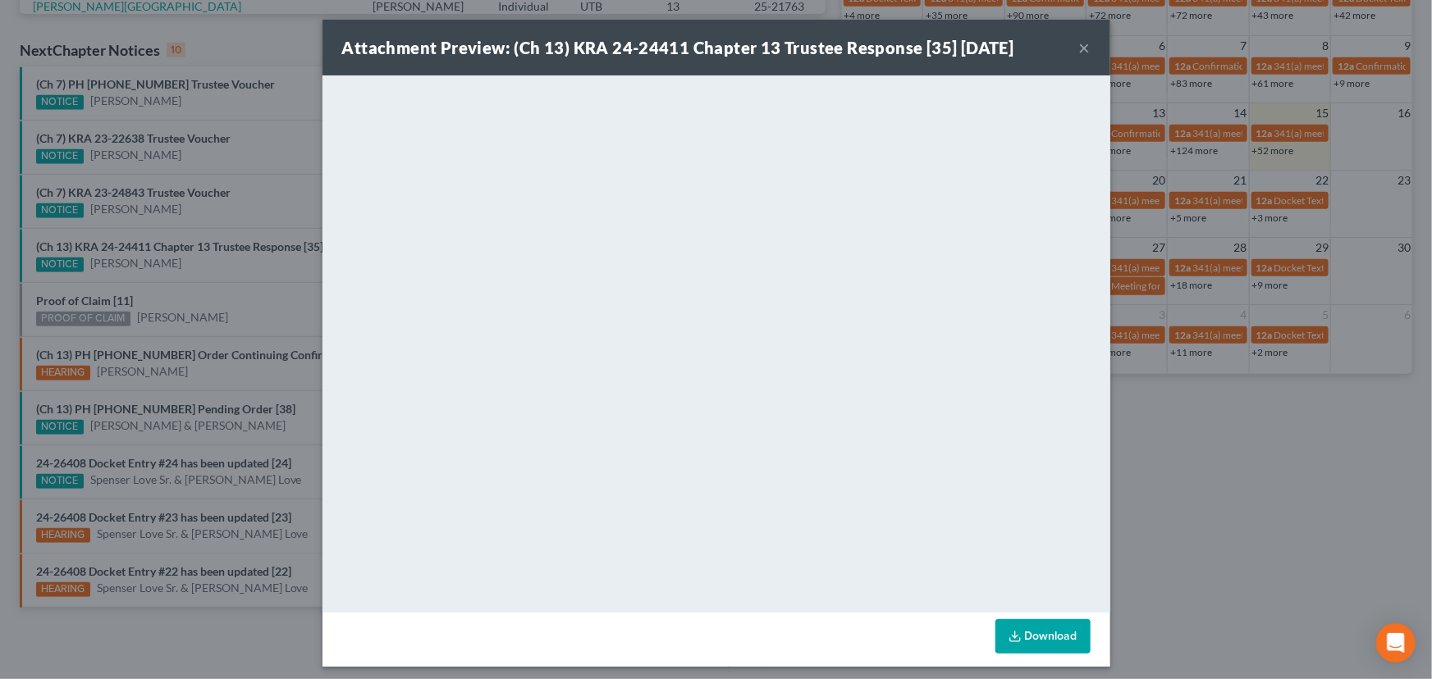
click at [213, 263] on div "Attachment Preview: (Ch 13) KRA 24-24411 Chapter 13 Trustee Response [35] 08/15…" at bounding box center [716, 339] width 1432 height 679
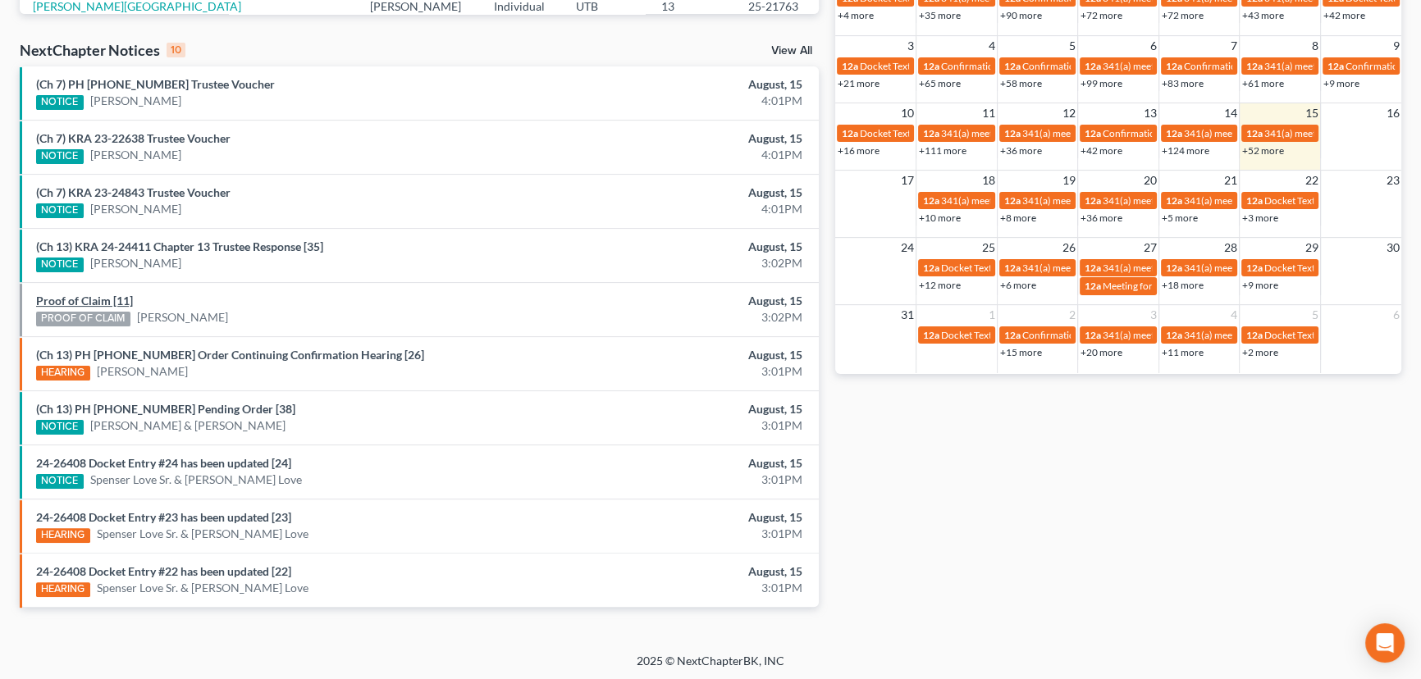
click at [104, 301] on link "Proof of Claim [11]" at bounding box center [84, 301] width 97 height 14
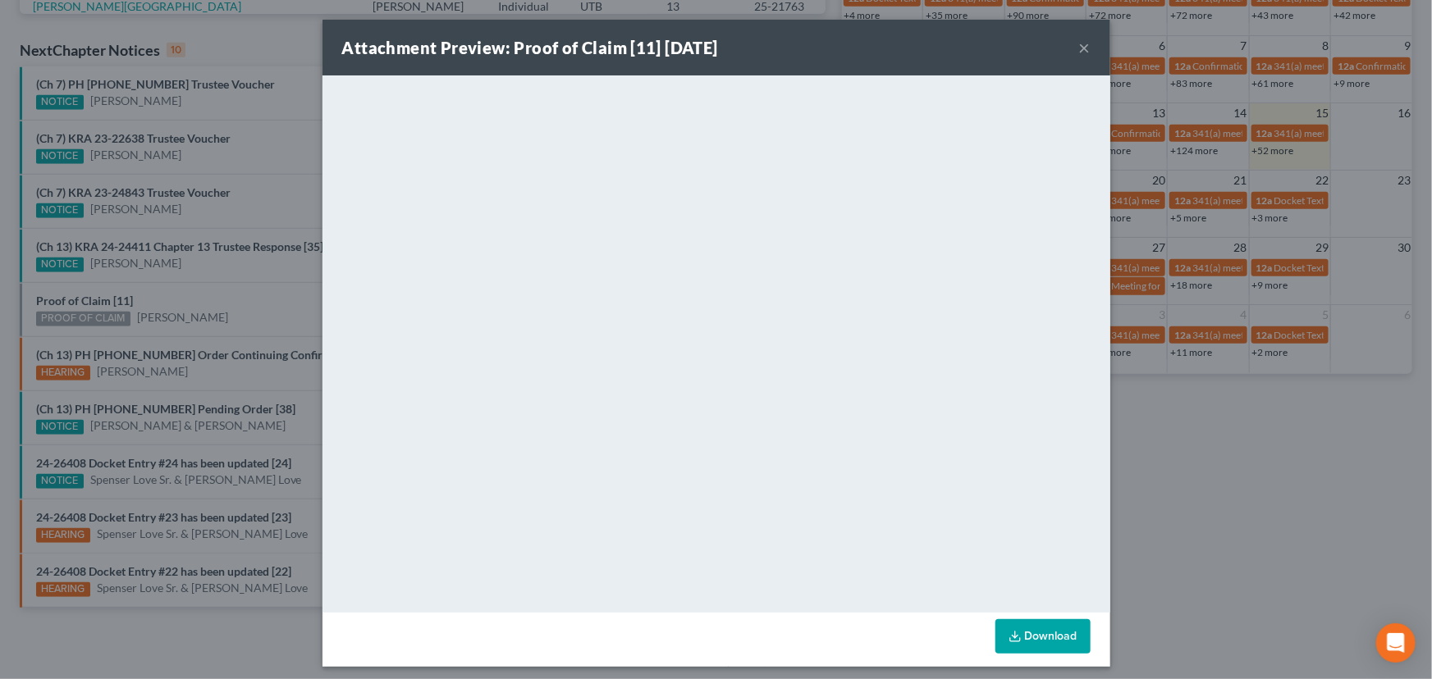
click at [235, 304] on div "Attachment Preview: Proof of Claim [11] 08/15/2025 × <object ng-attr-data='http…" at bounding box center [716, 339] width 1432 height 679
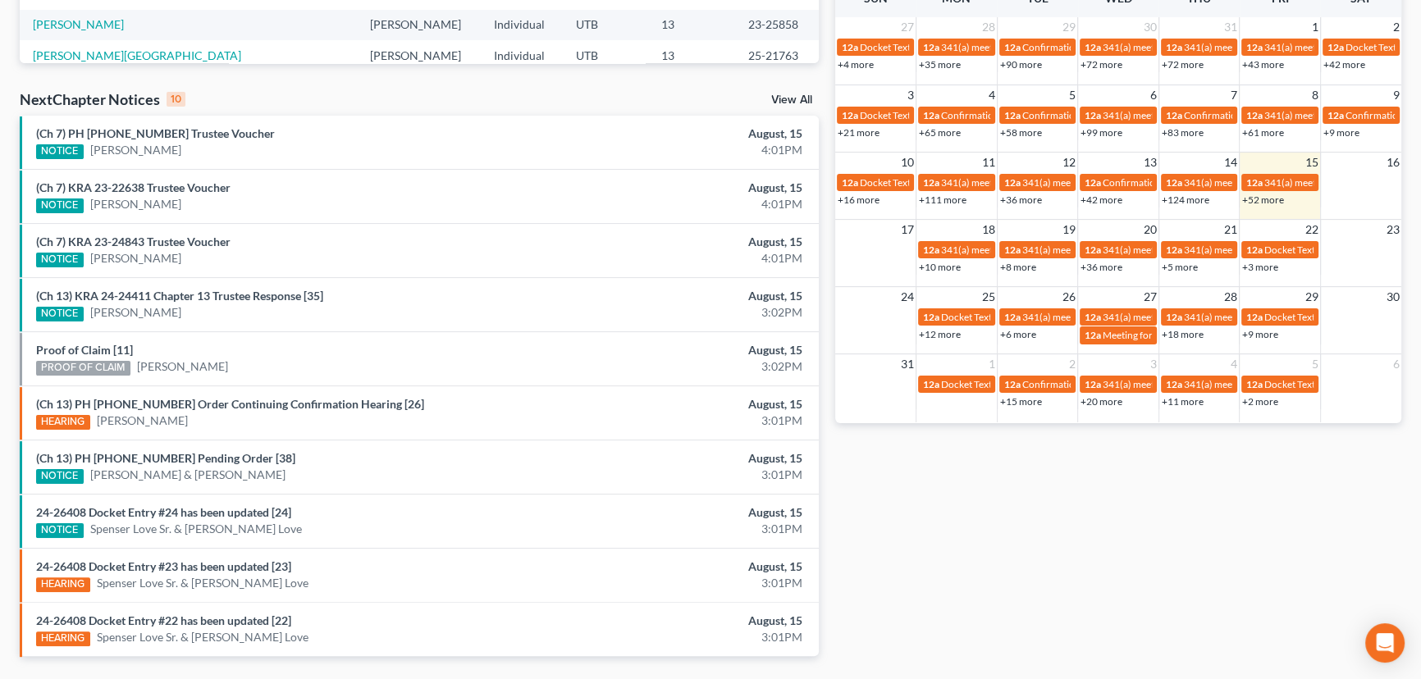
scroll to position [423, 0]
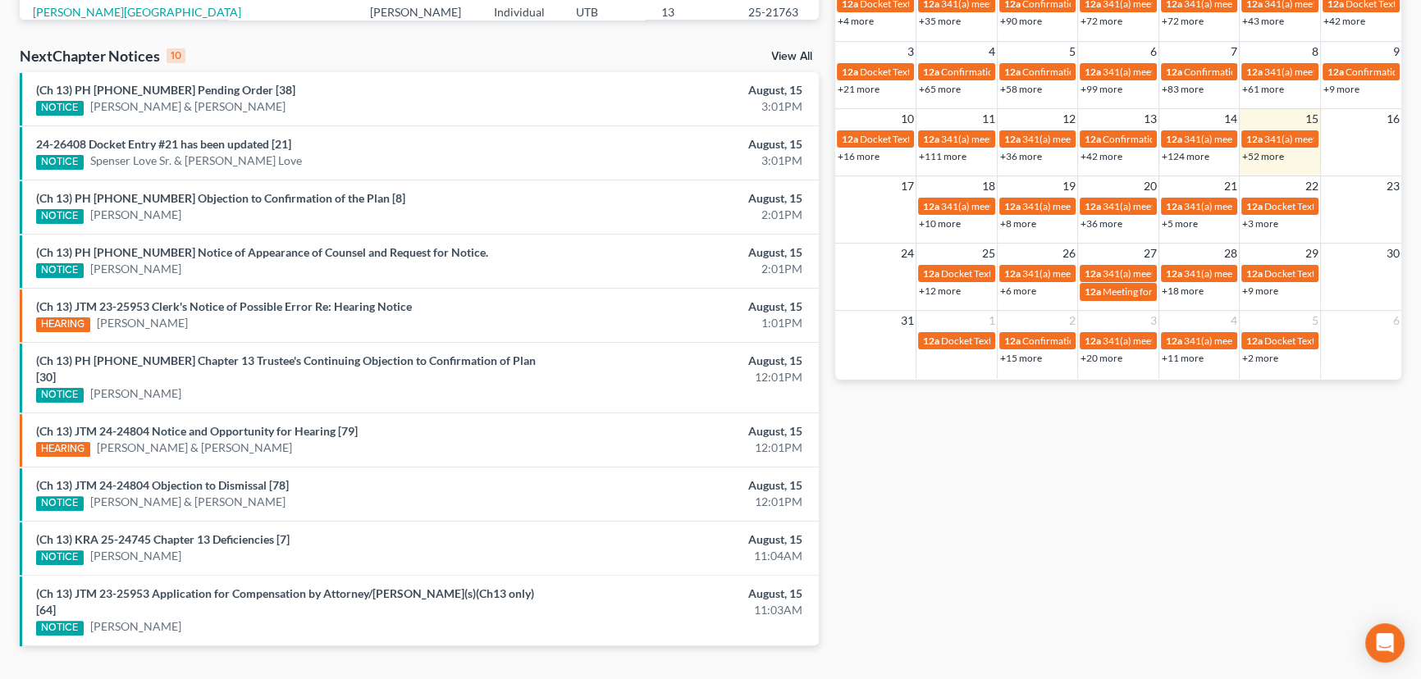
scroll to position [498, 0]
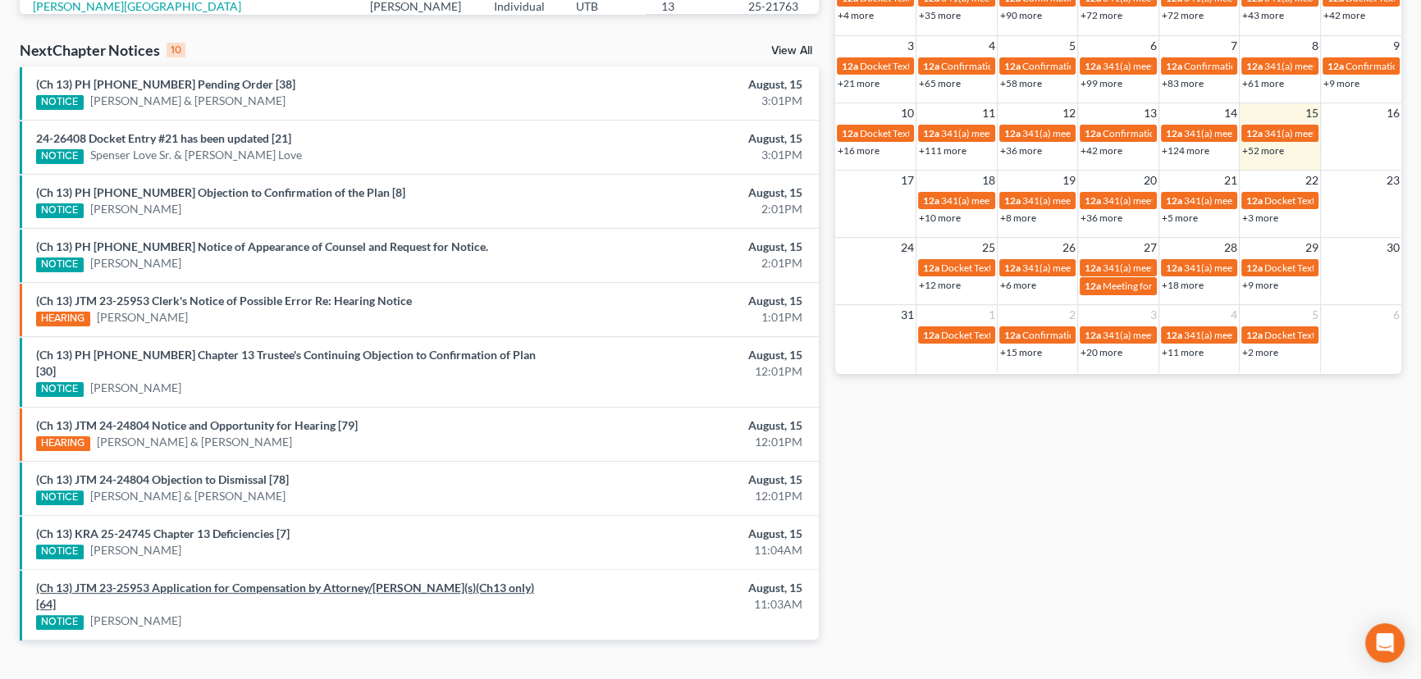
click at [178, 581] on link "(Ch 13) JTM 23-25953 Application for Compensation by Attorney/Debtor(s)(Ch13 on…" at bounding box center [285, 596] width 498 height 30
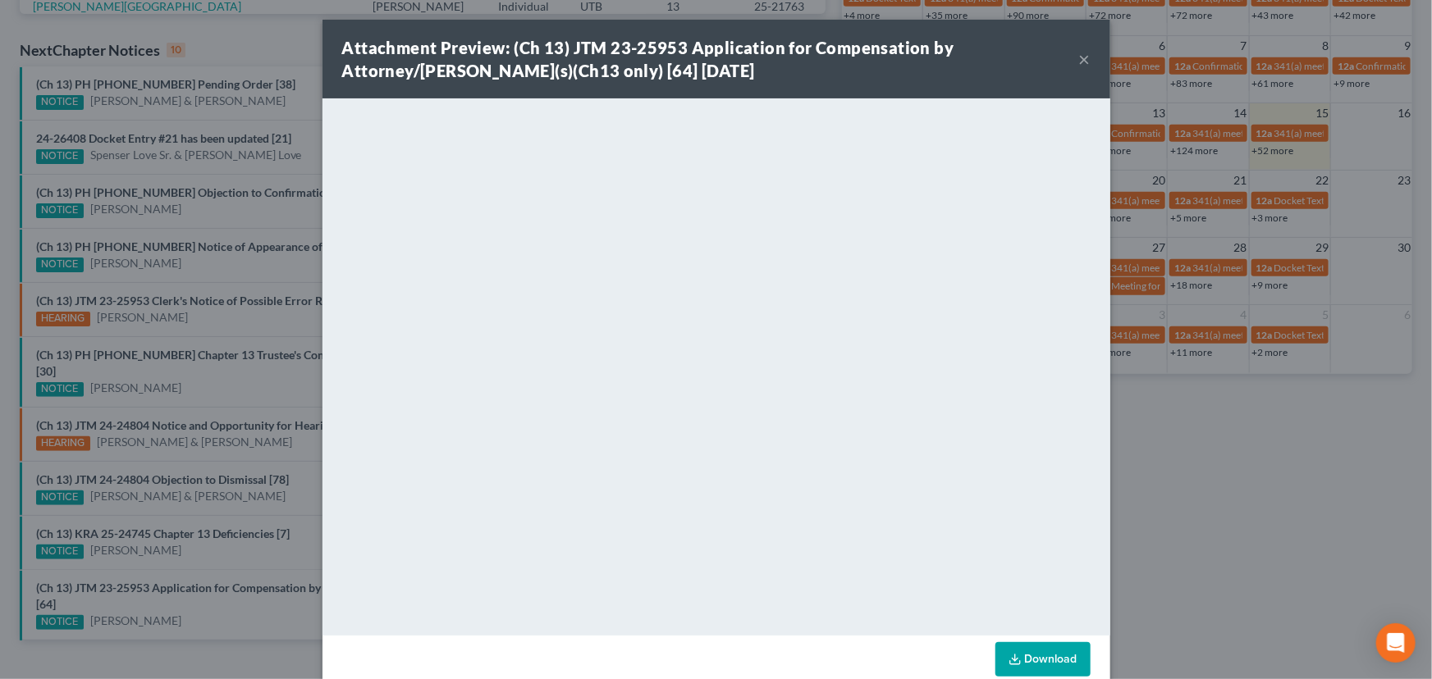
drag, startPoint x: 183, startPoint y: 537, endPoint x: 195, endPoint y: 528, distance: 15.8
click at [183, 537] on div "Attachment Preview: (Ch 13) JTM 23-25953 Application for Compensation by Attorn…" at bounding box center [716, 339] width 1432 height 679
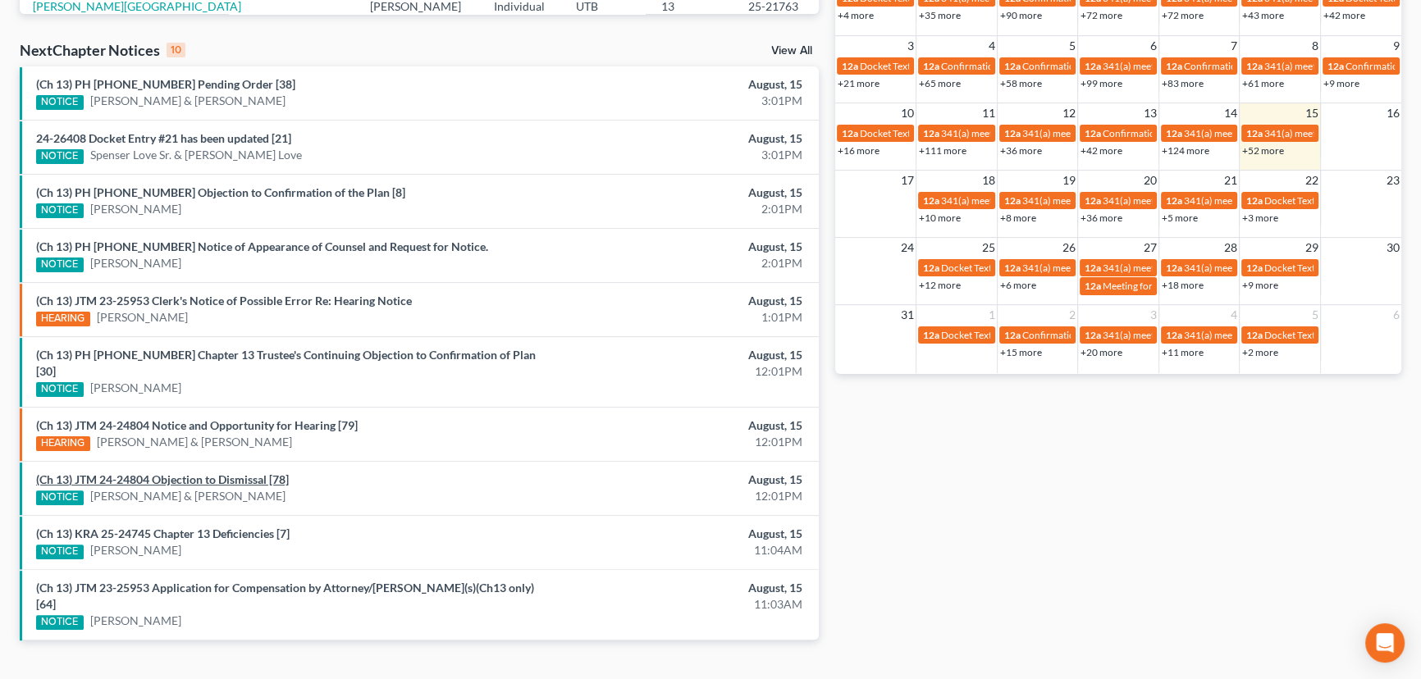
click at [234, 473] on link "(Ch 13) JTM 24-24804 Objection to Dismissal [78]" at bounding box center [162, 480] width 253 height 14
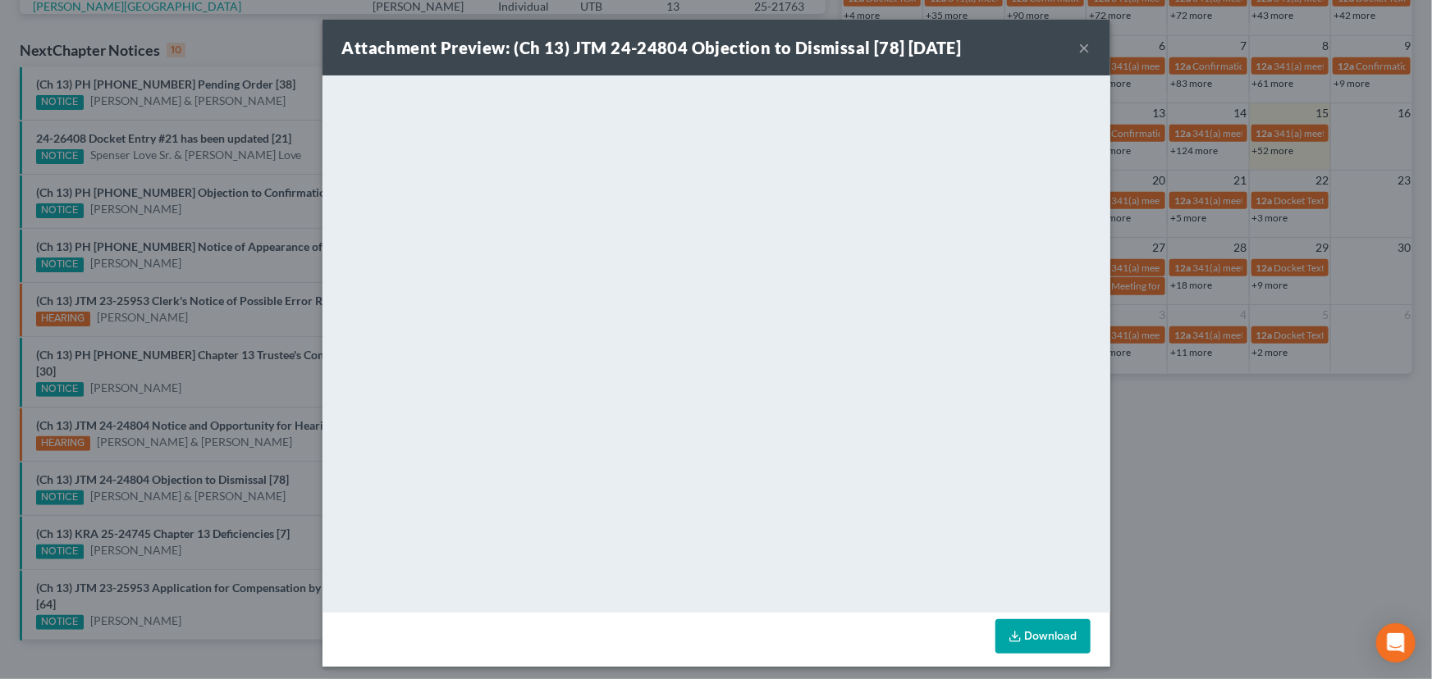
click at [244, 478] on div "Attachment Preview: (Ch 13) JTM 24-24804 Objection to Dismissal [78] 08/15/2025…" at bounding box center [716, 339] width 1432 height 679
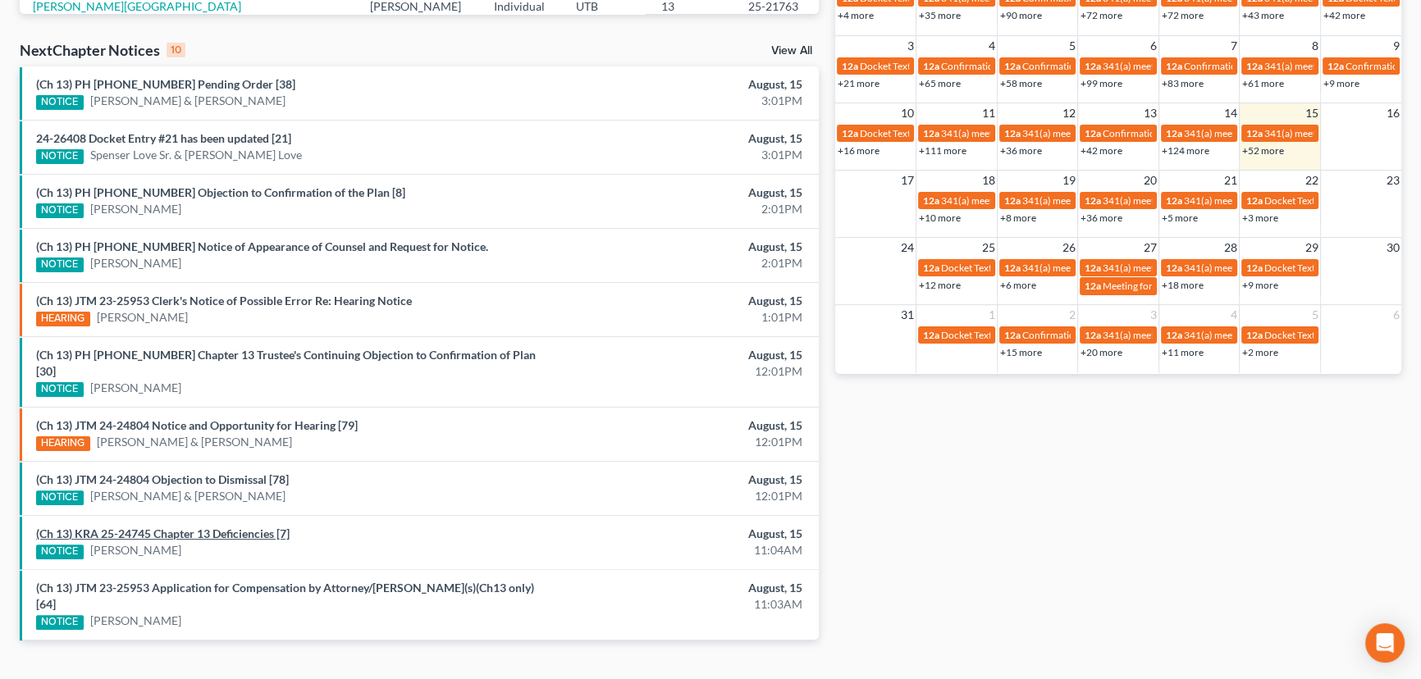
click at [222, 527] on link "(Ch 13) KRA 25-24745 Chapter 13 Deficiencies [7]" at bounding box center [163, 534] width 254 height 14
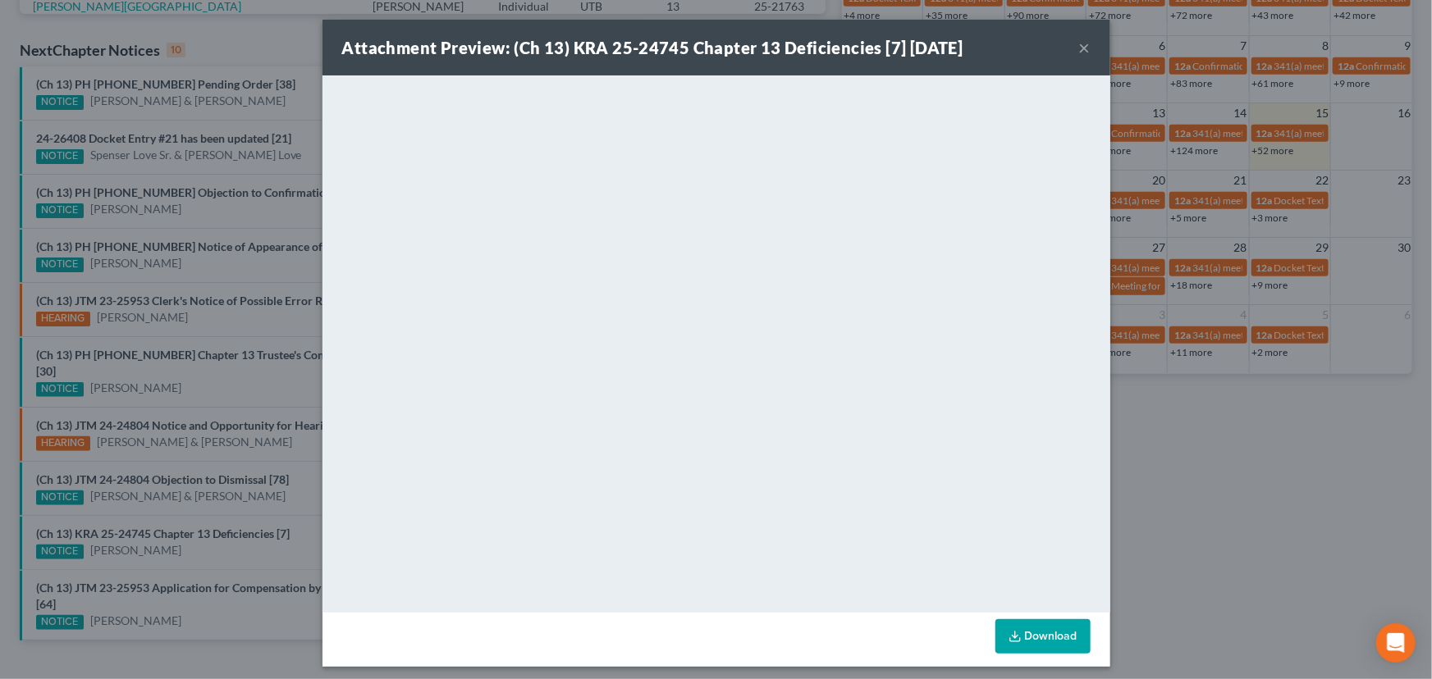
click at [127, 530] on div "Attachment Preview: (Ch 13) KRA 25-24745 Chapter 13 Deficiencies [7] 08/15/2025…" at bounding box center [716, 339] width 1432 height 679
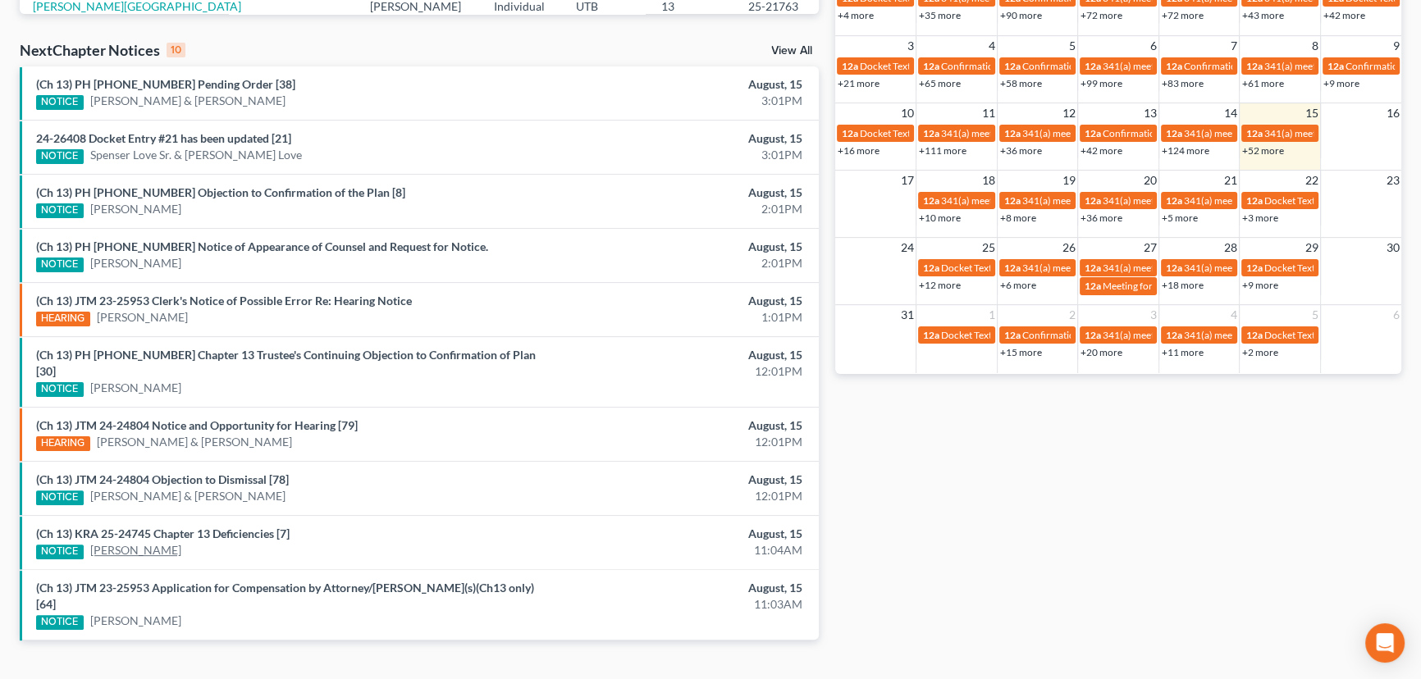
click at [127, 542] on link "Adam Griffiths" at bounding box center [135, 550] width 91 height 16
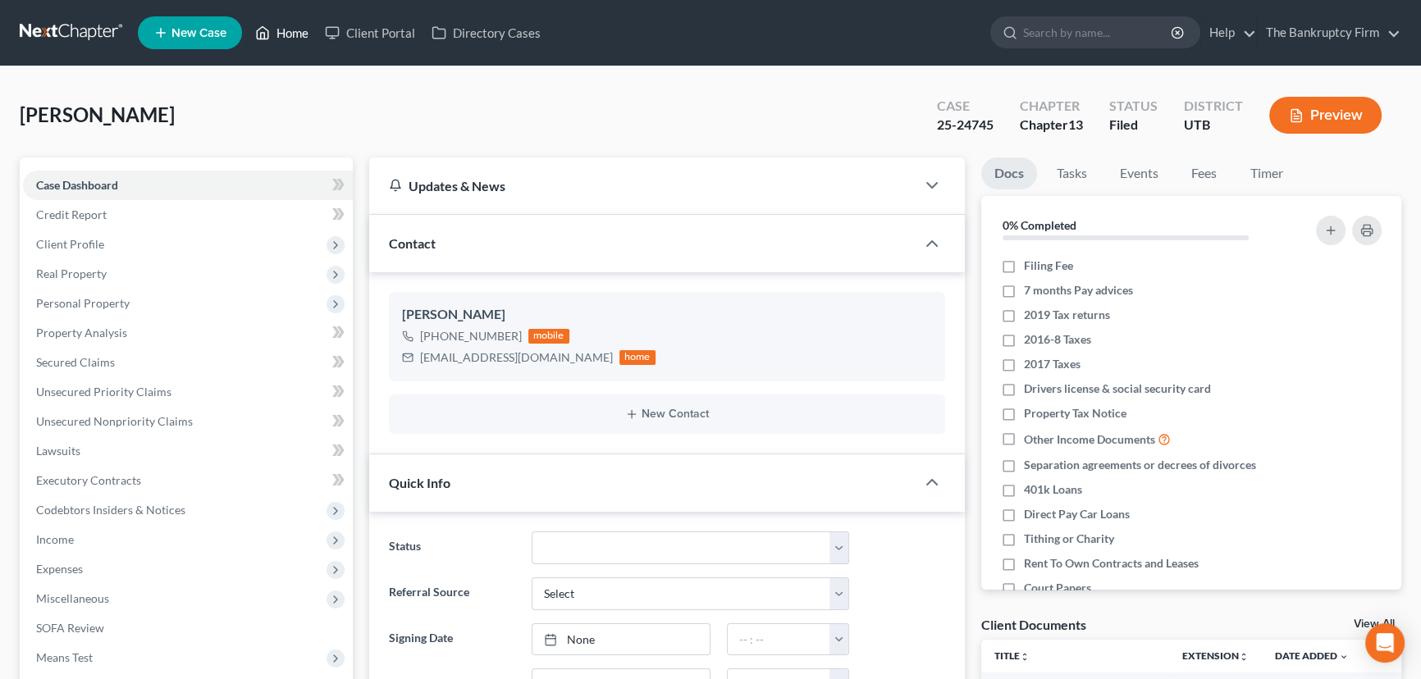
click at [291, 33] on link "Home" at bounding box center [282, 33] width 70 height 30
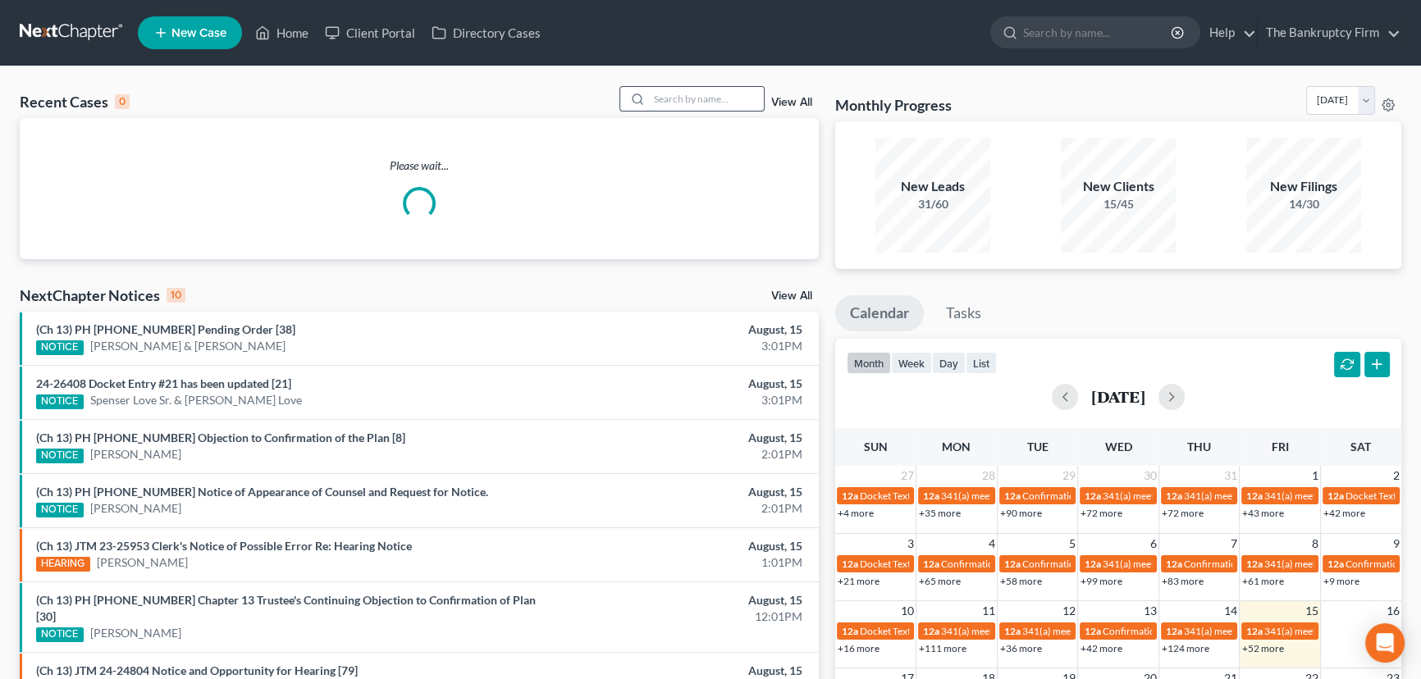
click at [670, 96] on input "search" at bounding box center [706, 99] width 115 height 24
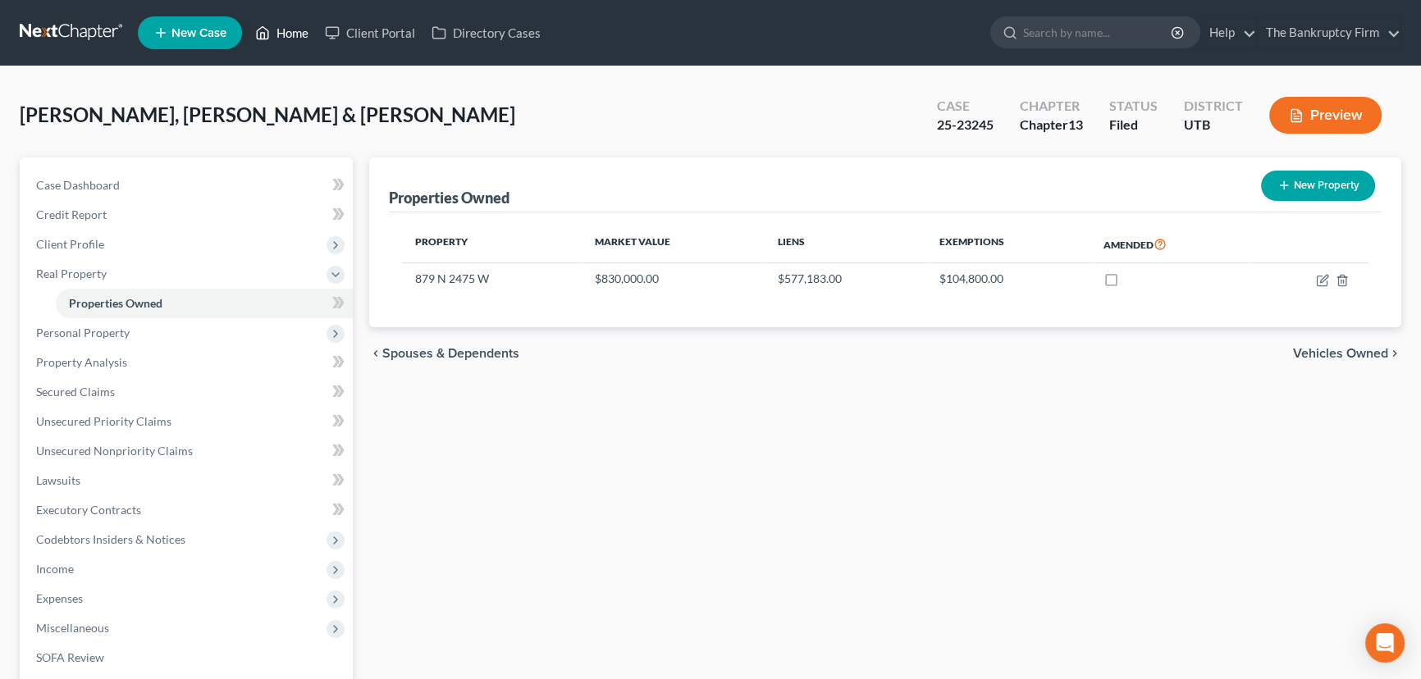
click at [295, 30] on link "Home" at bounding box center [282, 33] width 70 height 30
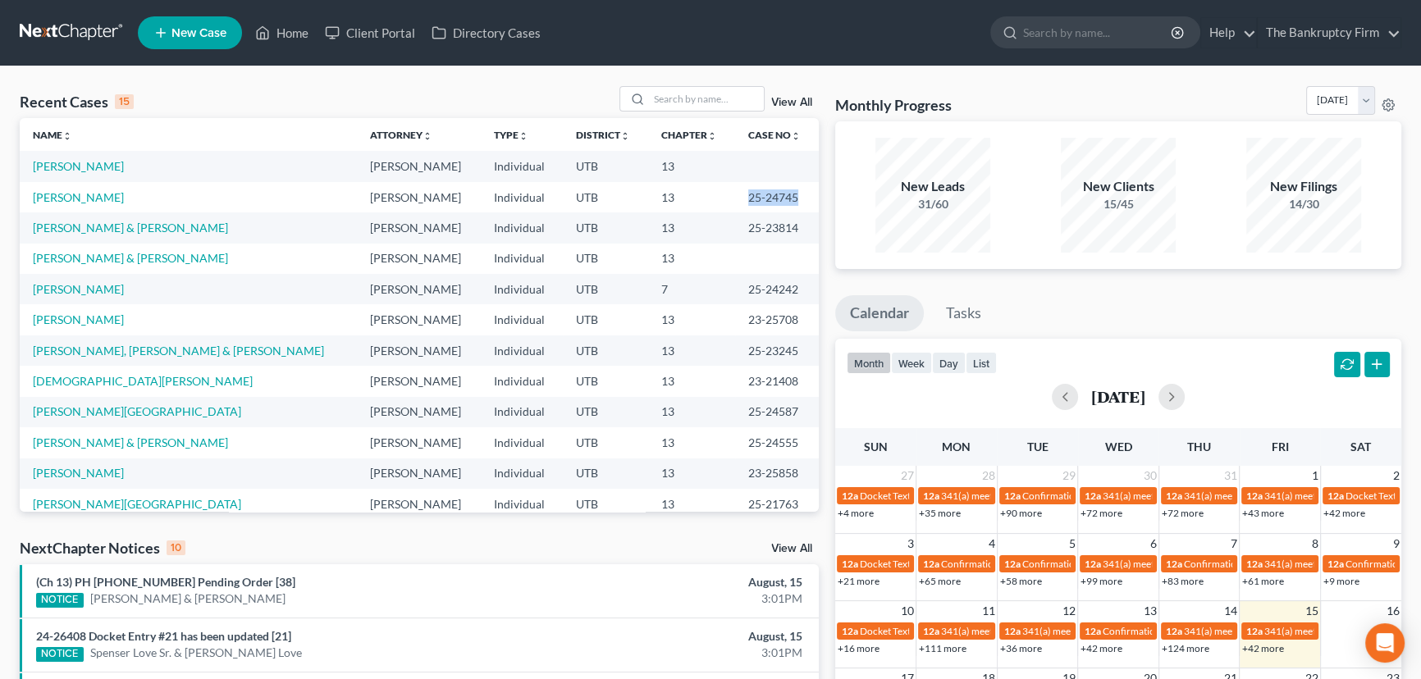
drag, startPoint x: 711, startPoint y: 198, endPoint x: 785, endPoint y: 196, distance: 73.9
click at [785, 196] on td "25-24745" at bounding box center [777, 197] width 84 height 30
copy td "25-24745"
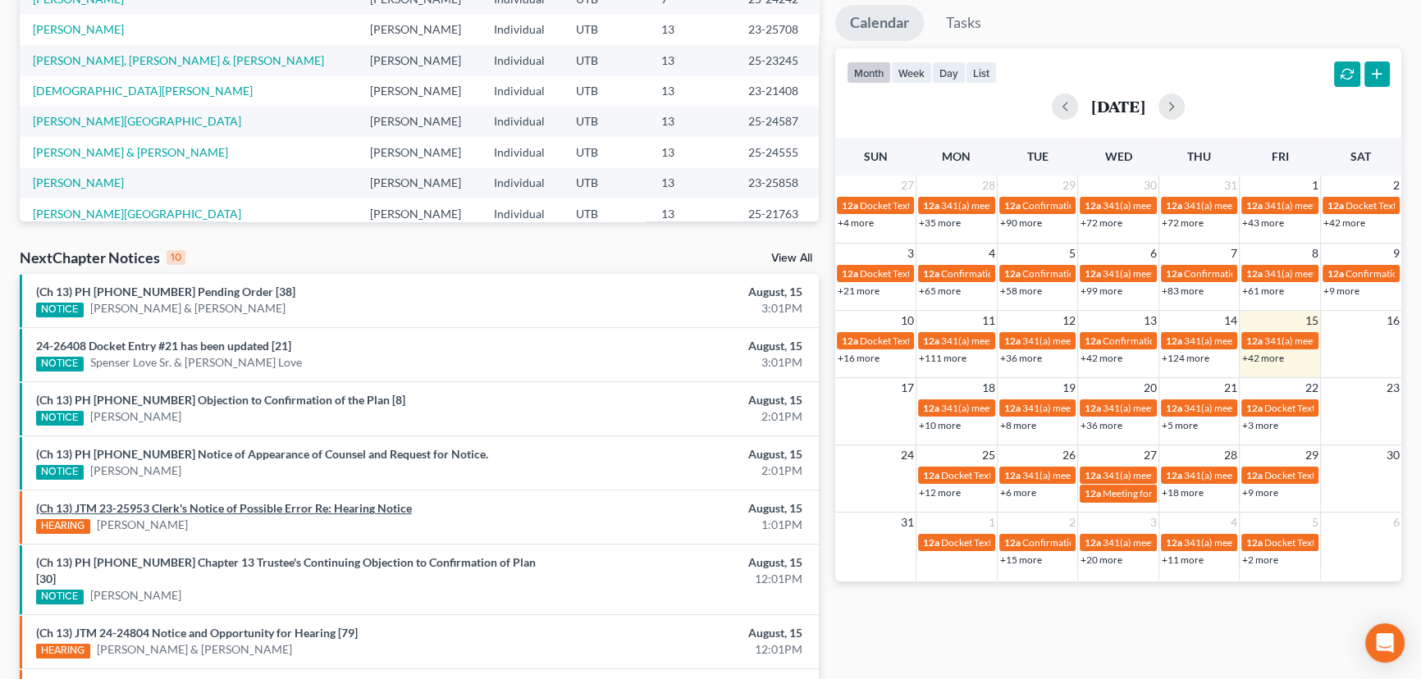
scroll to position [298, 0]
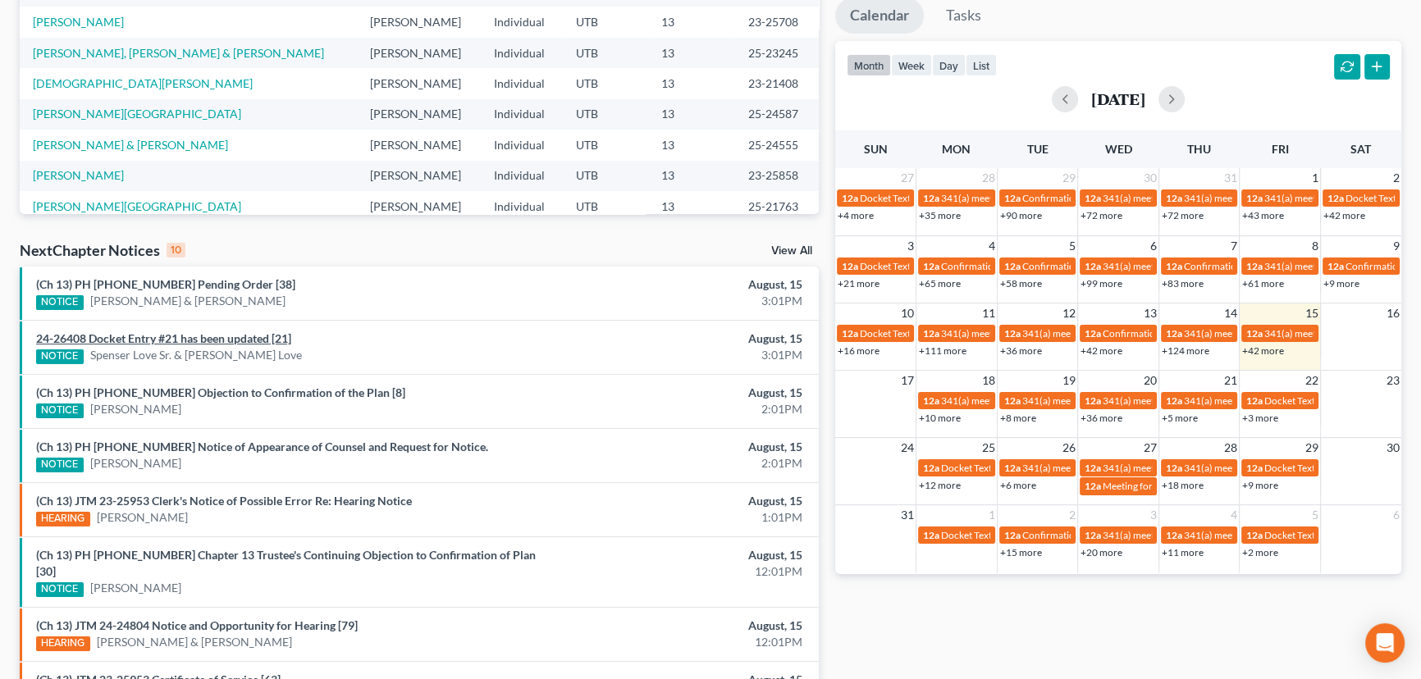
click at [252, 337] on link "24-26408 Docket Entry #21 has been updated [21]" at bounding box center [163, 339] width 255 height 14
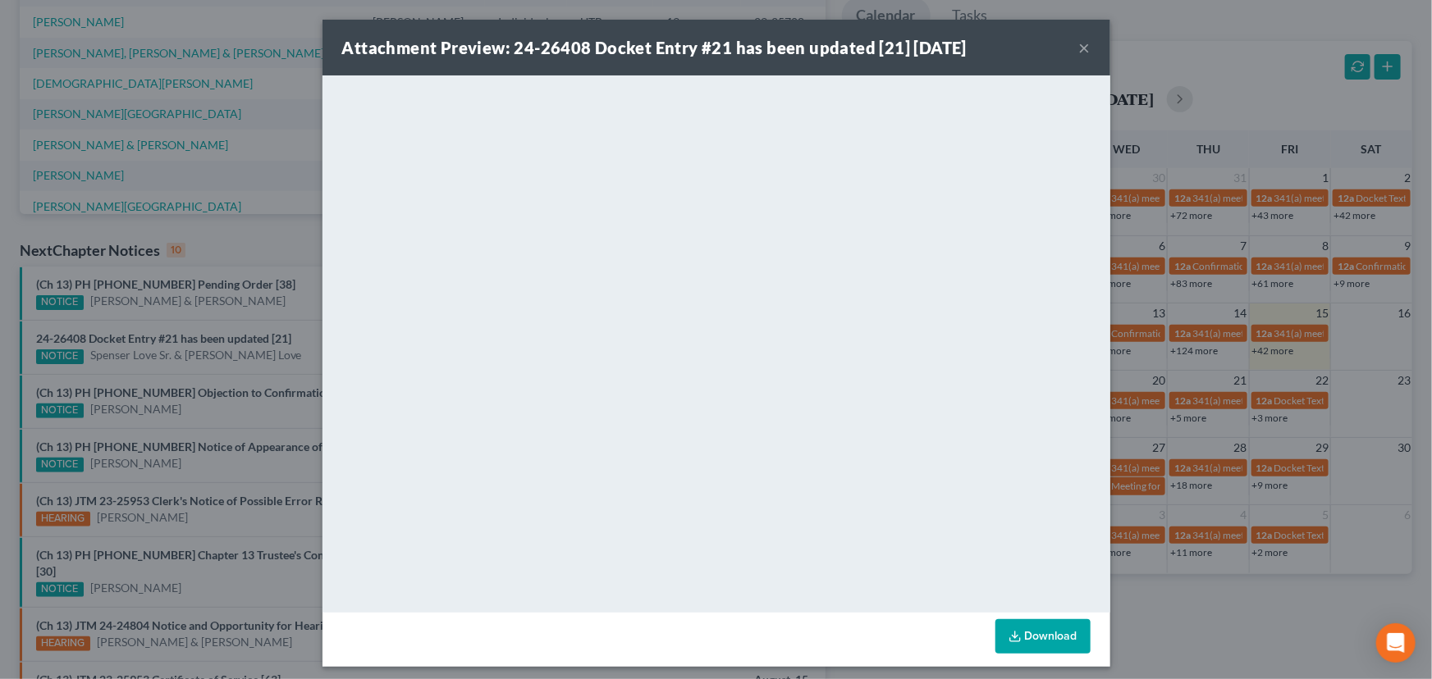
click at [254, 355] on div "Attachment Preview: 24-26408 Docket Entry #21 has been updated [21] [DATE] × Do…" at bounding box center [716, 339] width 1432 height 679
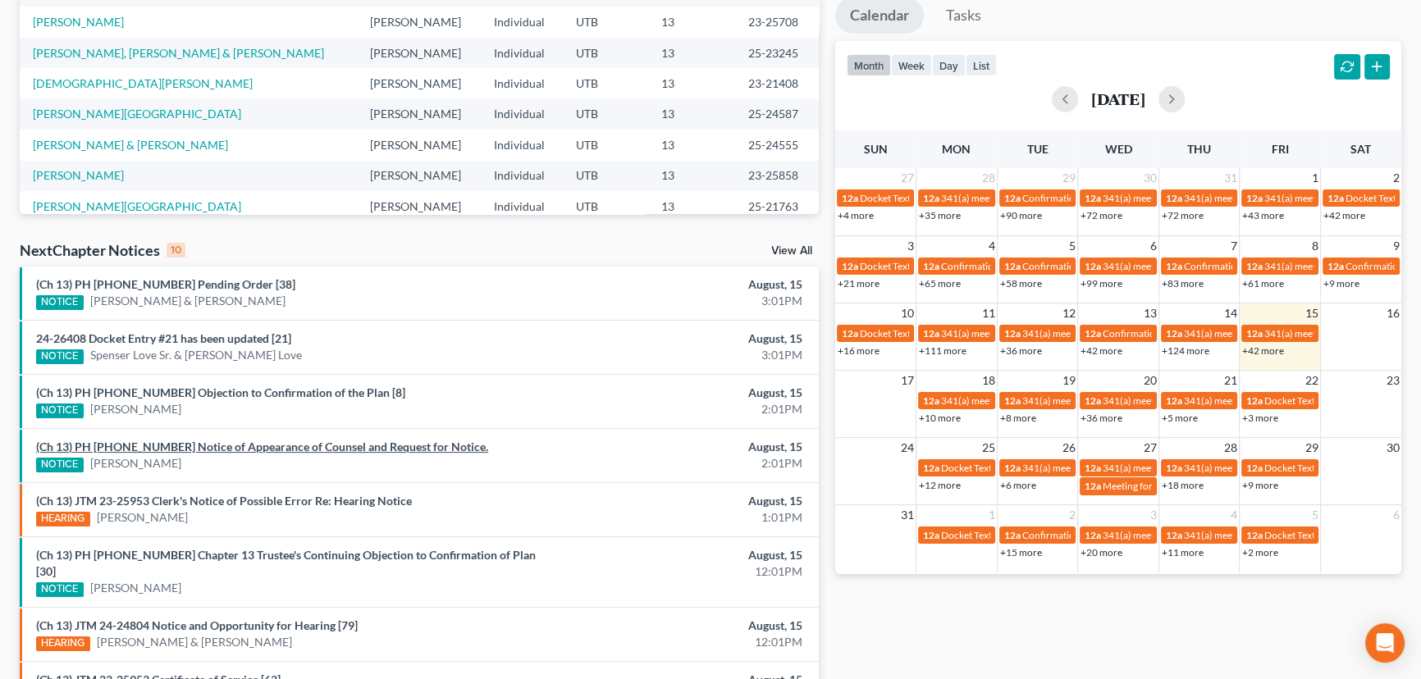
click at [215, 445] on link "(Ch 13) PH [PHONE_NUMBER] Notice of Appearance of Counsel and Request for Notic…" at bounding box center [262, 447] width 452 height 14
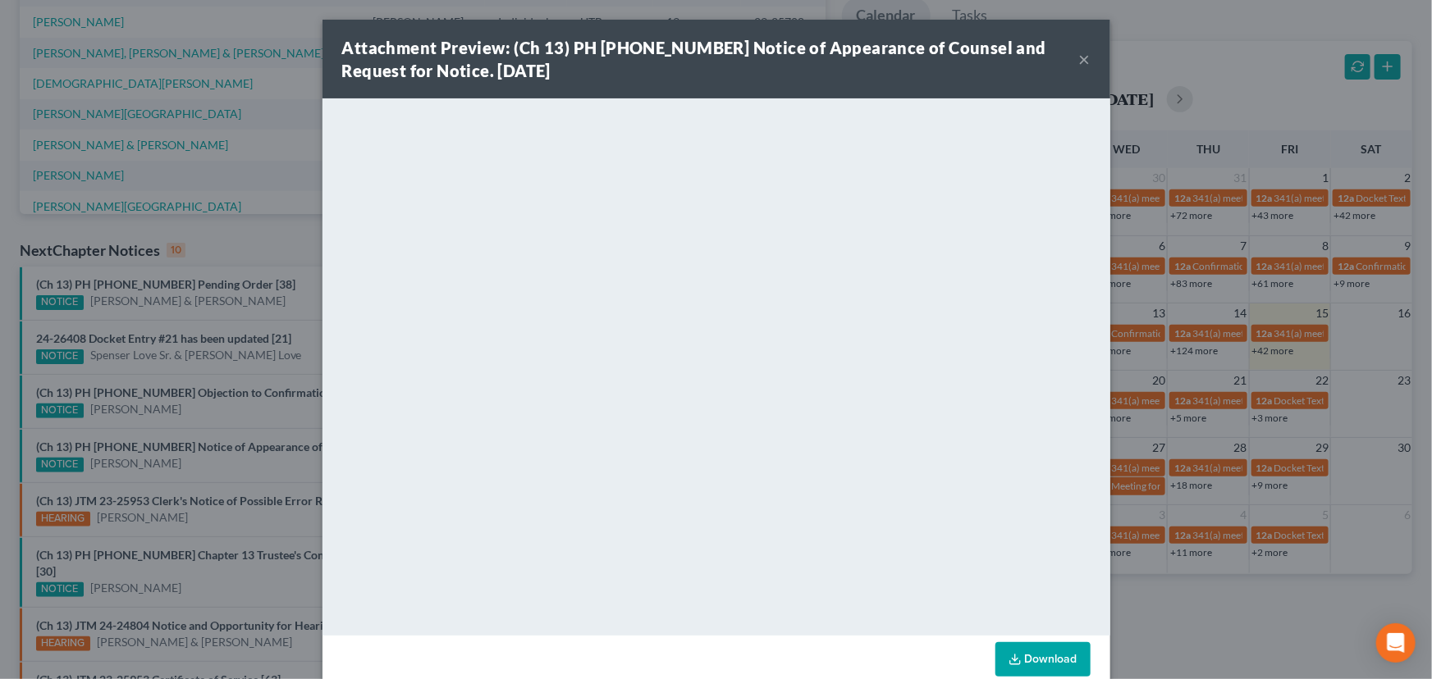
click at [189, 463] on div "Attachment Preview: (Ch 13) PH [PHONE_NUMBER] Notice of Appearance of Counsel a…" at bounding box center [716, 339] width 1432 height 679
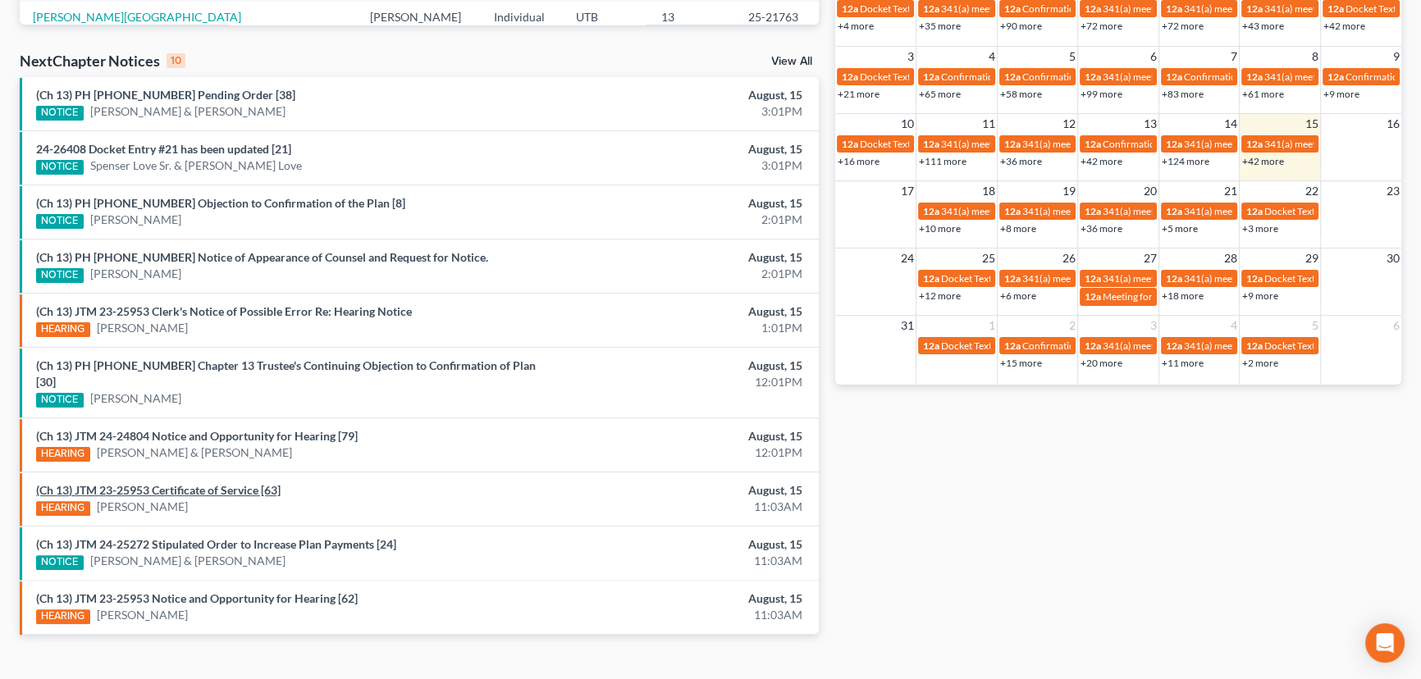
scroll to position [498, 0]
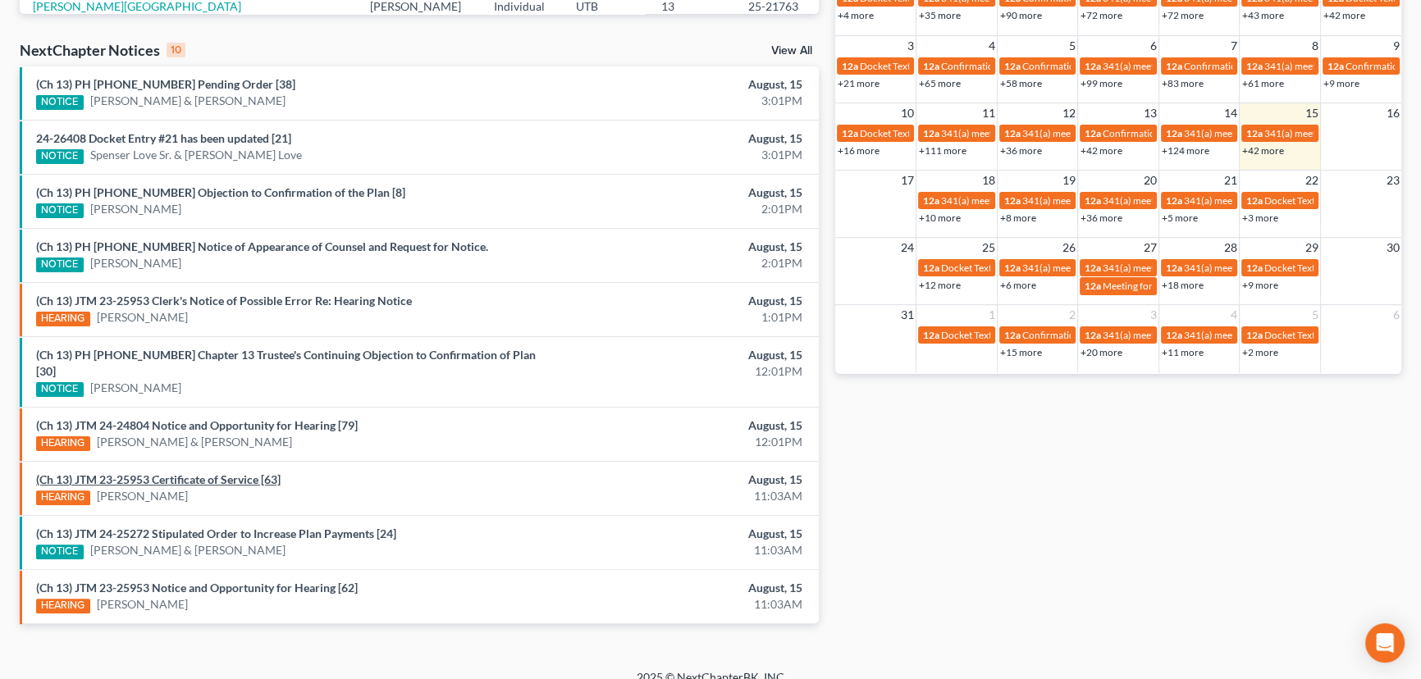
click at [174, 473] on link "(Ch 13) JTM 23-25953 Certificate of Service [63]" at bounding box center [158, 480] width 245 height 14
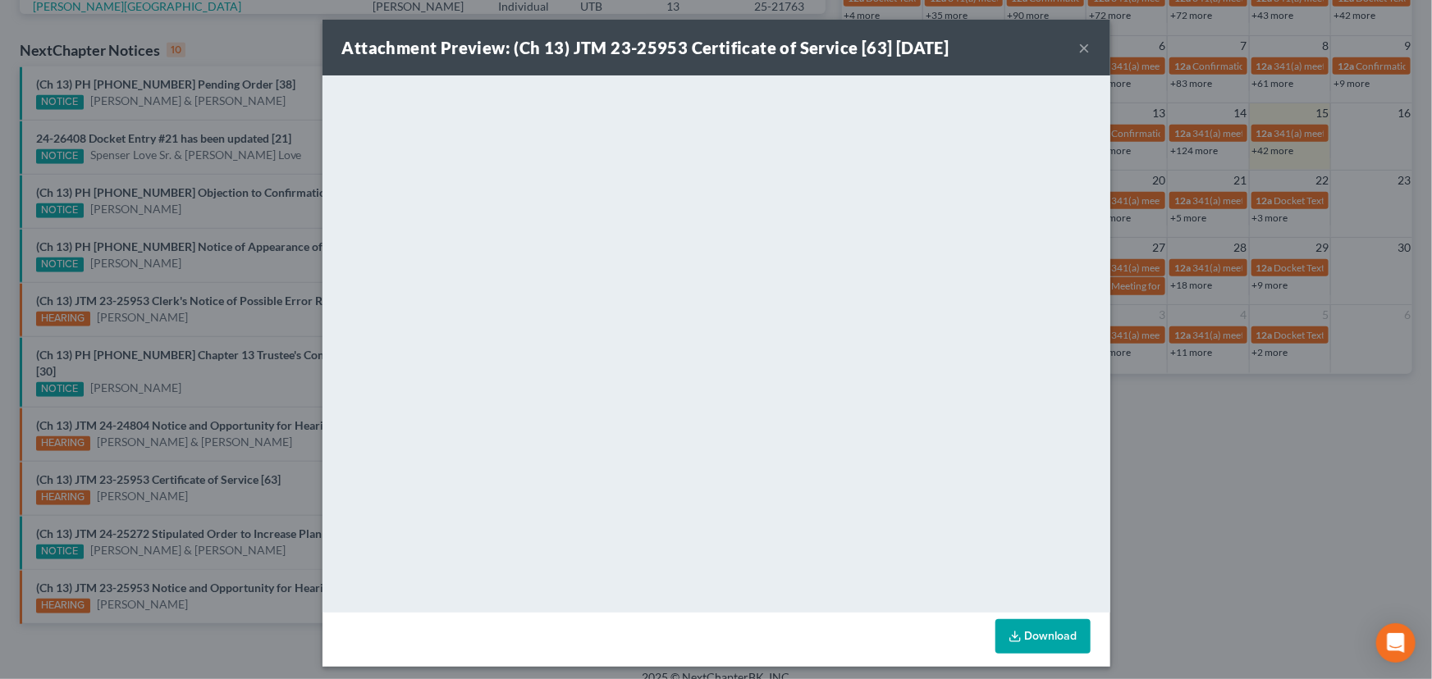
drag, startPoint x: 196, startPoint y: 482, endPoint x: 215, endPoint y: 486, distance: 19.3
click at [196, 482] on div "Attachment Preview: (Ch 13) JTM 23-25953 Certificate of Service [63] 08/15/2025…" at bounding box center [716, 339] width 1432 height 679
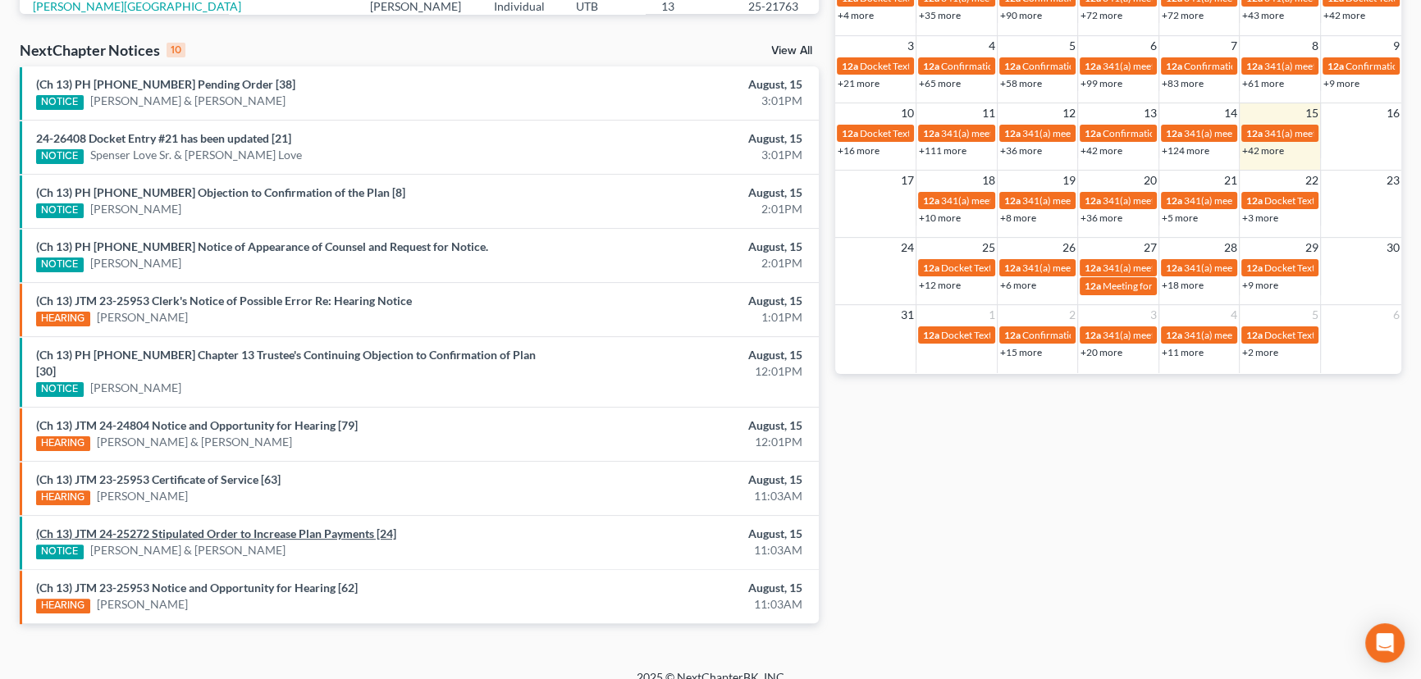
click at [281, 527] on link "(Ch 13) JTM 24-25272 Stipulated Order to Increase Plan Payments [24]" at bounding box center [216, 534] width 360 height 14
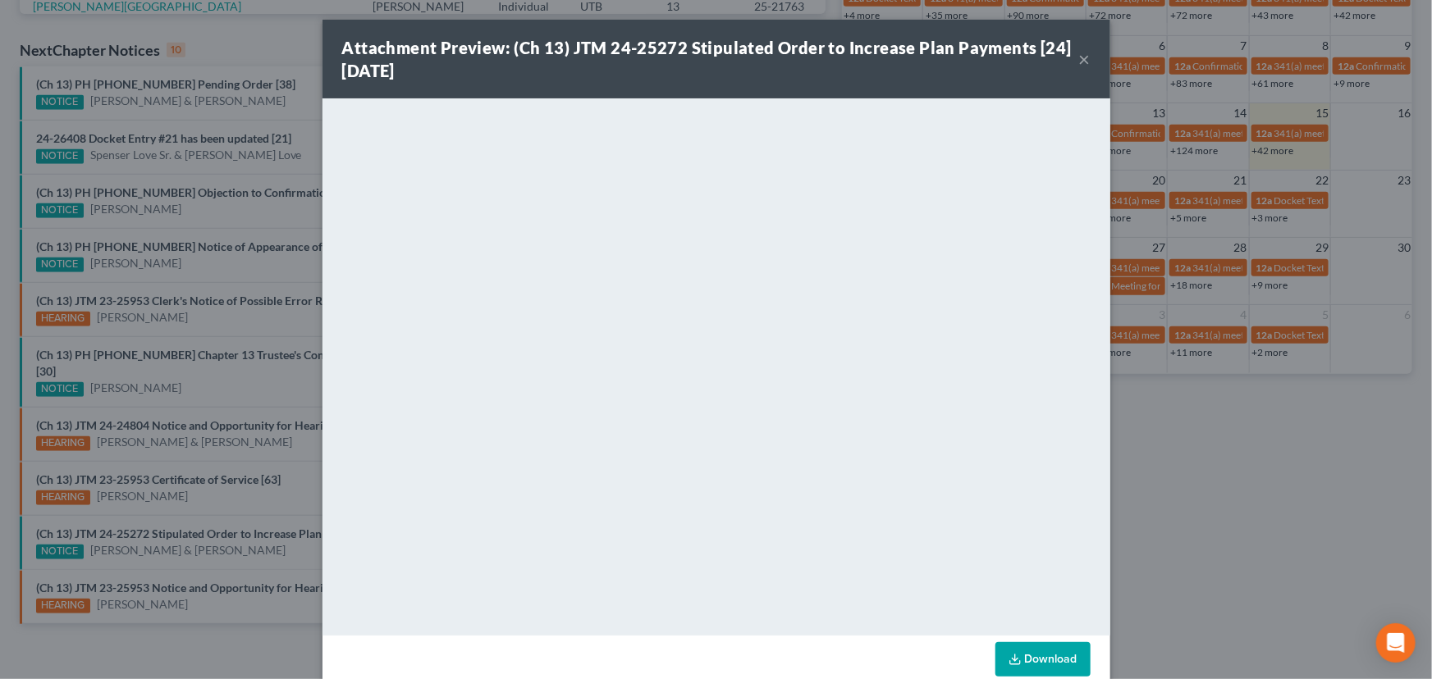
click at [254, 540] on div "Attachment Preview: (Ch 13) JTM 24-25272 Stipulated Order to Increase Plan Paym…" at bounding box center [716, 339] width 1432 height 679
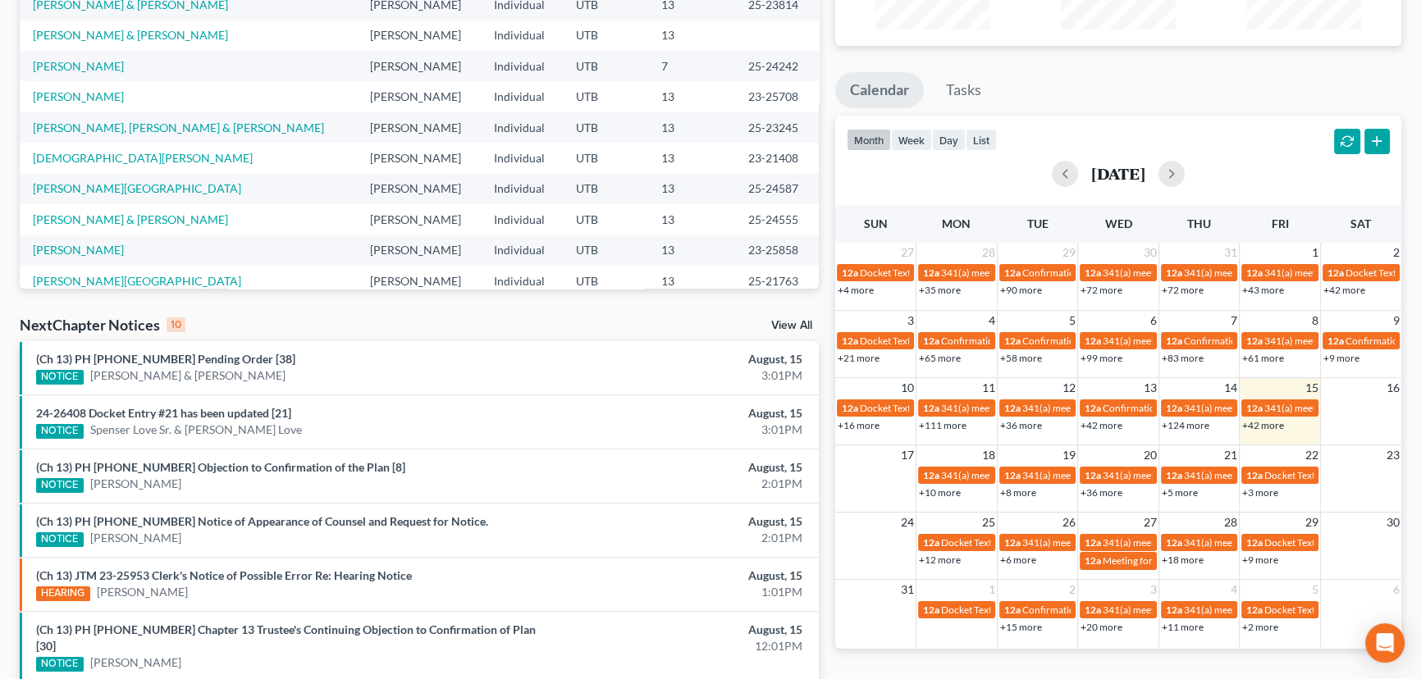
scroll to position [125, 0]
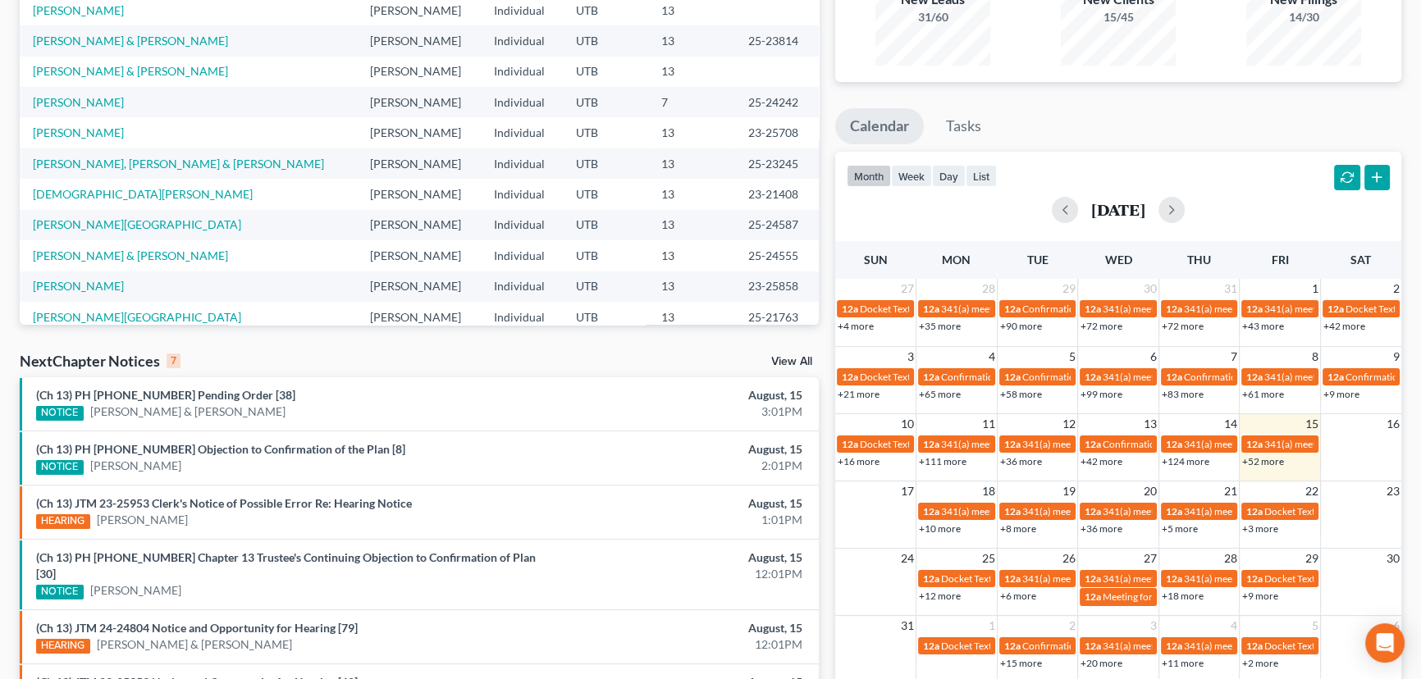
scroll to position [336, 0]
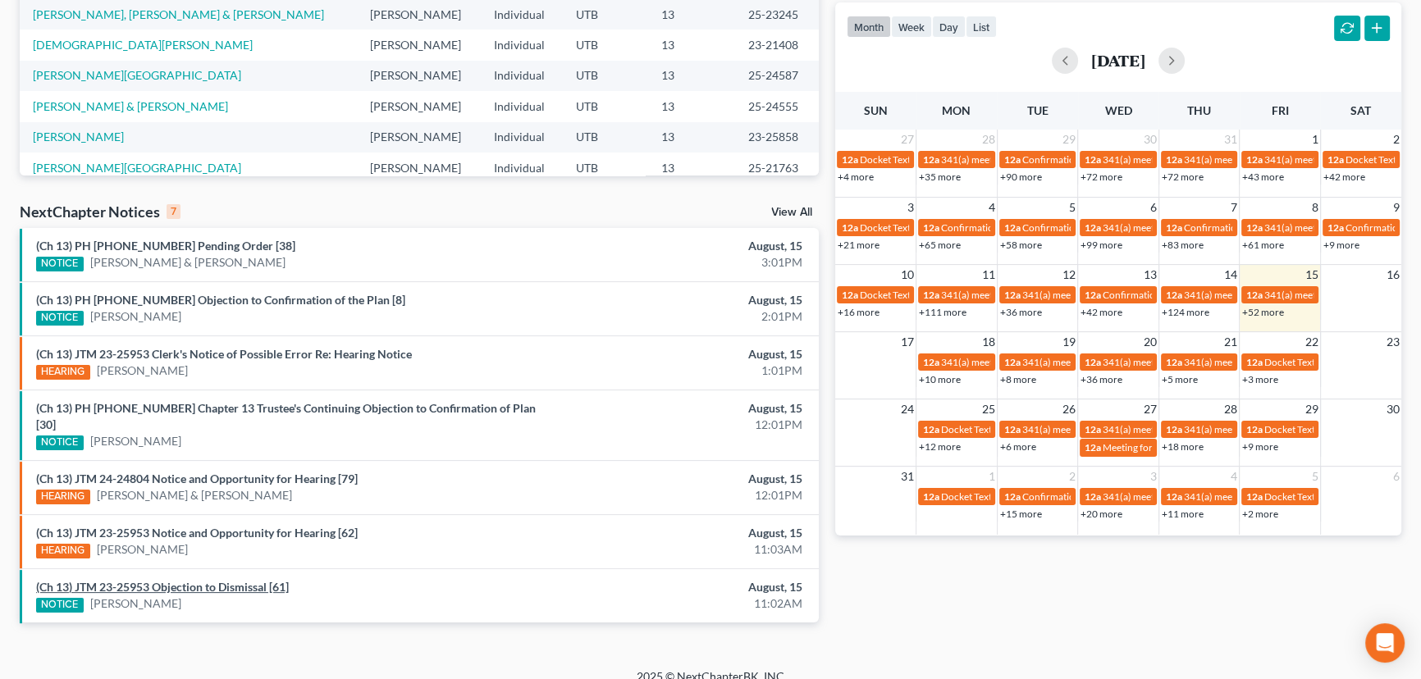
click at [180, 580] on link "(Ch 13) JTM 23-25953 Objection to Dismissal [61]" at bounding box center [162, 587] width 253 height 14
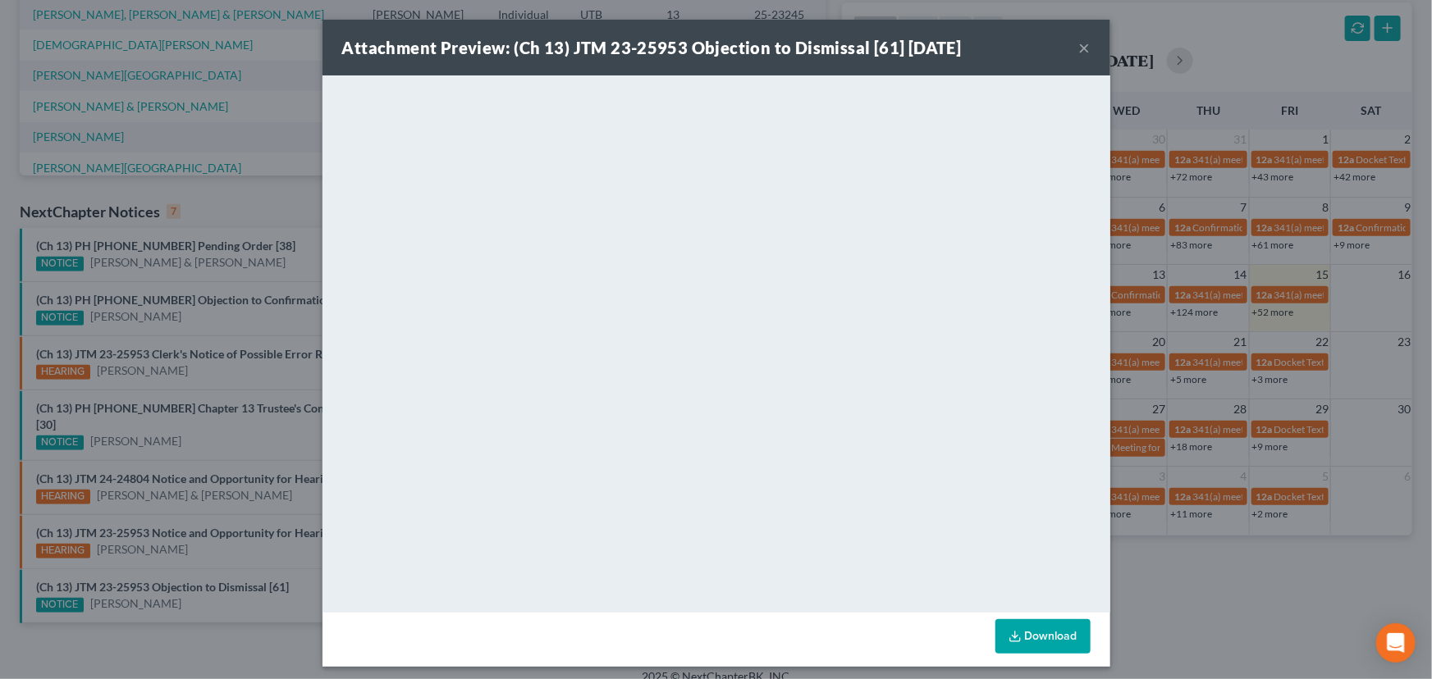
click at [204, 586] on div "Attachment Preview: (Ch 13) JTM 23-25953 Objection to Dismissal [61] [DATE] × D…" at bounding box center [716, 339] width 1432 height 679
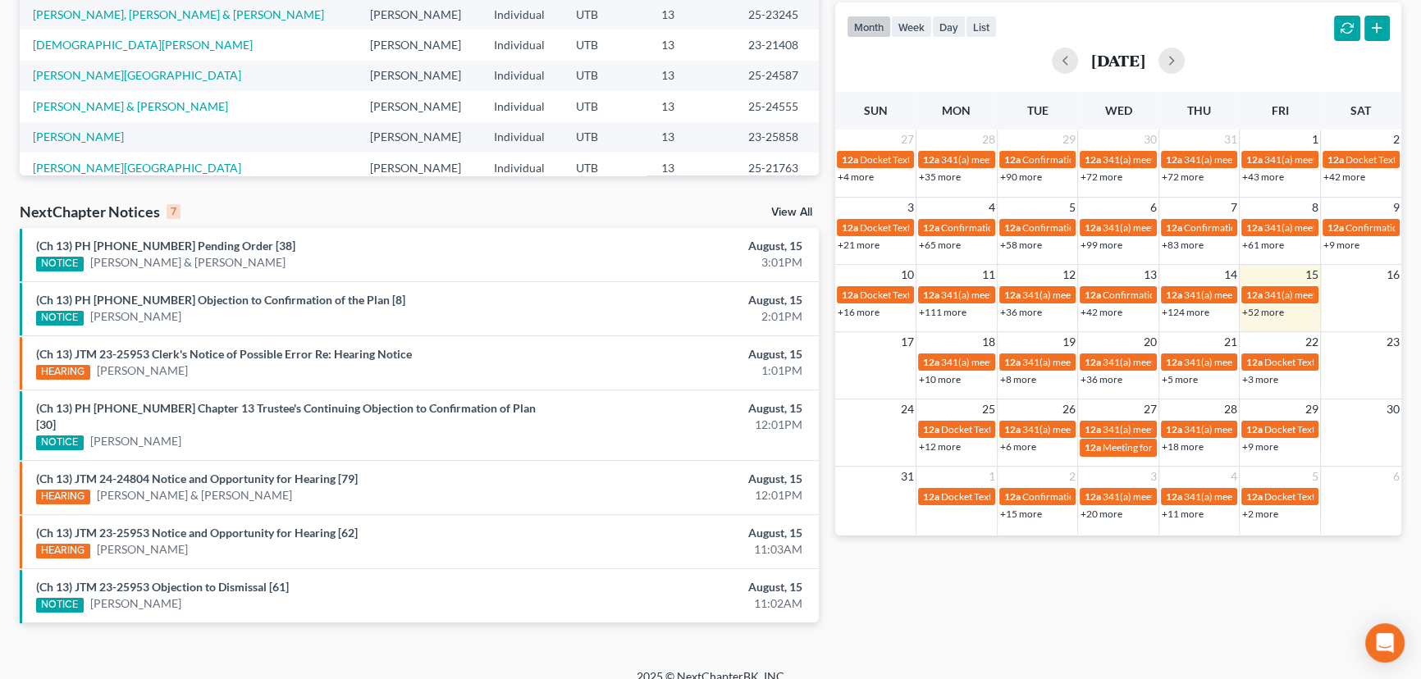
scroll to position [0, 0]
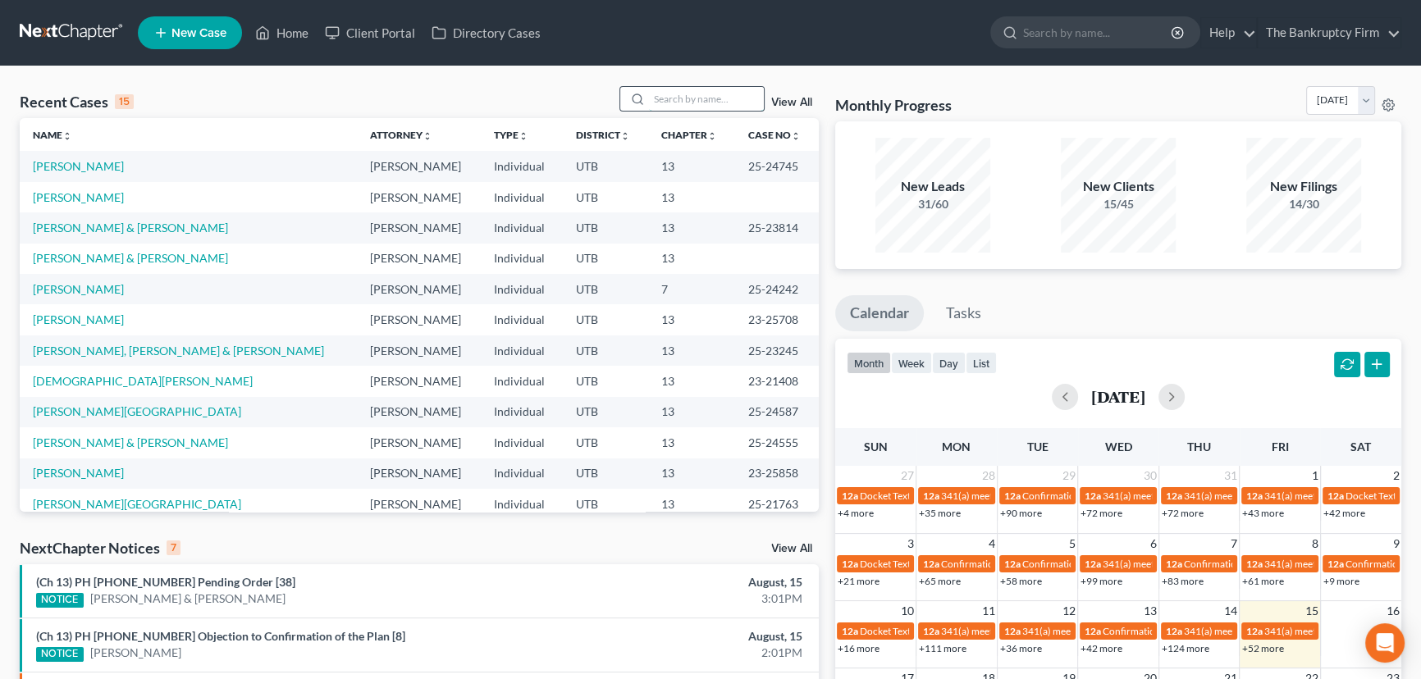
click at [661, 99] on input "search" at bounding box center [706, 99] width 115 height 24
type input "H"
type input "[PERSON_NAME]"
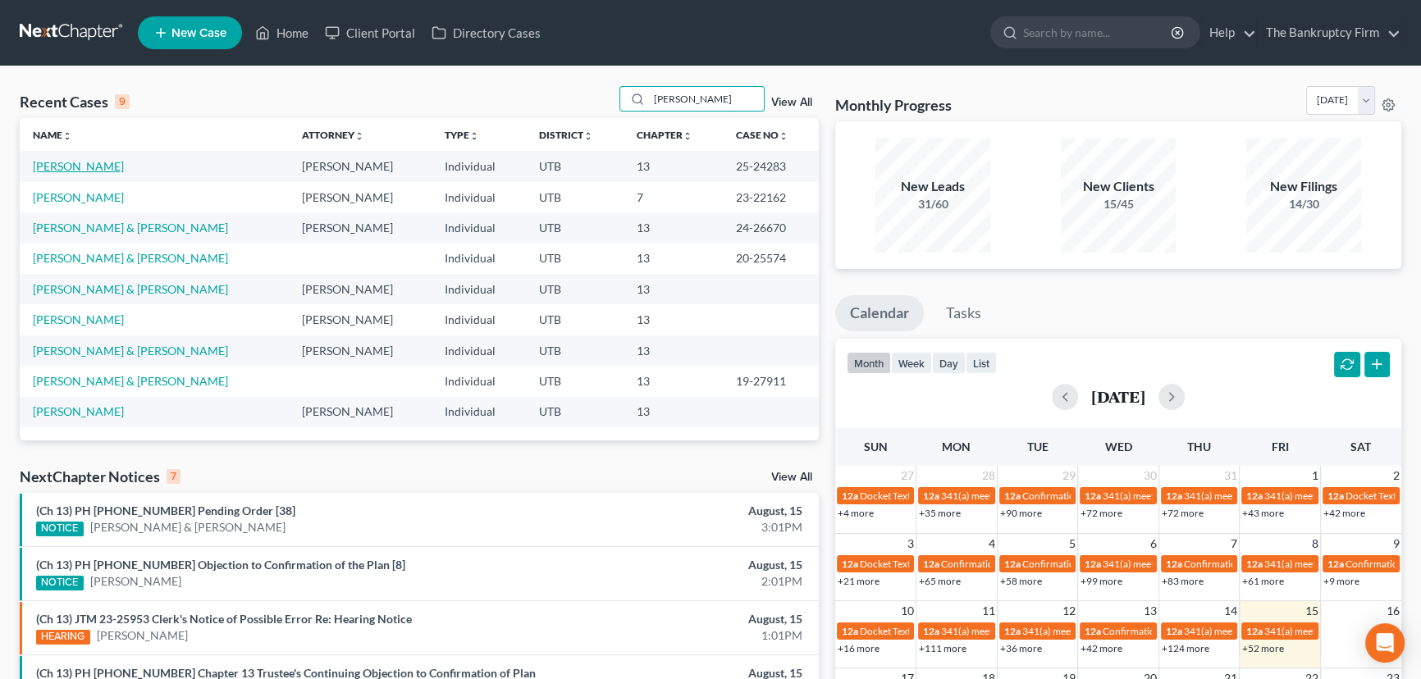
click at [46, 168] on link "[PERSON_NAME]" at bounding box center [78, 166] width 91 height 14
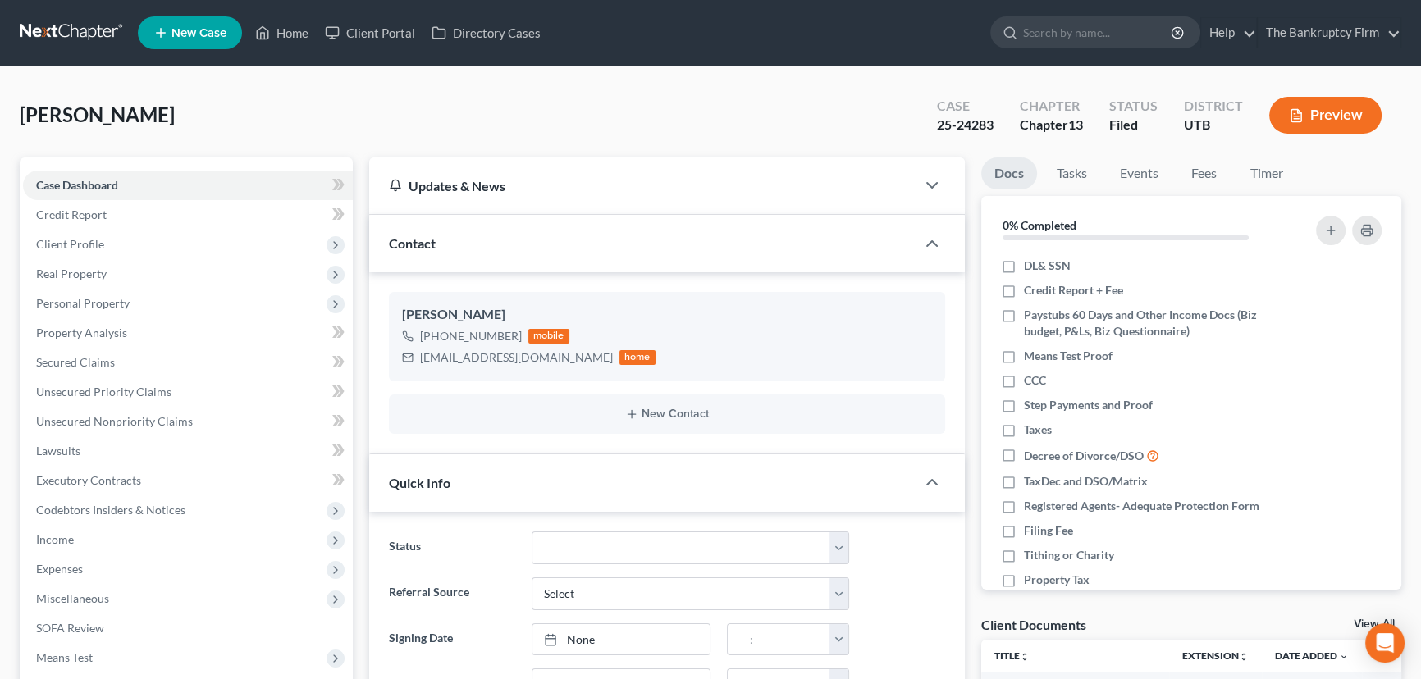
scroll to position [113, 0]
click at [1358, 620] on link "View All" at bounding box center [1374, 624] width 41 height 11
select select "30"
select select "26"
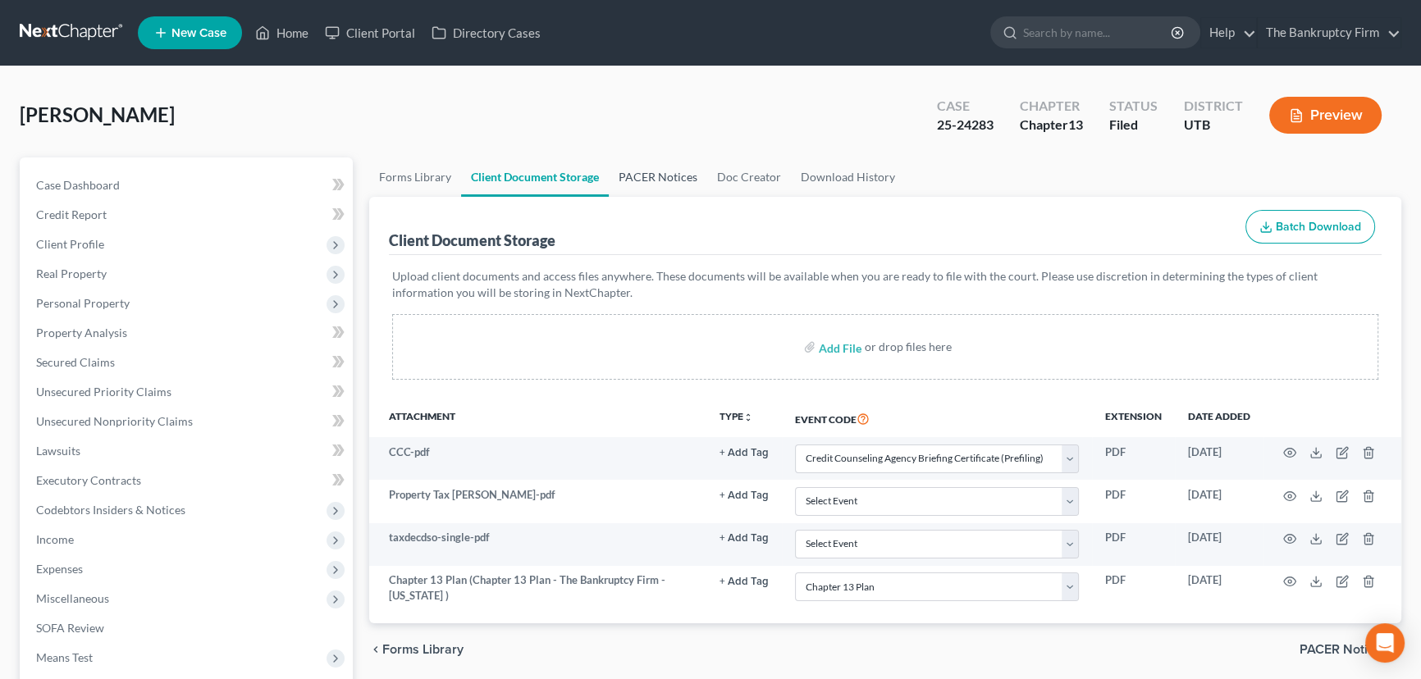
click at [642, 176] on link "PACER Notices" at bounding box center [658, 177] width 98 height 39
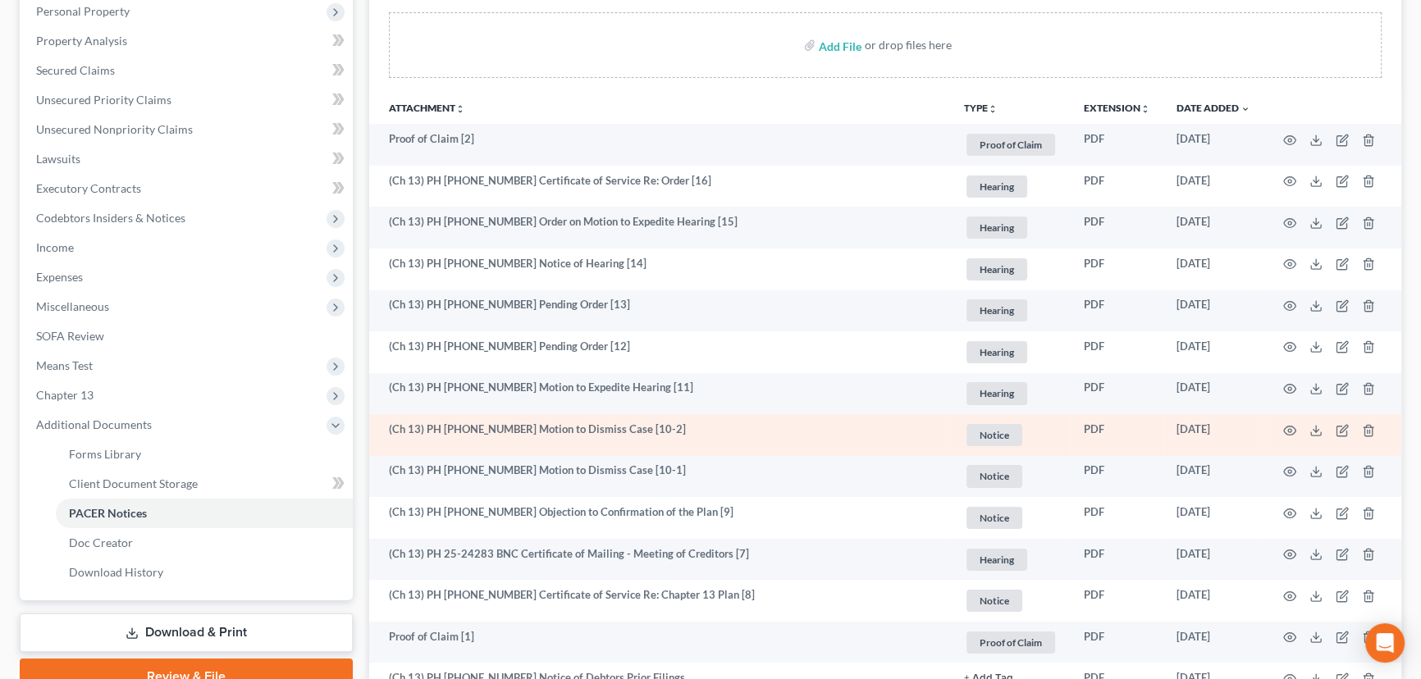
scroll to position [298, 0]
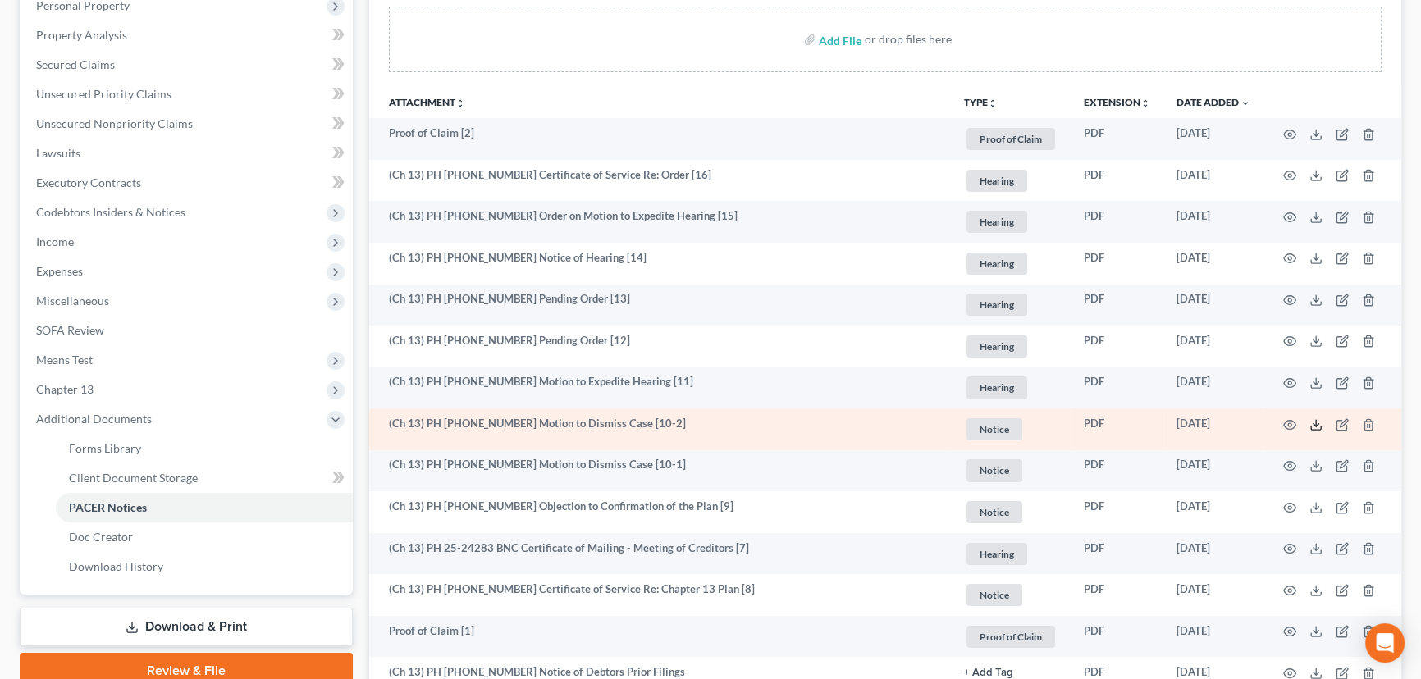
click at [1317, 423] on polyline at bounding box center [1317, 424] width 6 height 2
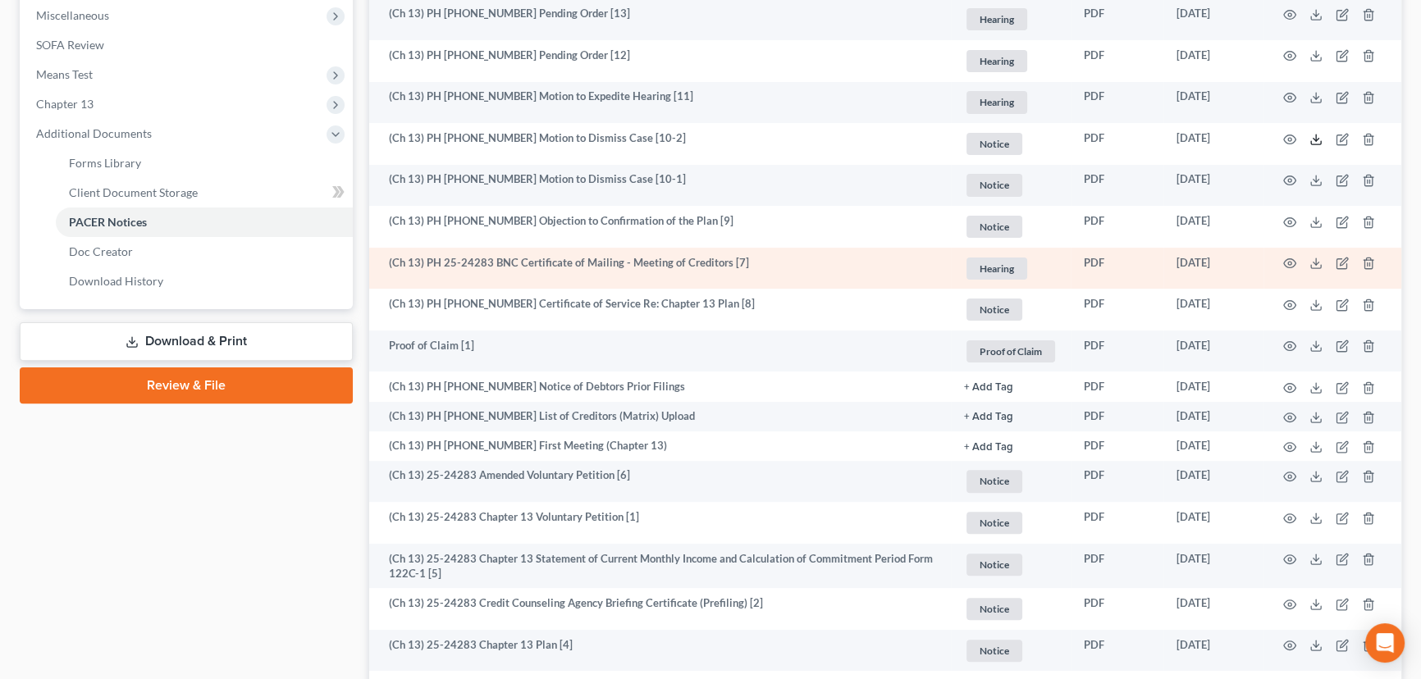
scroll to position [597, 0]
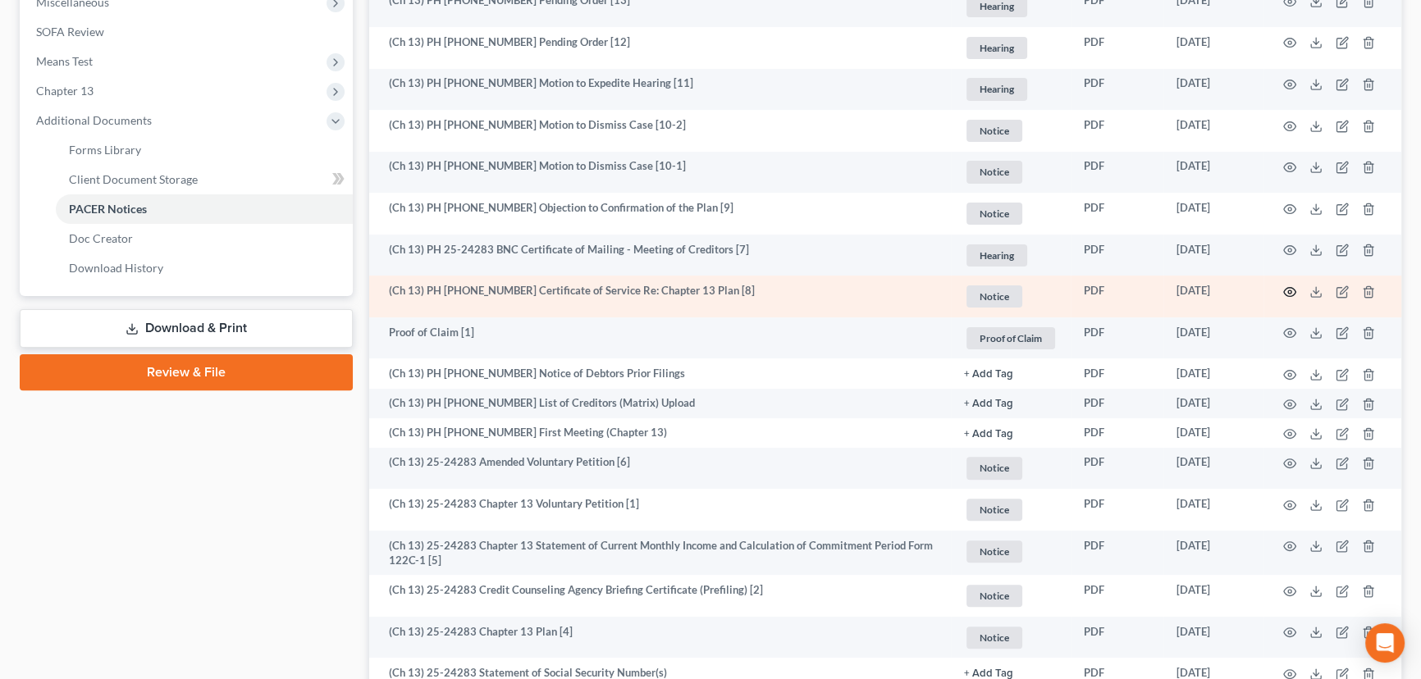
click at [1289, 287] on icon "button" at bounding box center [1290, 291] width 12 height 9
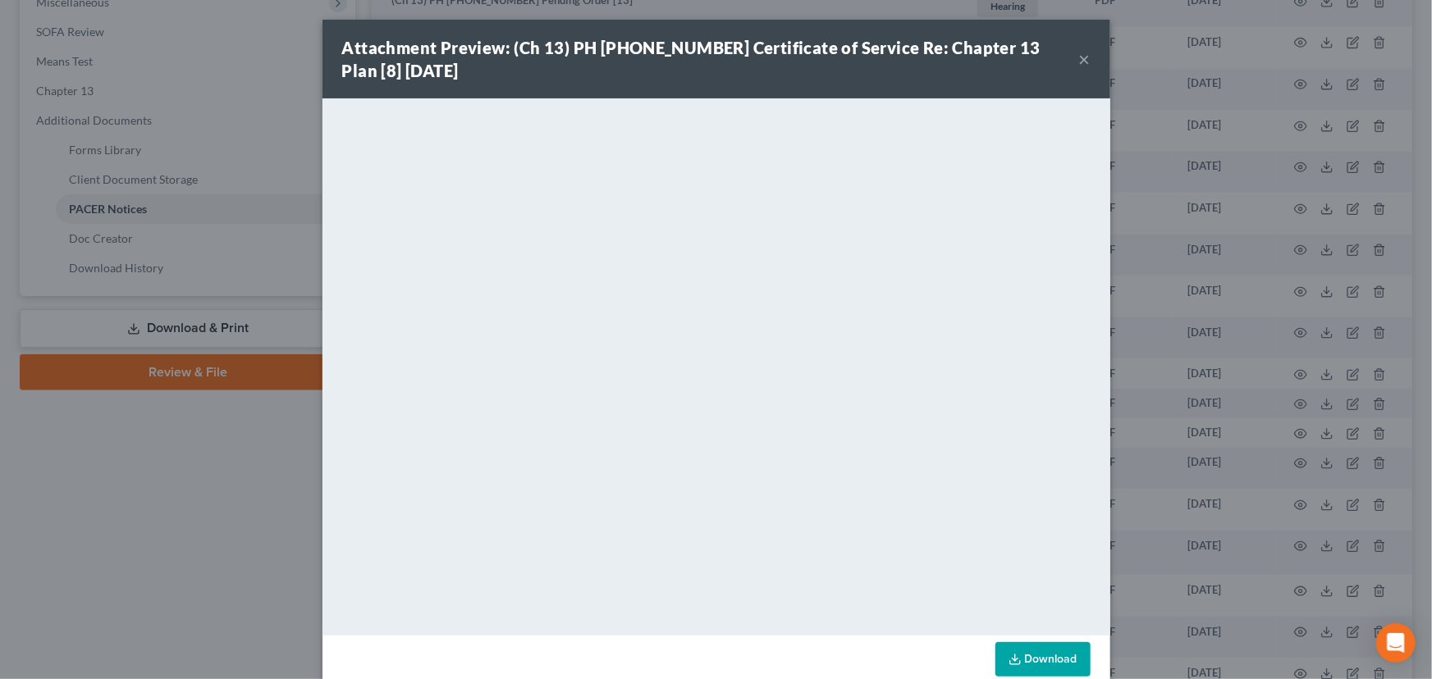
click at [1079, 59] on button "×" at bounding box center [1084, 59] width 11 height 20
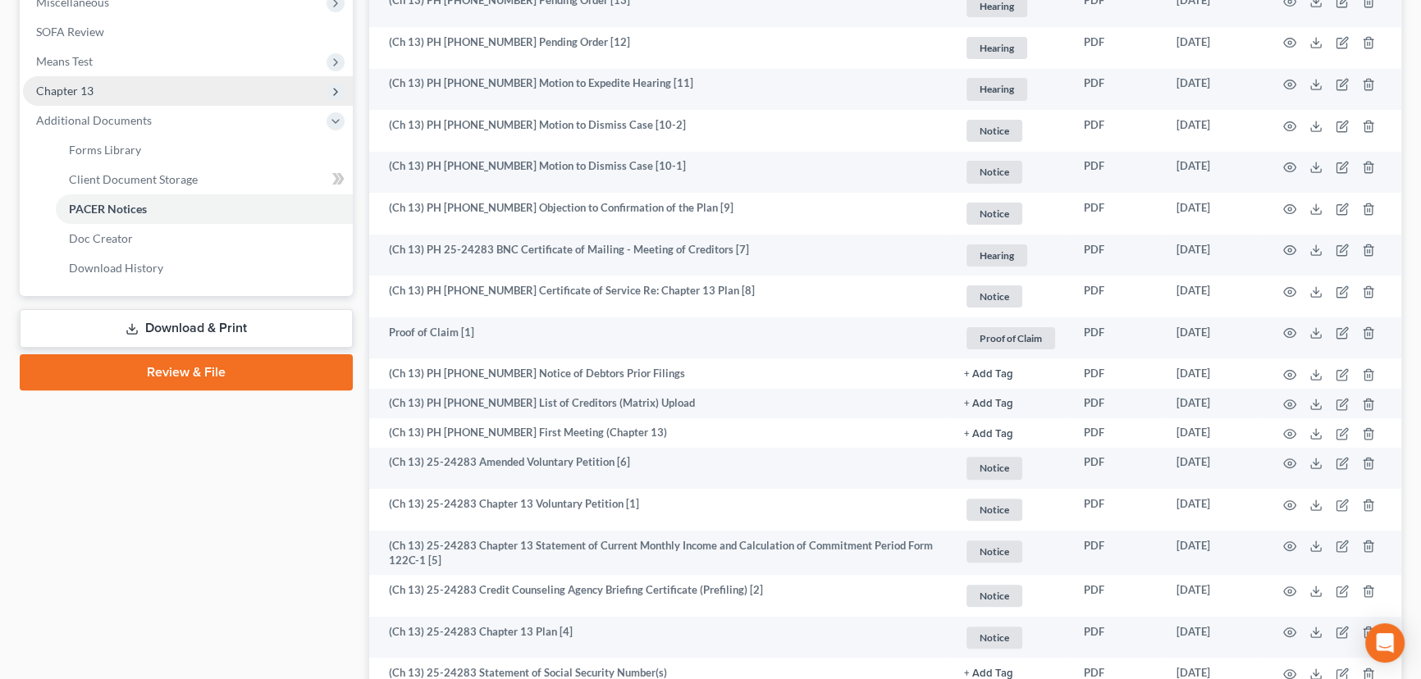
click at [70, 84] on span "Chapter 13" at bounding box center [64, 91] width 57 height 14
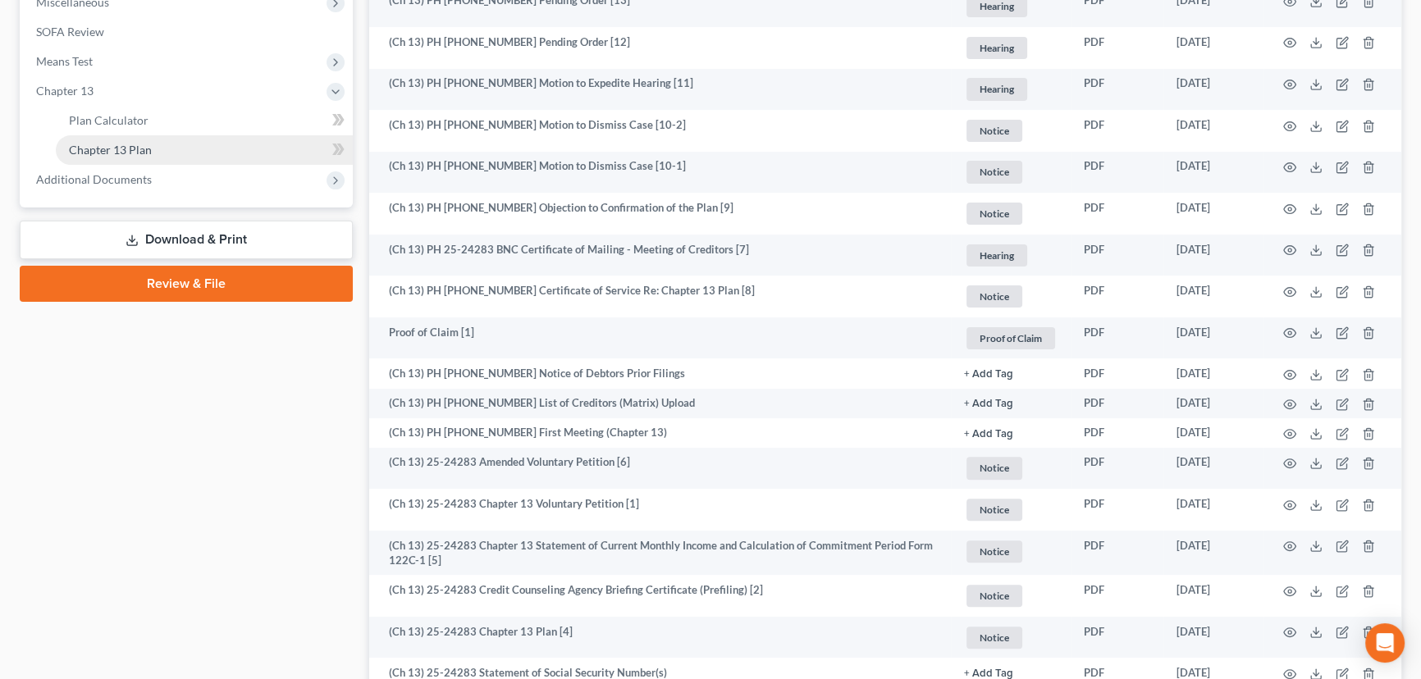
click at [106, 153] on span "Chapter 13 Plan" at bounding box center [110, 150] width 83 height 14
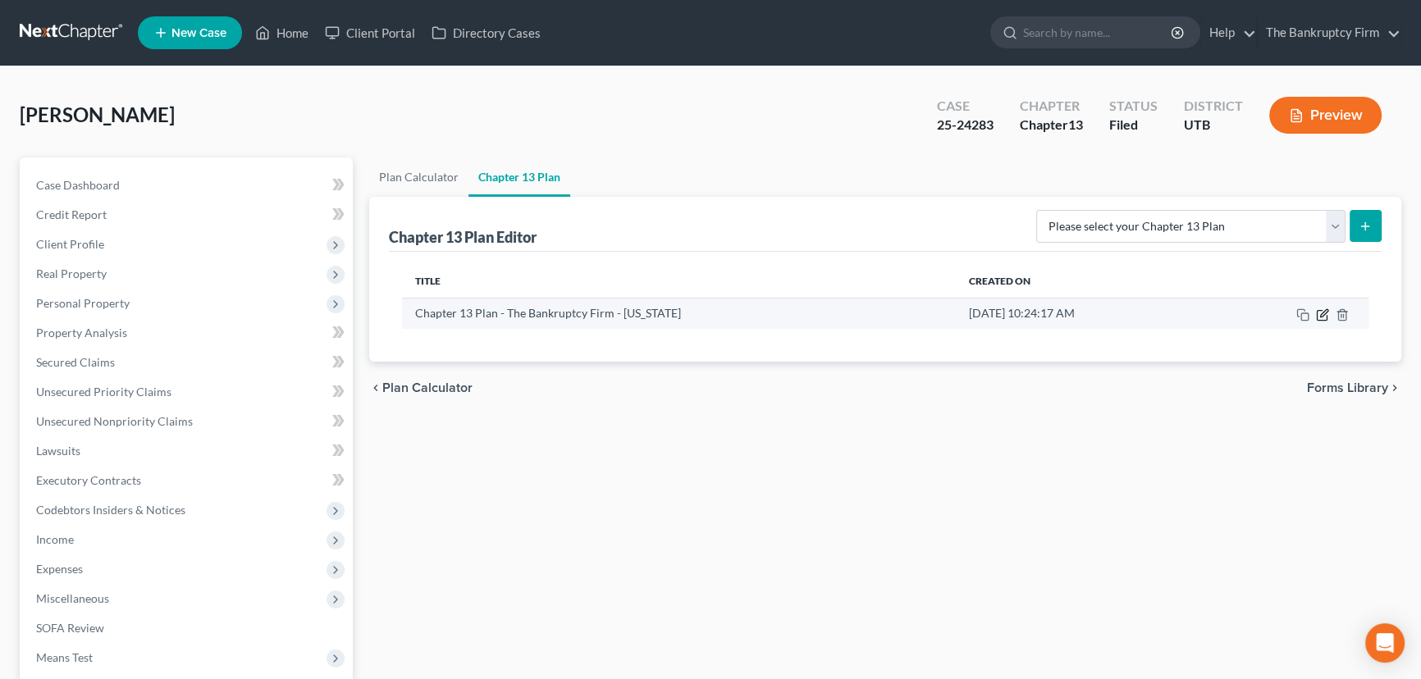
click at [1319, 311] on icon "button" at bounding box center [1322, 315] width 13 height 13
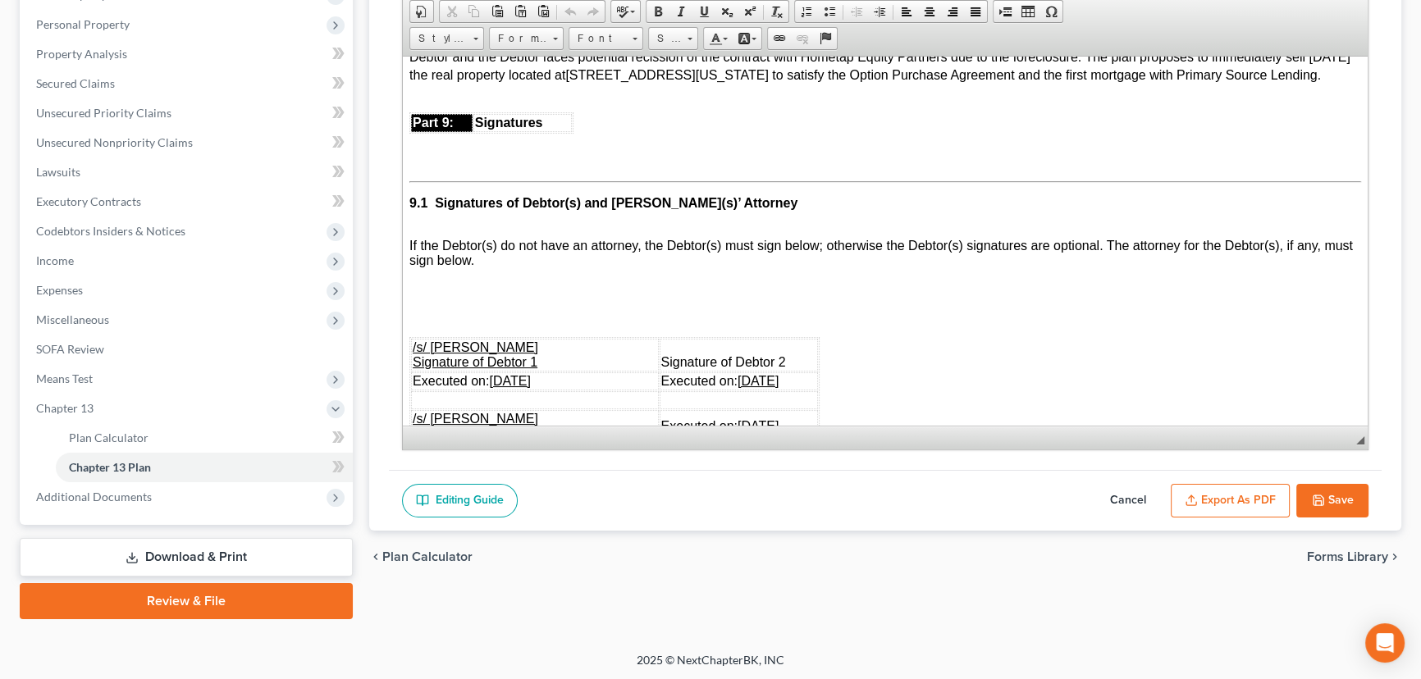
scroll to position [5744, 0]
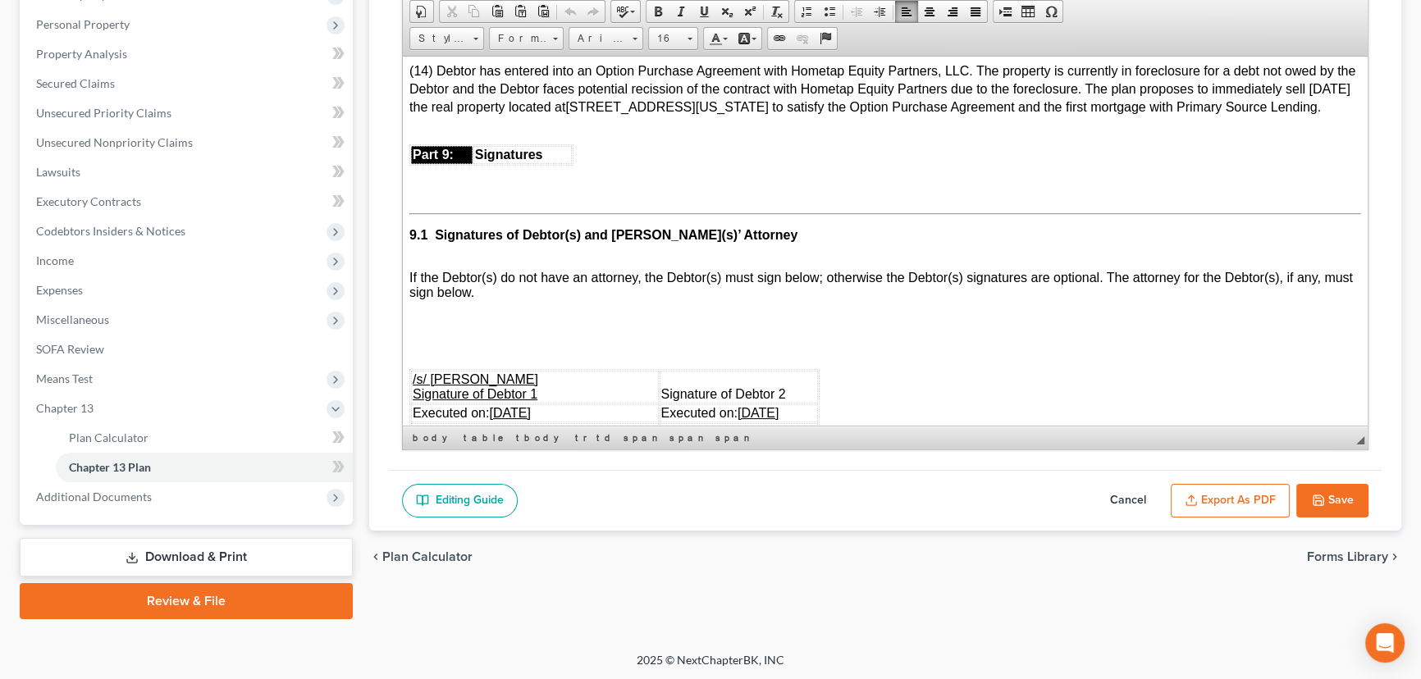
drag, startPoint x: 469, startPoint y: 297, endPoint x: 436, endPoint y: 240, distance: 65.9
click at [436, 116] on p "(14) Debtor has entered into an Option Purchase Agreement with Hometap Equity P…" at bounding box center [885, 89] width 952 height 54
copy p "Debtor has entered into an Option Purchase Agreement with Hometap Equity Partne…"
